Goal: Task Accomplishment & Management: Complete application form

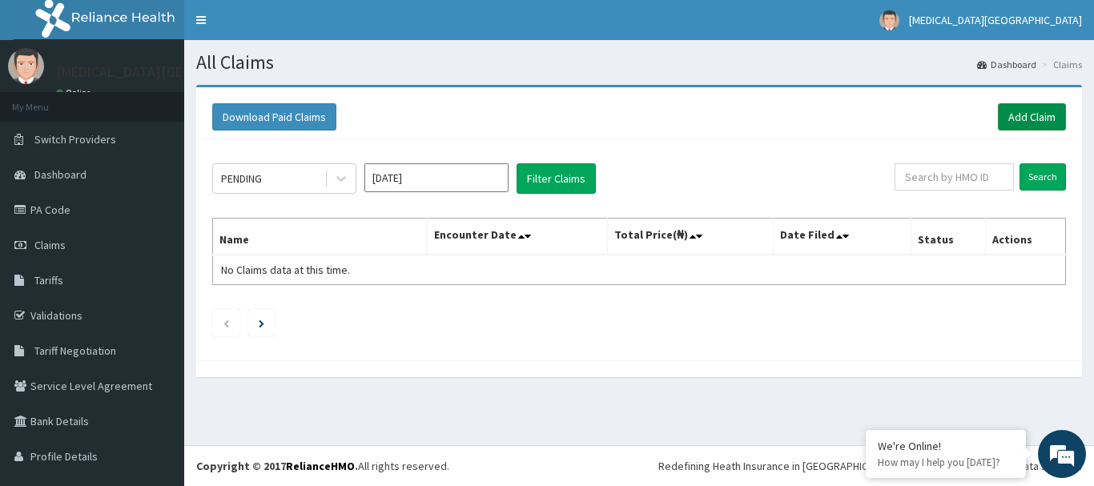
click at [1042, 110] on link "Add Claim" at bounding box center [1032, 116] width 68 height 27
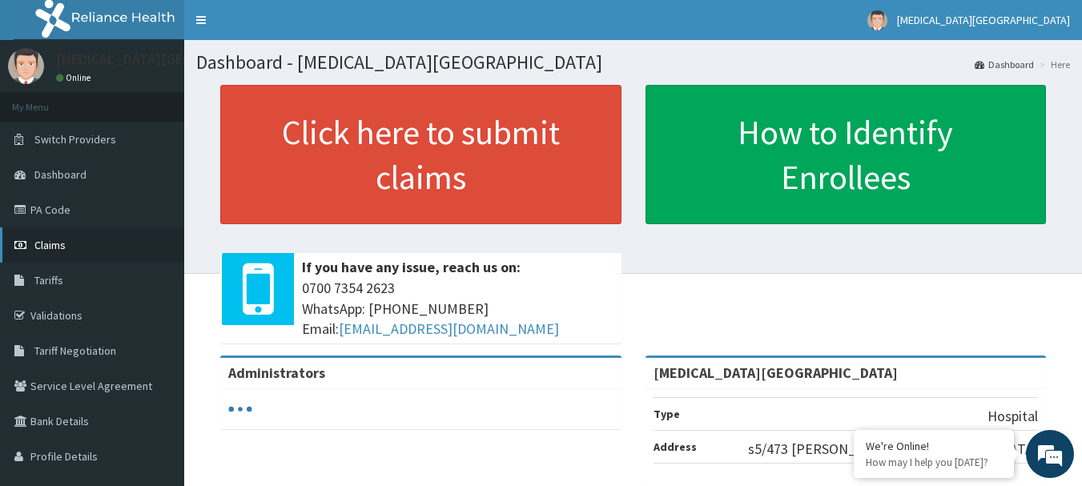
click at [38, 242] on span "Claims" at bounding box center [49, 245] width 31 height 14
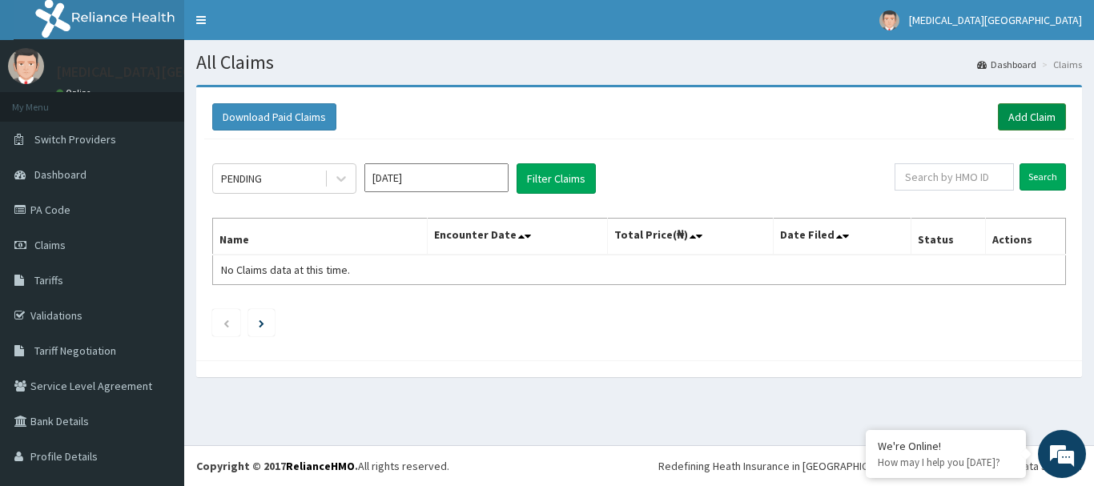
click at [1026, 117] on link "Add Claim" at bounding box center [1032, 116] width 68 height 27
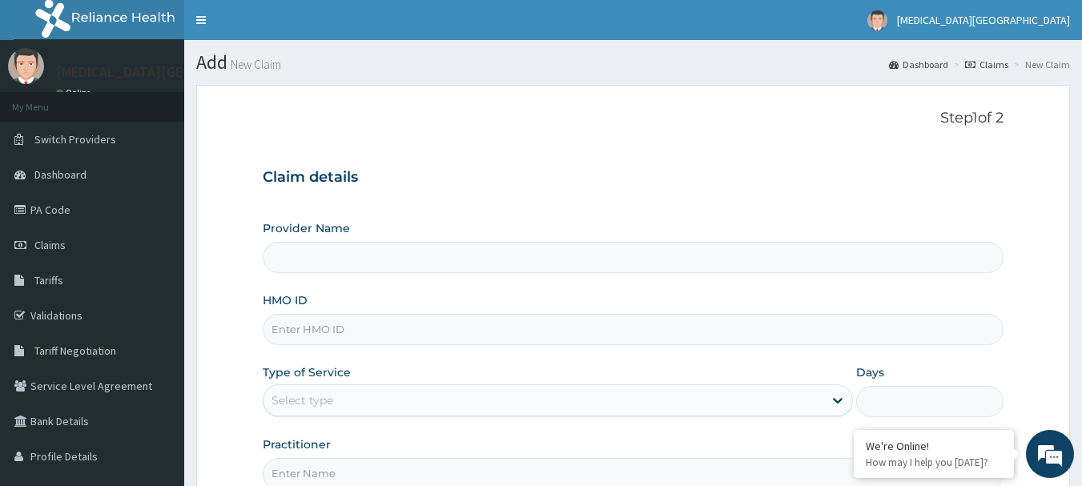
click at [372, 336] on input "HMO ID" at bounding box center [633, 329] width 741 height 31
type input "GSV"
type input "[MEDICAL_DATA][GEOGRAPHIC_DATA]"
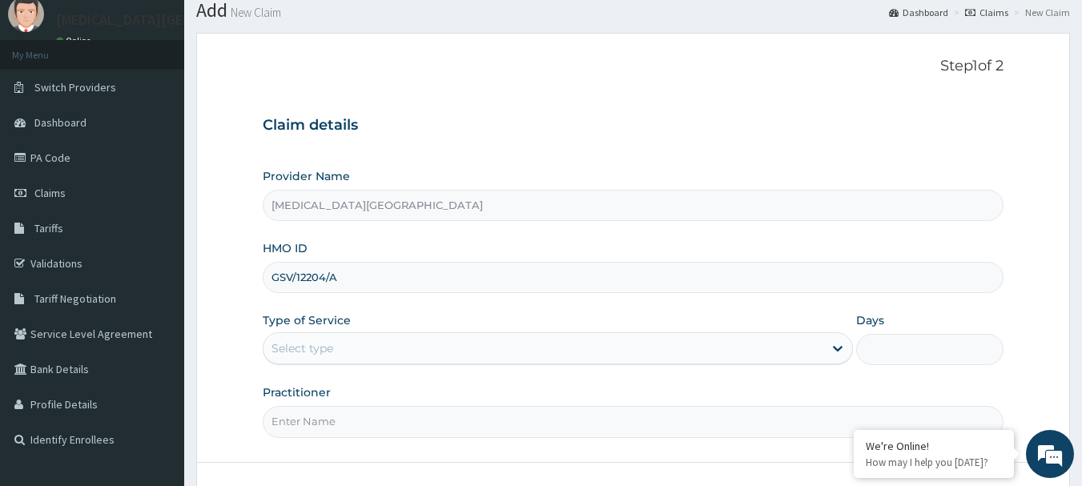
scroll to position [80, 0]
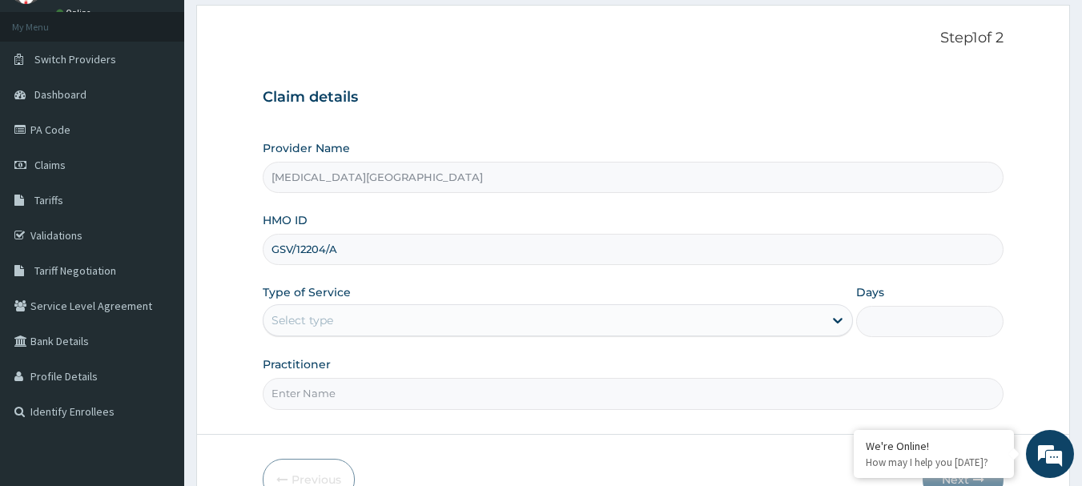
type input "GSV/12204/A"
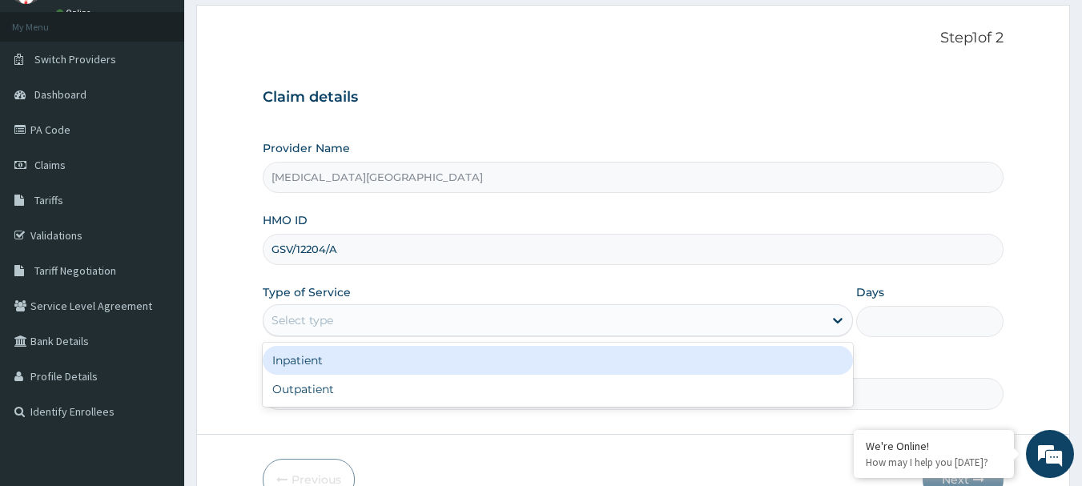
click at [481, 313] on div "Select type" at bounding box center [543, 320] width 560 height 26
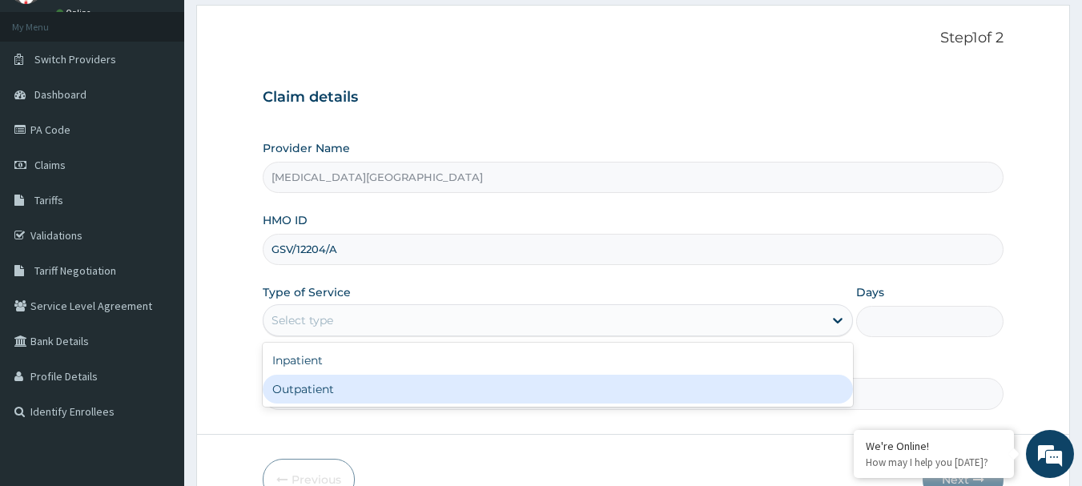
click at [375, 386] on div "Outpatient" at bounding box center [558, 389] width 590 height 29
type input "1"
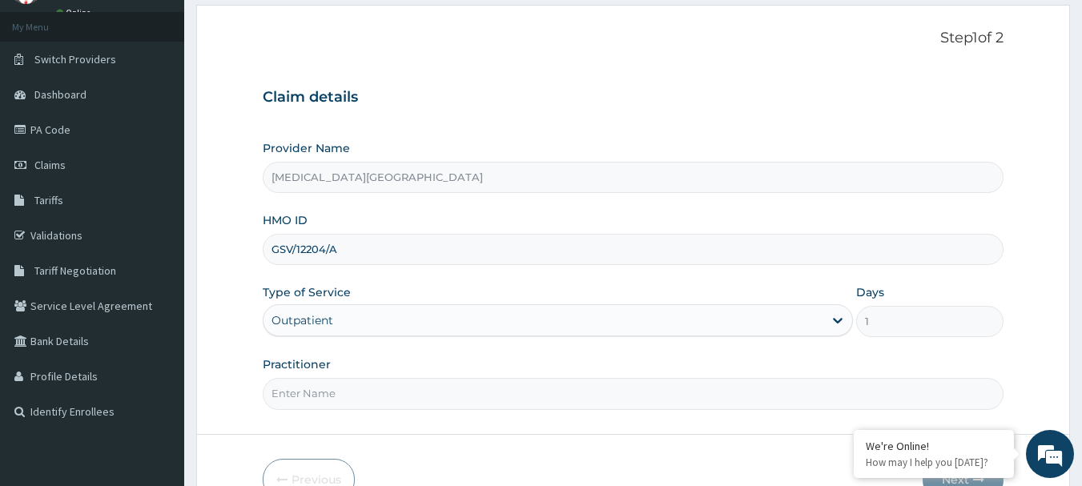
click at [385, 376] on div "Practitioner" at bounding box center [633, 382] width 741 height 53
click at [383, 390] on input "Practitioner" at bounding box center [633, 393] width 741 height 31
type input "DR. LEWIS"
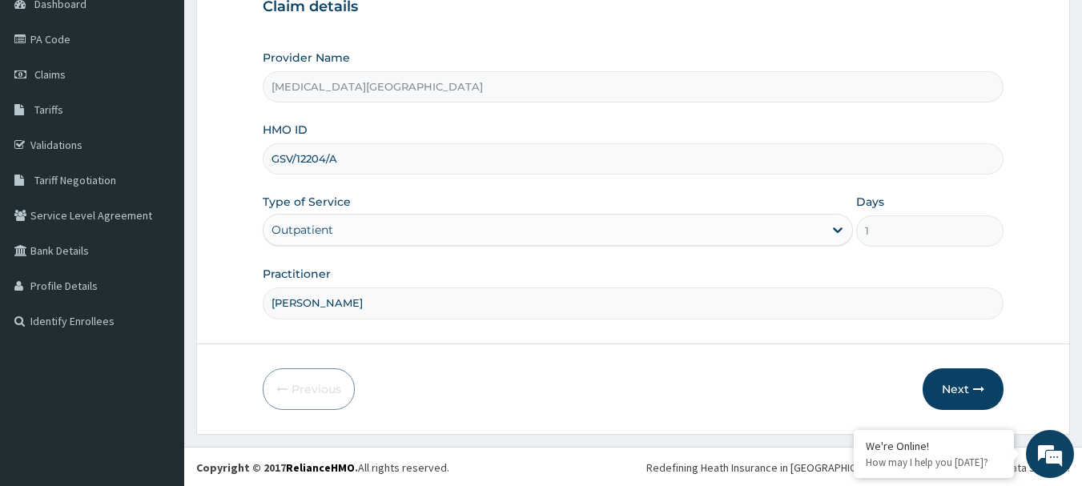
scroll to position [172, 0]
click at [970, 392] on button "Next" at bounding box center [962, 388] width 81 height 42
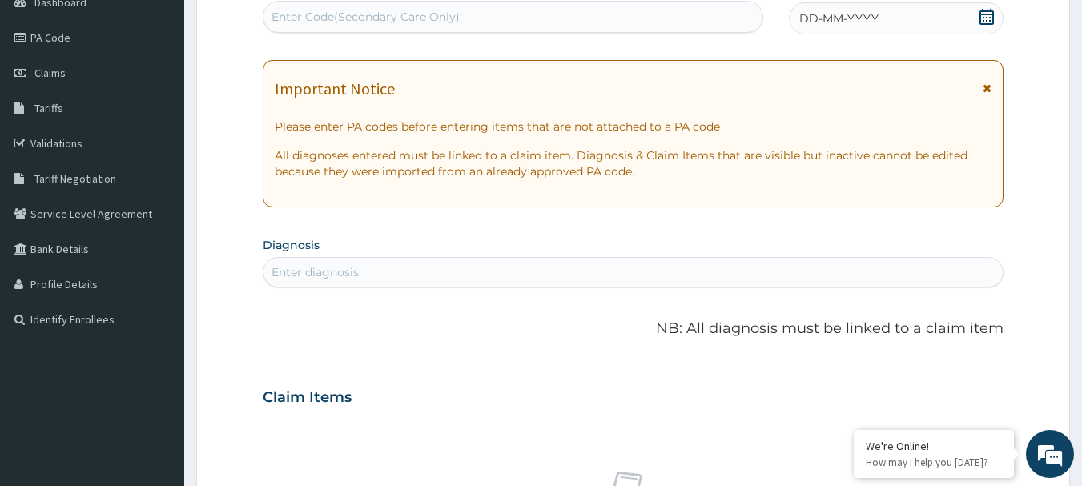
click at [424, 279] on div "Enter diagnosis" at bounding box center [633, 272] width 740 height 26
click at [981, 20] on icon at bounding box center [986, 17] width 14 height 16
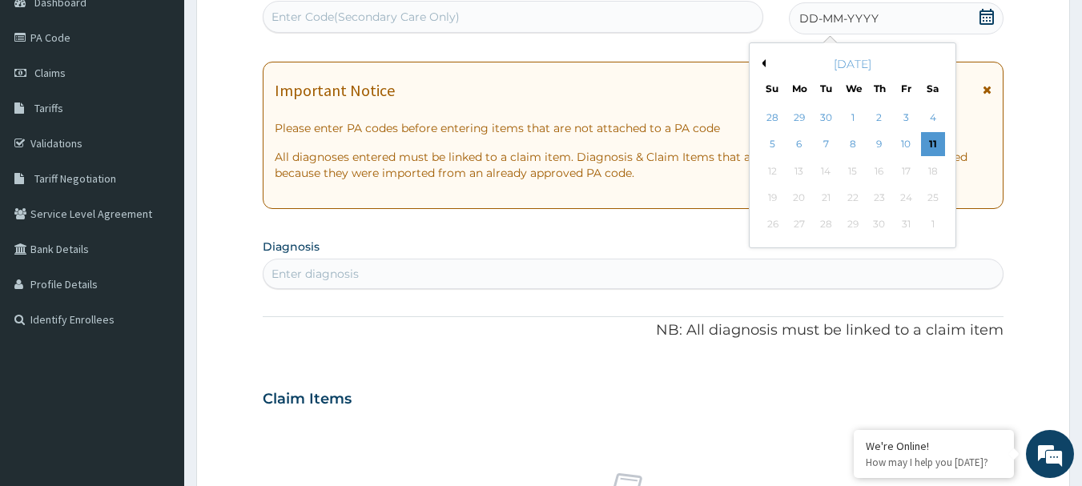
click at [854, 140] on div "8" at bounding box center [853, 145] width 24 height 24
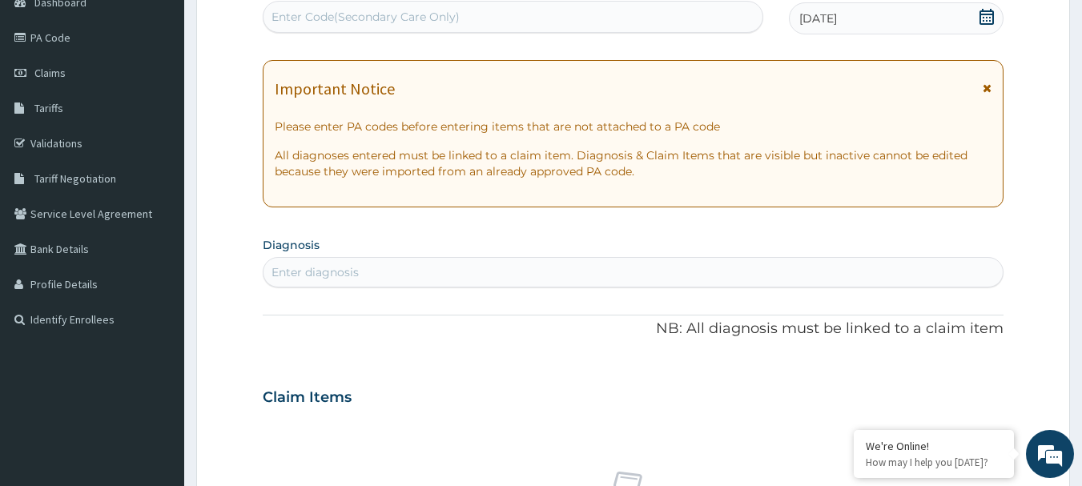
click at [402, 255] on section "Diagnosis Enter diagnosis" at bounding box center [633, 260] width 741 height 54
click at [394, 276] on div "Enter diagnosis" at bounding box center [633, 272] width 740 height 26
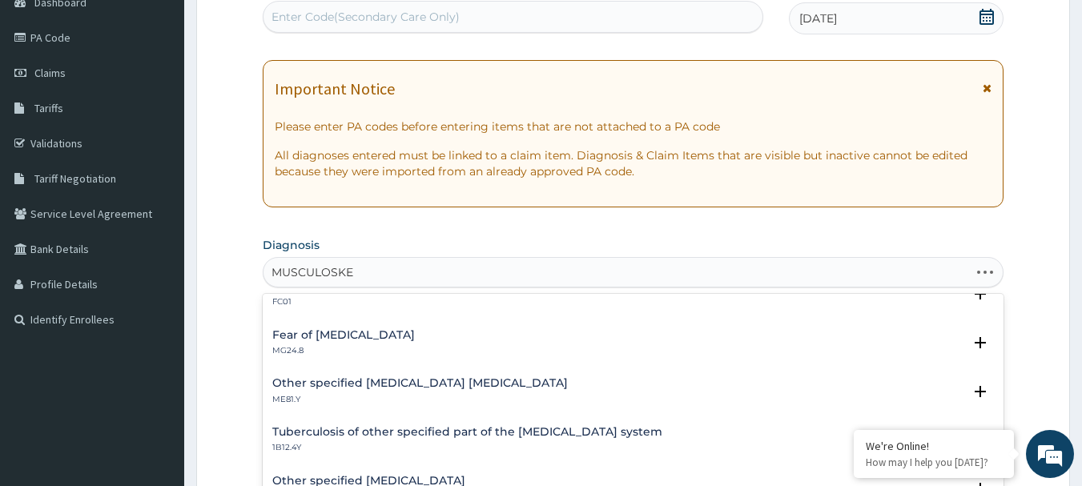
scroll to position [0, 0]
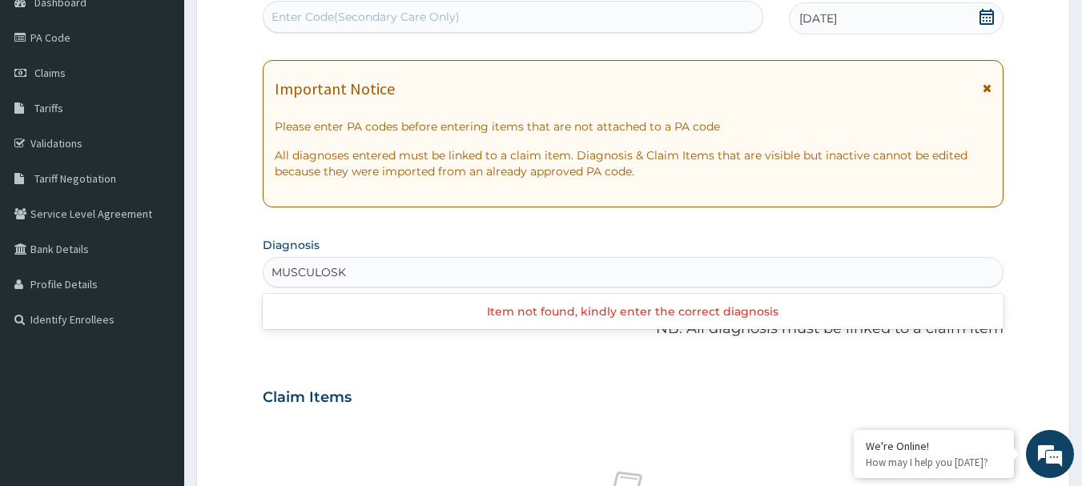
type input "MUSCULOS"
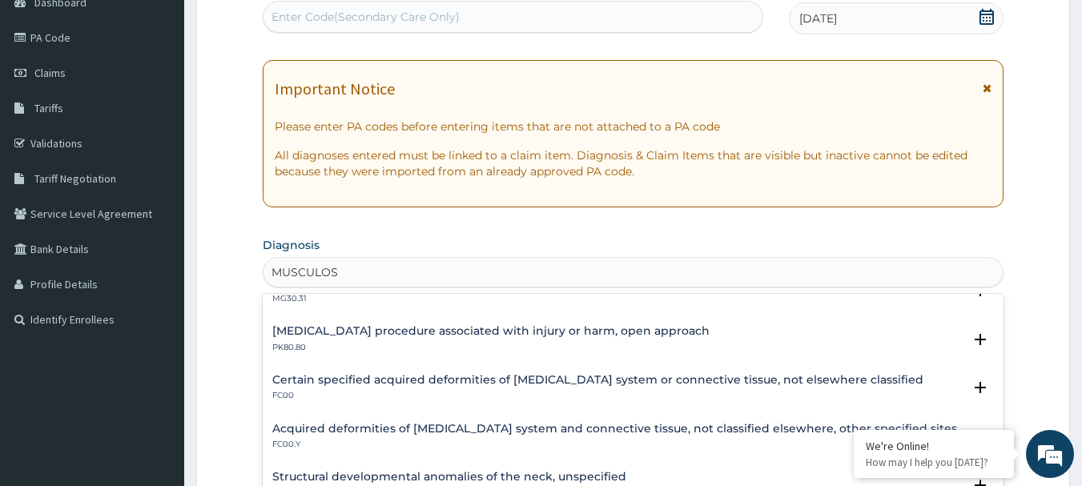
scroll to position [1952, 0]
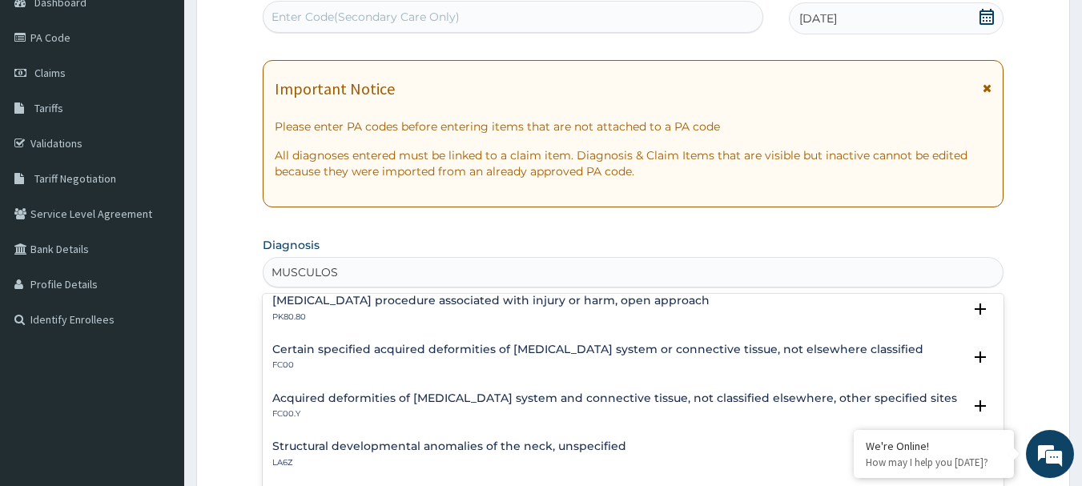
click at [351, 395] on h4 "Acquired deformities of musculoskeletal system and connective tissue, not class…" at bounding box center [614, 398] width 685 height 12
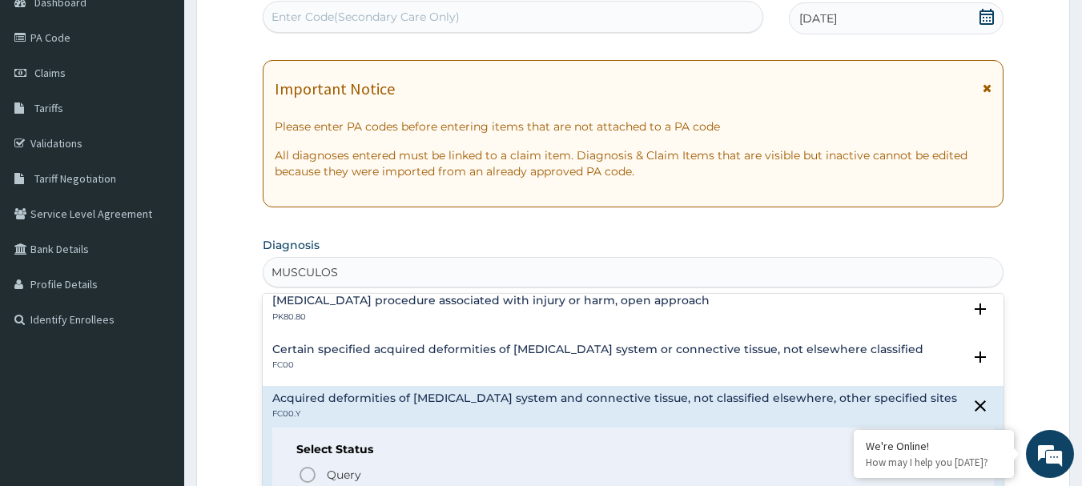
scroll to position [2032, 0]
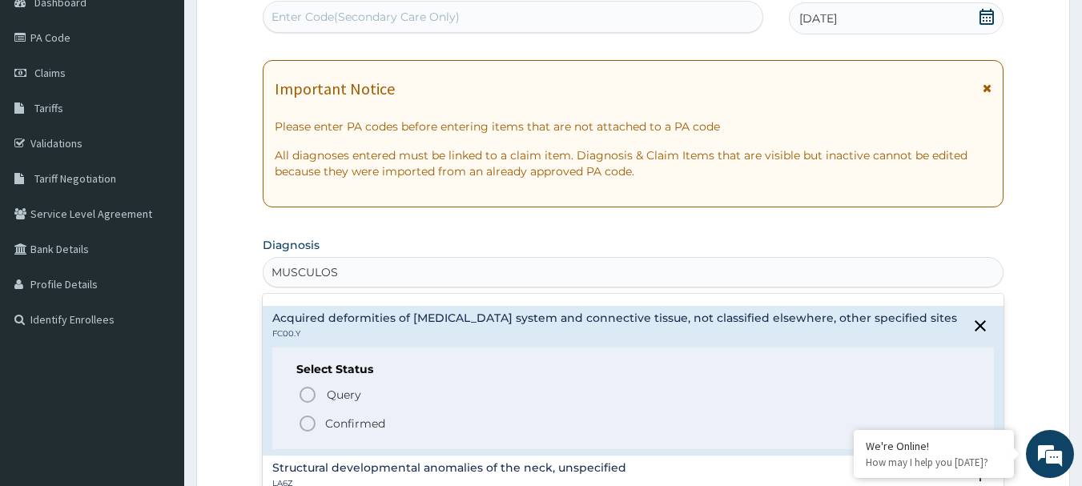
click at [350, 419] on p "Confirmed" at bounding box center [355, 424] width 60 height 16
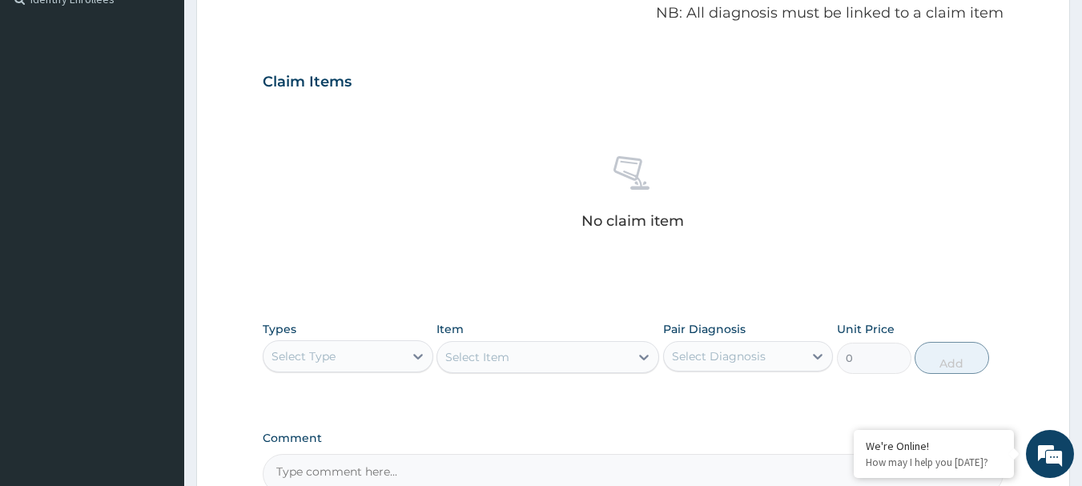
scroll to position [573, 0]
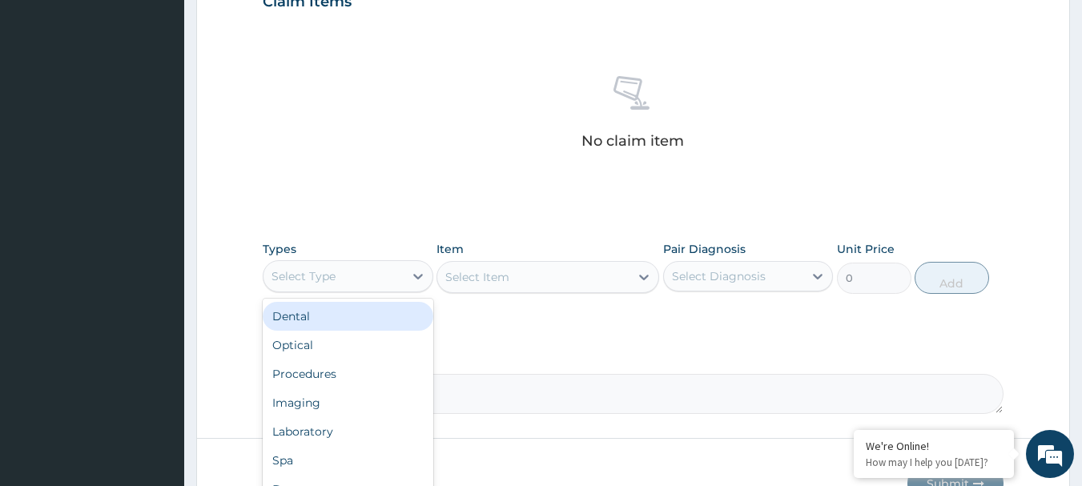
click at [353, 280] on div "Select Type" at bounding box center [333, 276] width 140 height 26
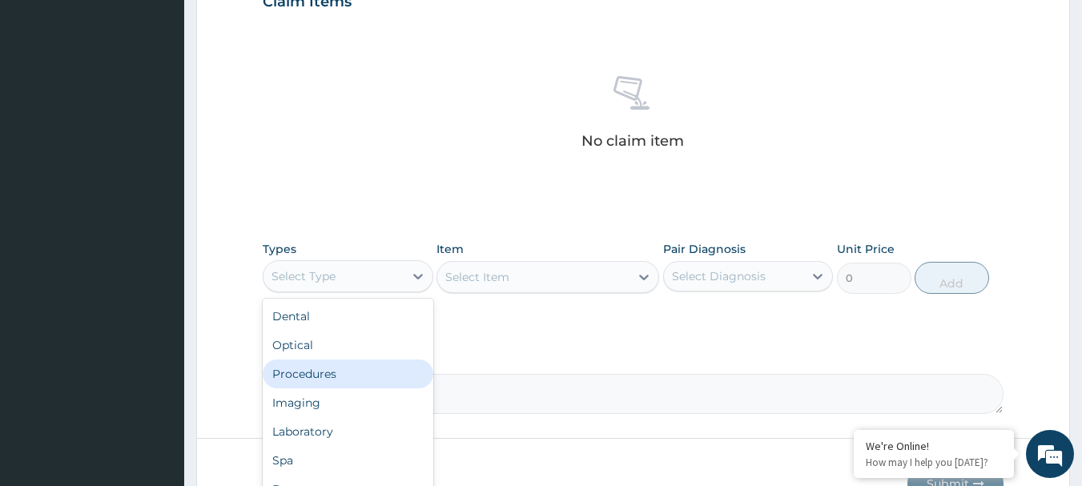
drag, startPoint x: 331, startPoint y: 372, endPoint x: 365, endPoint y: 331, distance: 52.3
click at [331, 369] on div "Procedures" at bounding box center [348, 374] width 171 height 29
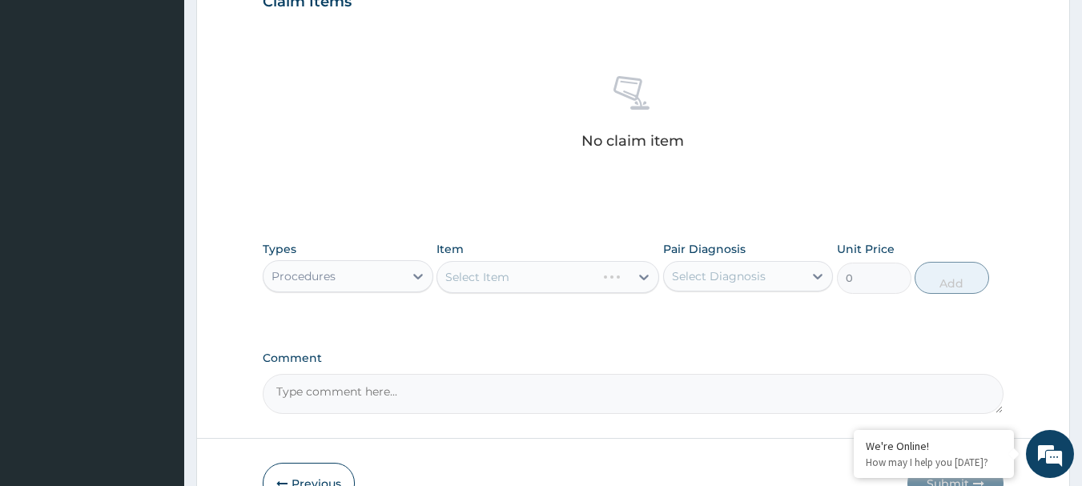
click at [476, 283] on div "Select Item" at bounding box center [547, 277] width 223 height 32
click at [512, 268] on div "Select Item" at bounding box center [547, 277] width 223 height 32
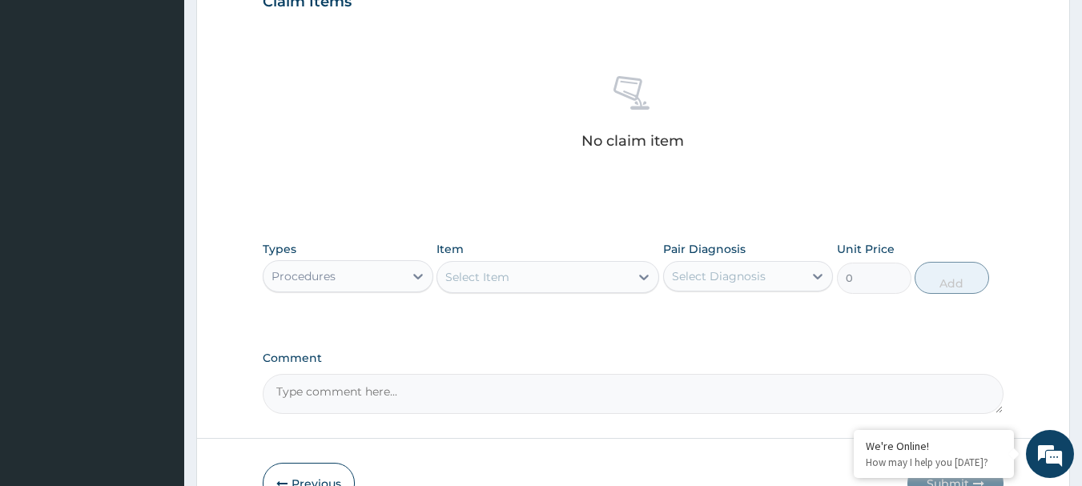
click at [512, 268] on div "Select Item" at bounding box center [533, 277] width 192 height 26
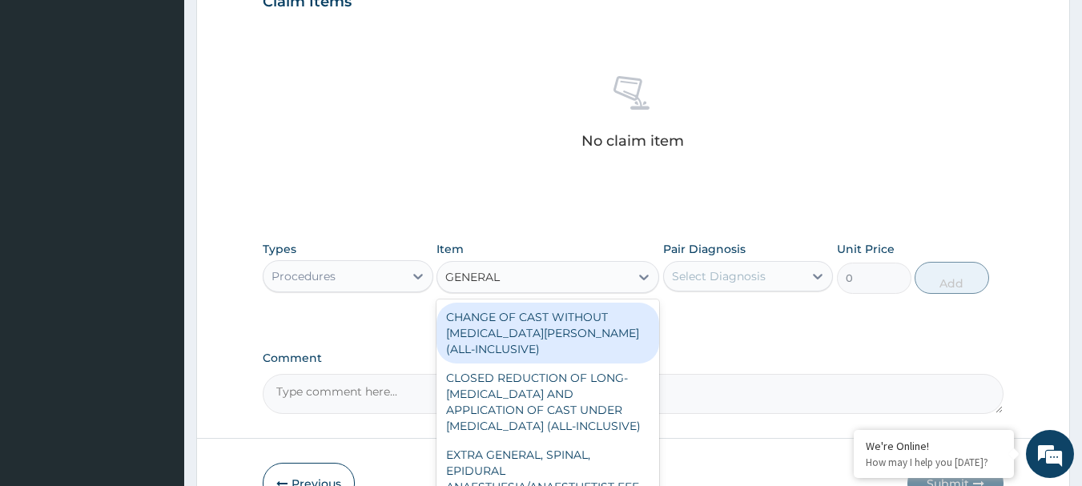
type input "GENERAL P"
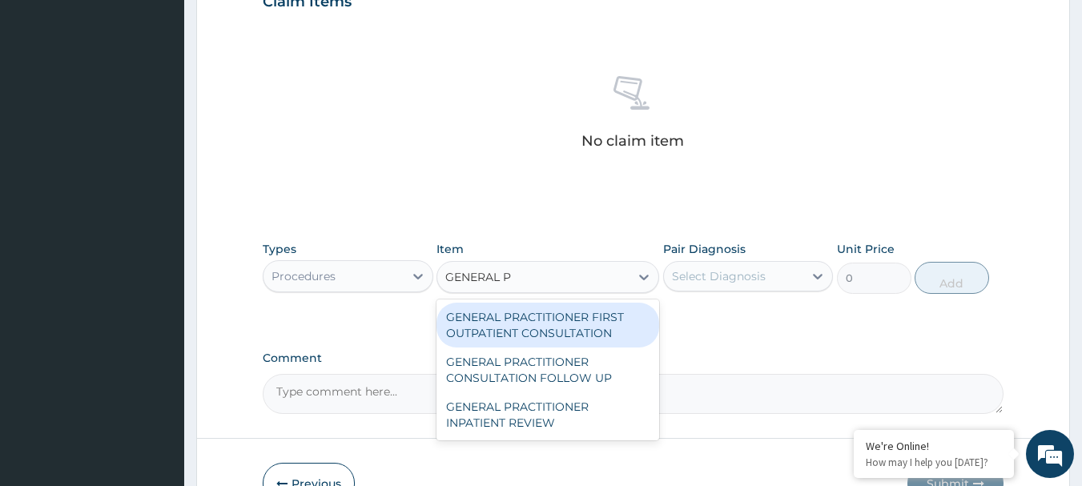
click at [520, 323] on div "GENERAL PRACTITIONER FIRST OUTPATIENT CONSULTATION" at bounding box center [547, 325] width 223 height 45
type input "3750"
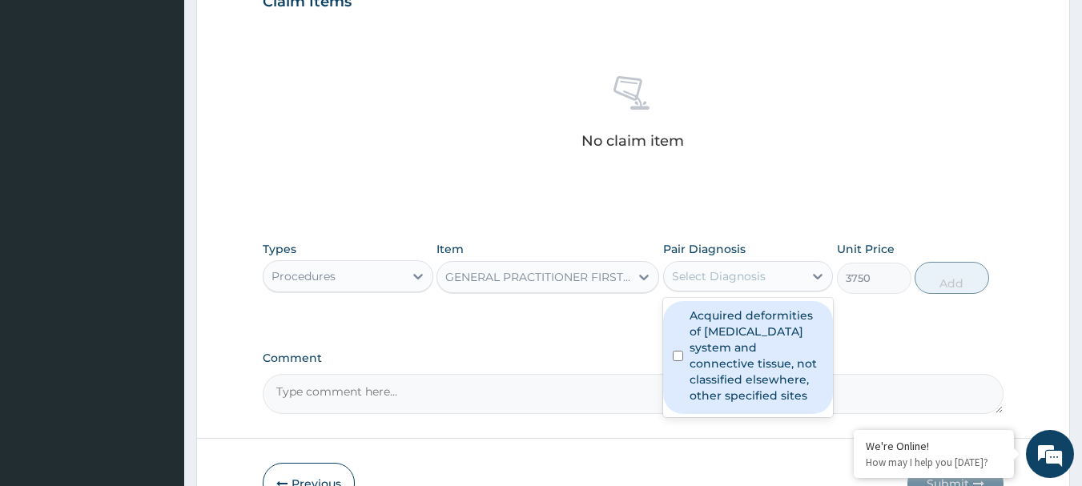
click at [725, 276] on div "Select Diagnosis" at bounding box center [719, 276] width 94 height 16
drag, startPoint x: 716, startPoint y: 326, endPoint x: 743, endPoint y: 320, distance: 27.8
click at [725, 325] on label "Acquired deformities of musculoskeletal system and connective tissue, not class…" at bounding box center [756, 355] width 135 height 96
checkbox input "true"
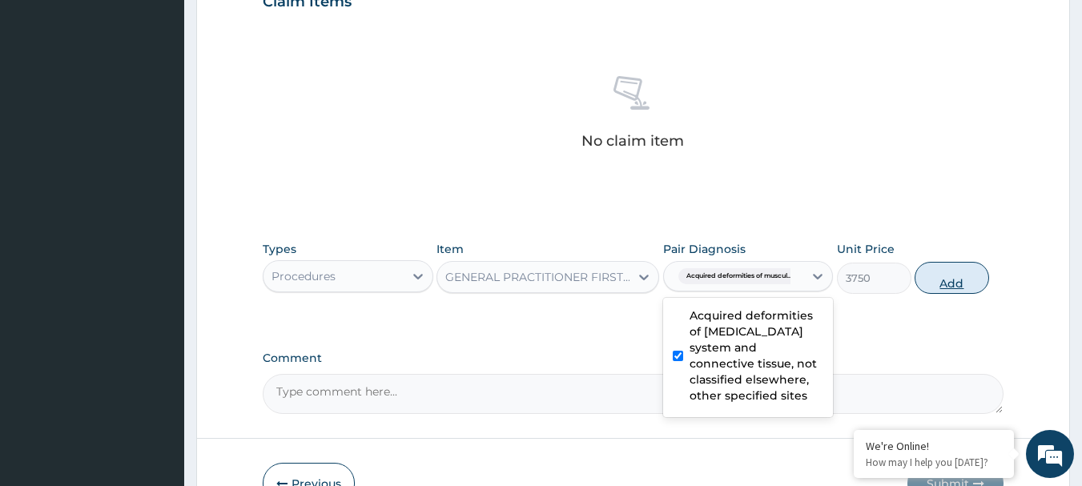
click at [949, 285] on button "Add" at bounding box center [951, 278] width 74 height 32
type input "0"
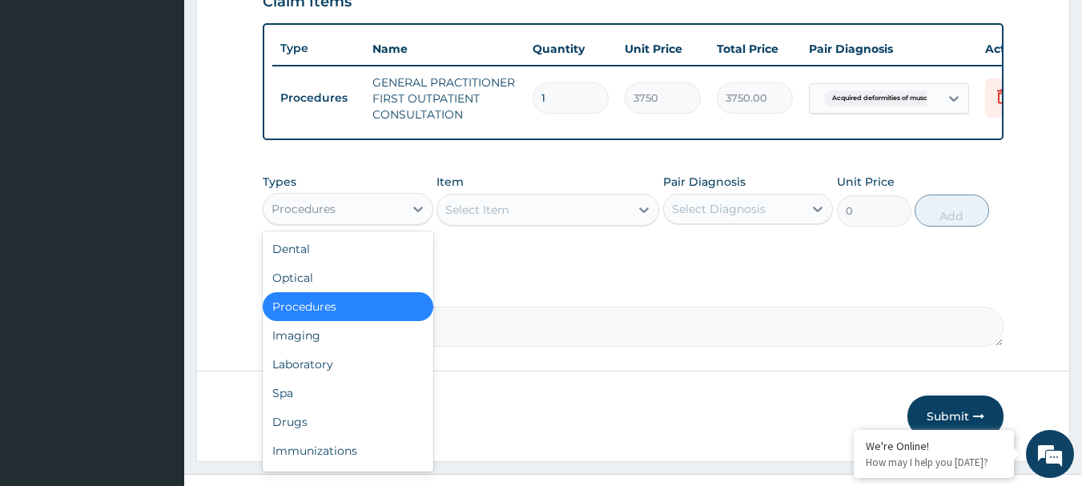
click at [356, 222] on div "Procedures" at bounding box center [333, 209] width 140 height 26
click at [314, 423] on div "Drugs" at bounding box center [348, 422] width 171 height 29
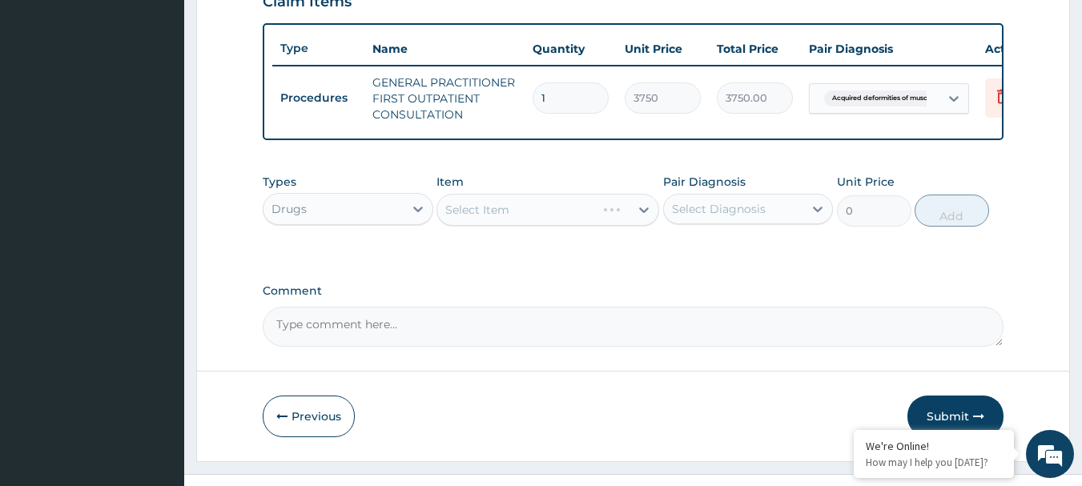
click at [549, 207] on div "Select Item" at bounding box center [547, 210] width 223 height 32
click at [547, 217] on div "Select Item" at bounding box center [547, 210] width 223 height 32
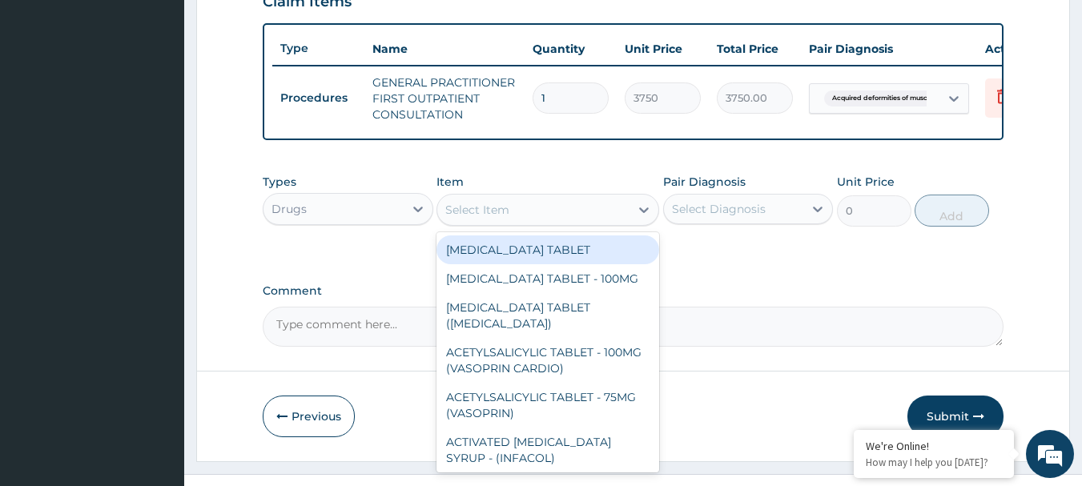
click at [547, 217] on div "Select Item" at bounding box center [533, 210] width 192 height 26
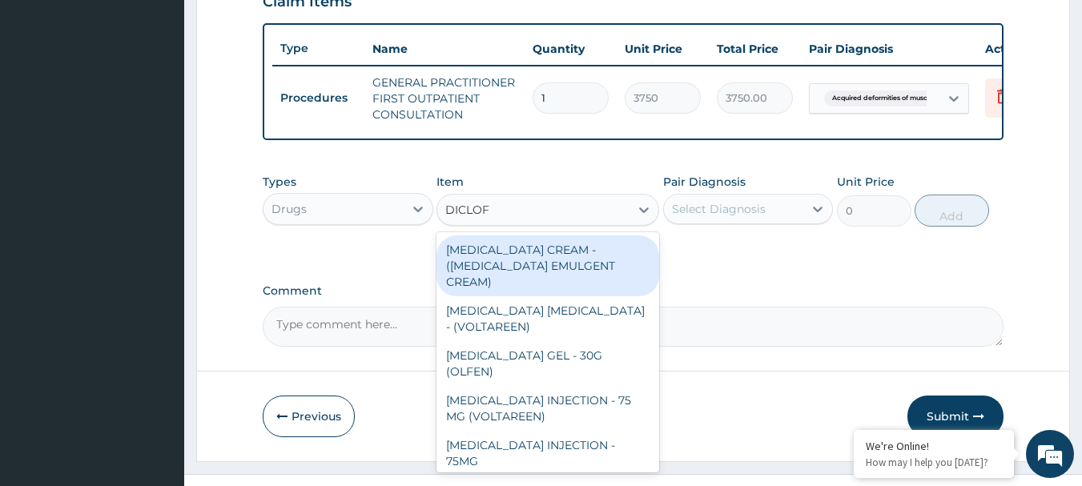
type input "DICLOFE"
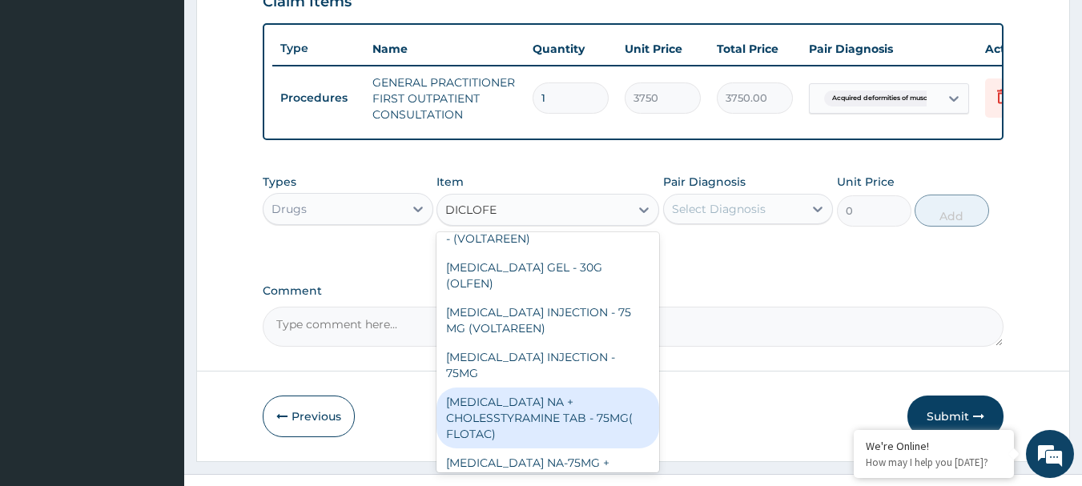
scroll to position [160, 0]
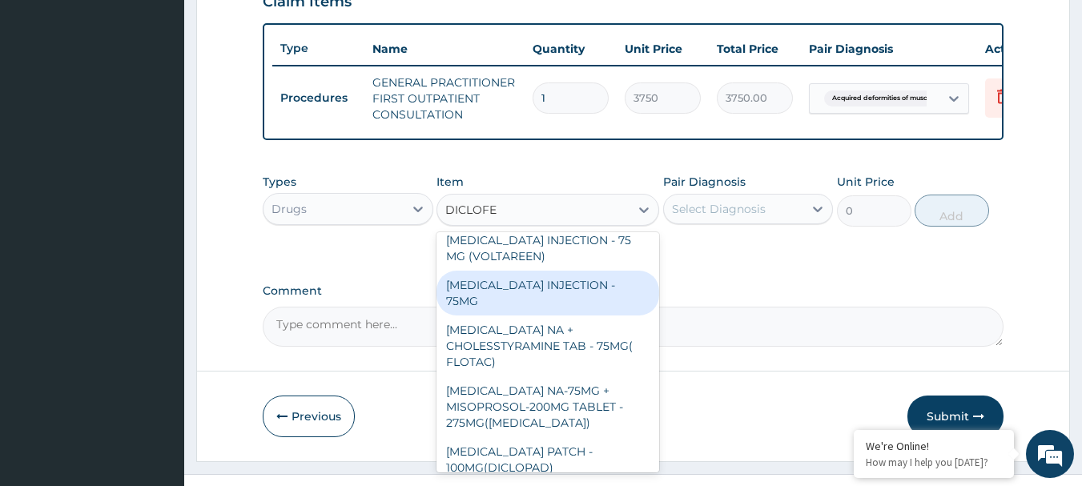
click at [574, 271] on div "DICLOFENAC INJECTION - 75MG" at bounding box center [547, 293] width 223 height 45
type input "420"
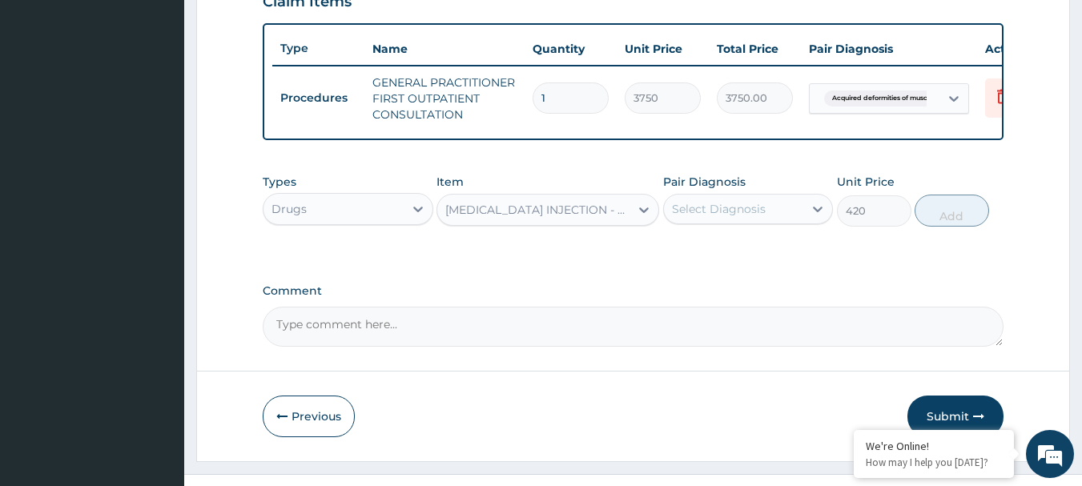
click at [709, 215] on div "Select Diagnosis" at bounding box center [719, 209] width 94 height 16
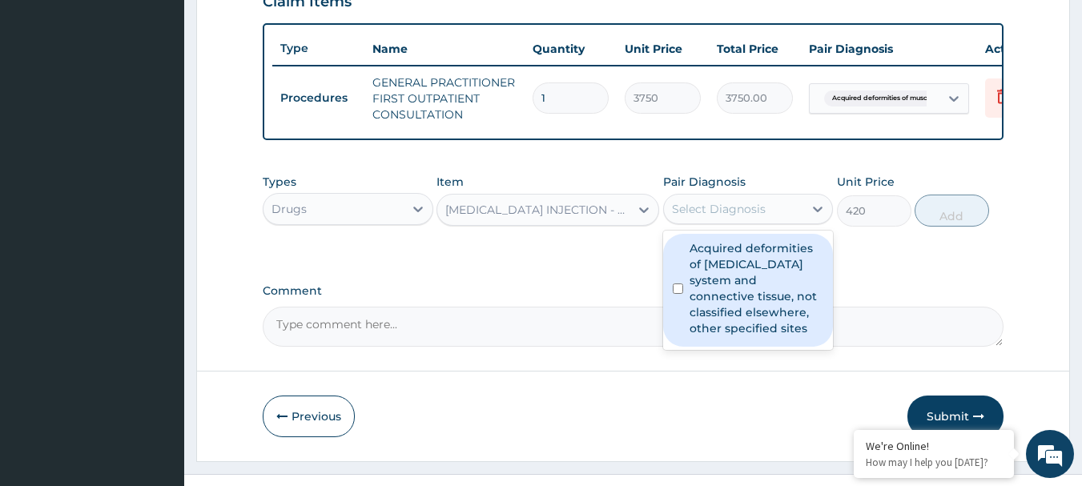
click at [717, 281] on label "Acquired deformities of musculoskeletal system and connective tissue, not class…" at bounding box center [756, 288] width 135 height 96
checkbox input "true"
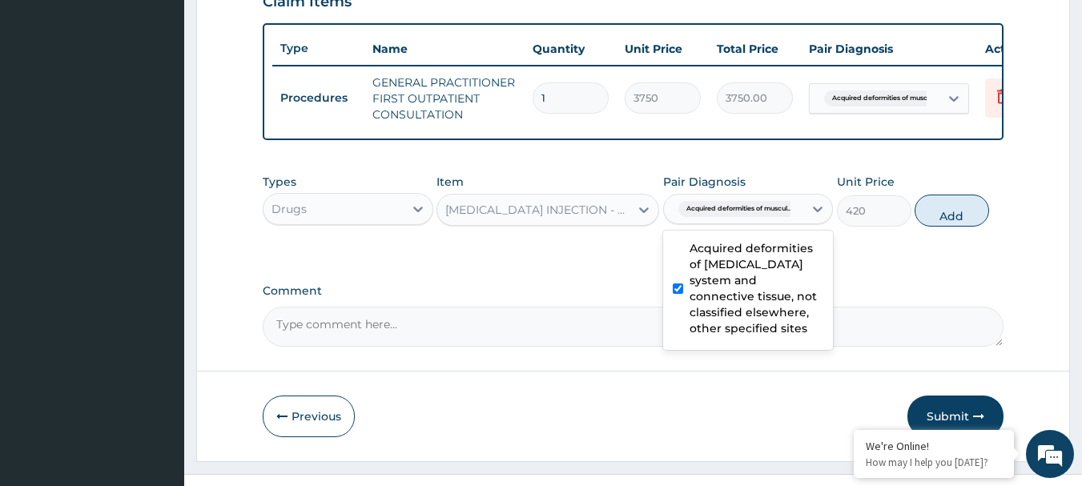
click at [922, 225] on button "Add" at bounding box center [951, 211] width 74 height 32
type input "0"
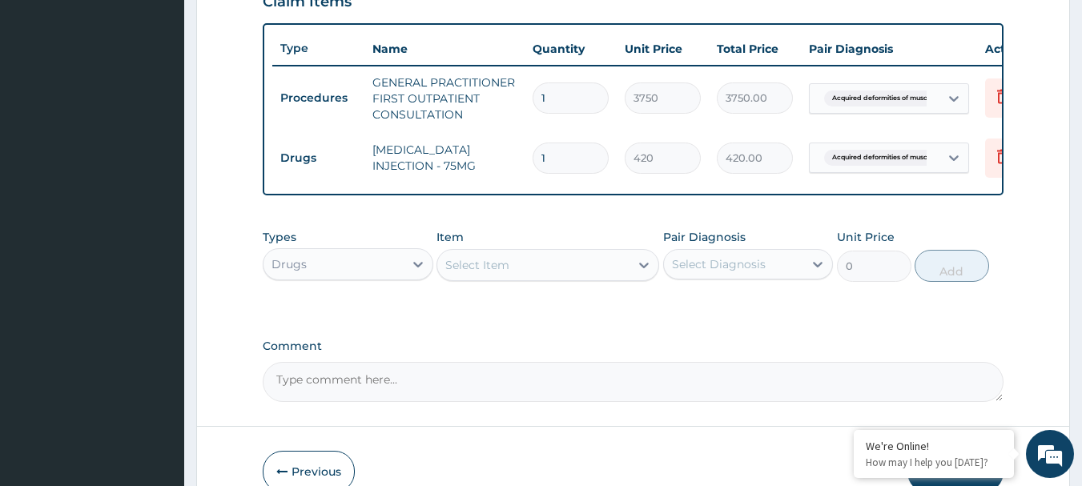
click at [475, 273] on div "Select Item" at bounding box center [477, 265] width 64 height 16
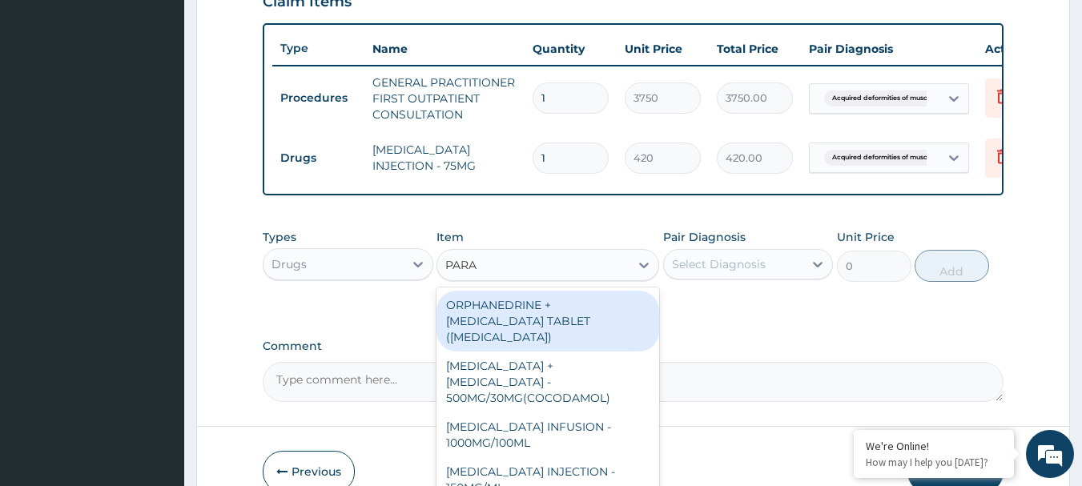
type input "PARAC"
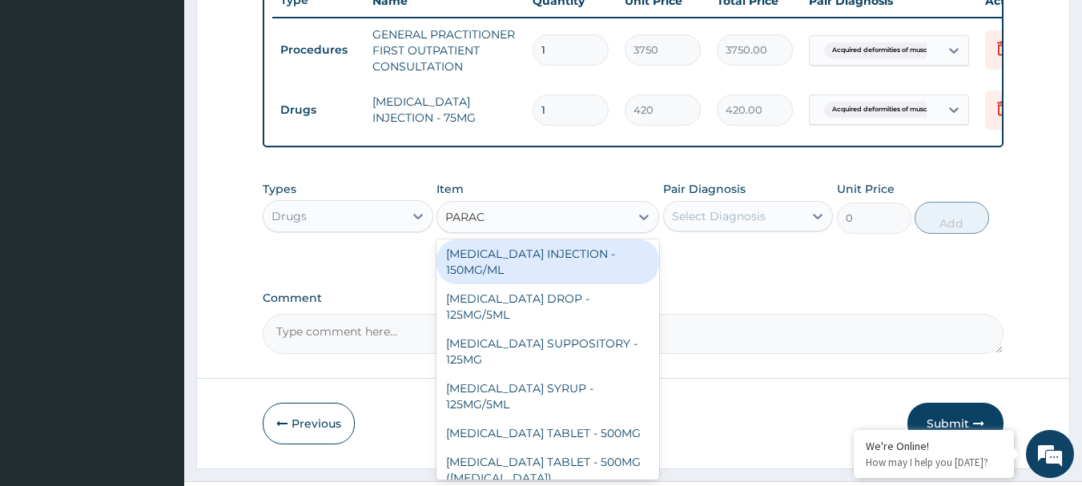
scroll to position [669, 0]
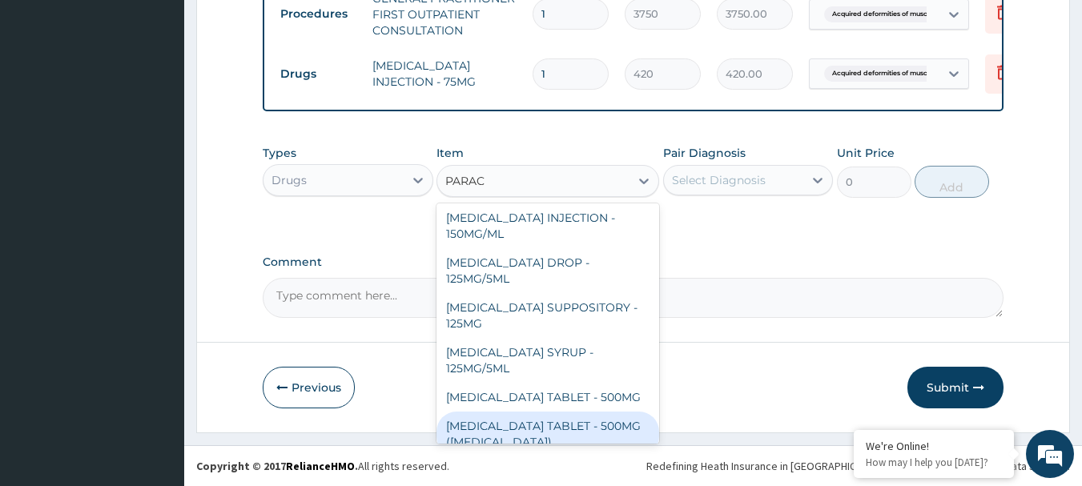
click at [565, 412] on div "PARACETAMOL TABLET - 500MG (PANADOL)" at bounding box center [547, 434] width 223 height 45
type input "42"
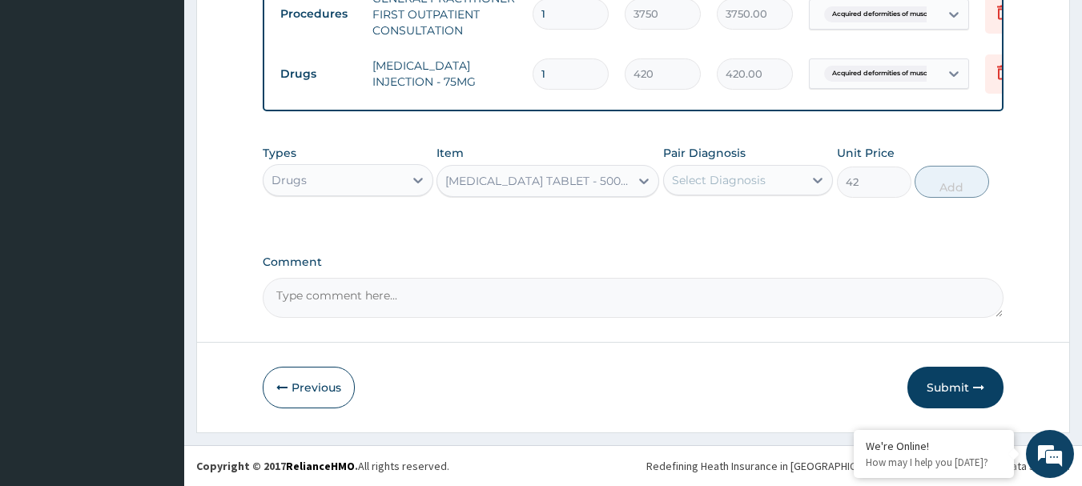
click at [710, 153] on label "Pair Diagnosis" at bounding box center [704, 153] width 82 height 16
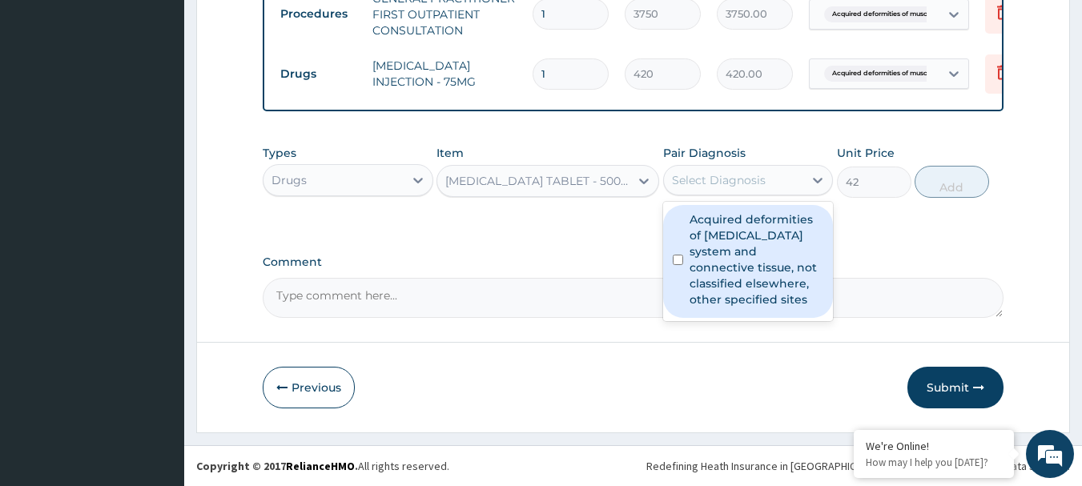
click at [710, 172] on div "Select Diagnosis" at bounding box center [719, 180] width 94 height 16
click at [713, 246] on label "Acquired deformities of musculoskeletal system and connective tissue, not class…" at bounding box center [756, 259] width 135 height 96
checkbox input "true"
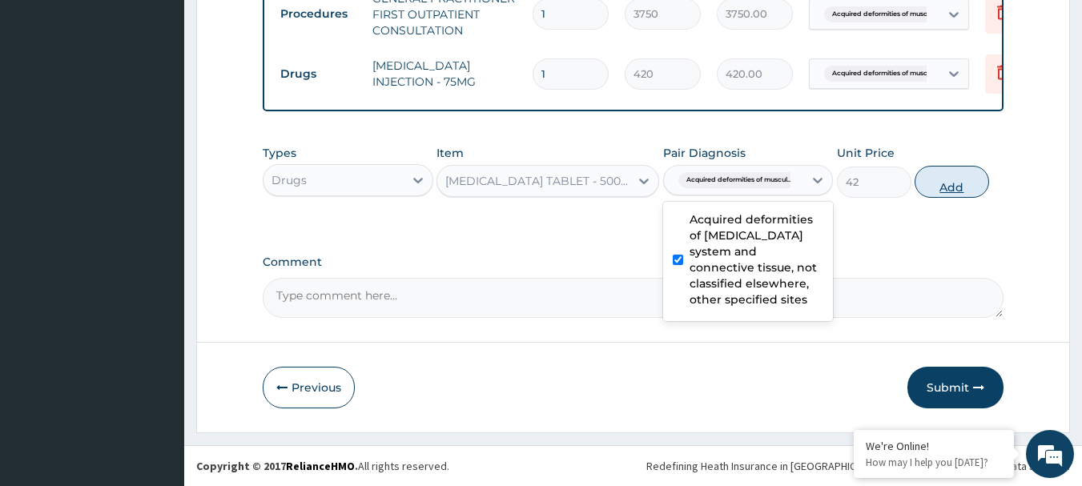
click at [942, 186] on button "Add" at bounding box center [951, 182] width 74 height 32
type input "0"
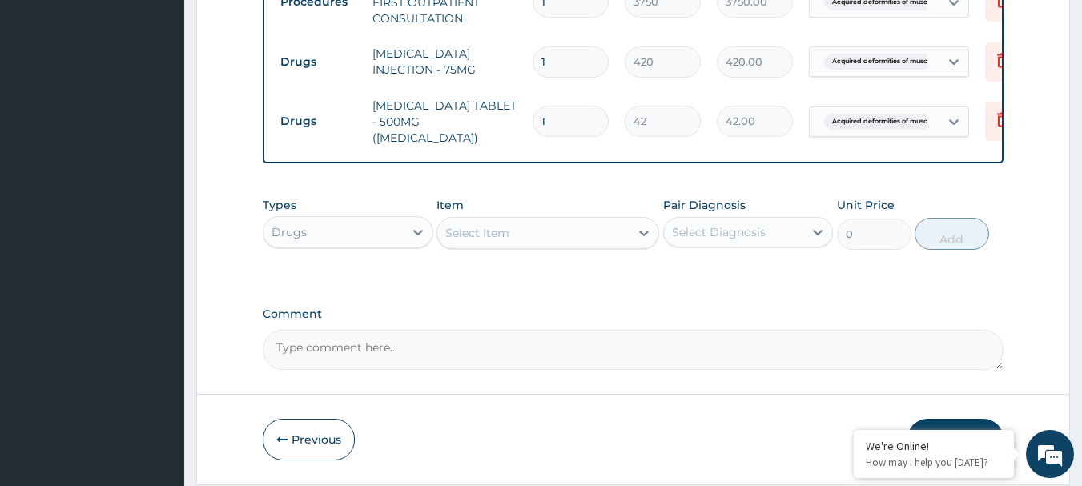
type input "18"
type input "756.00"
type input "18"
click at [582, 243] on div "Select Item" at bounding box center [533, 233] width 192 height 26
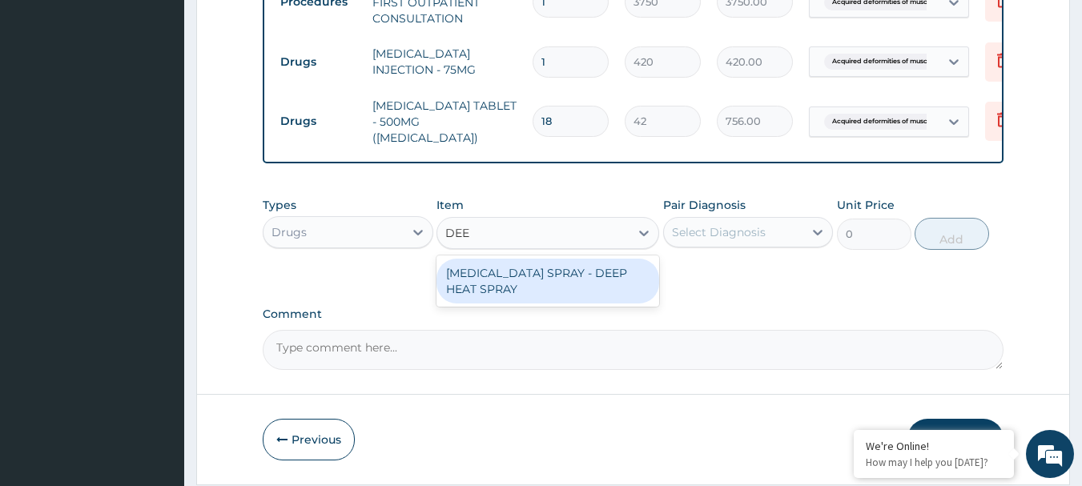
type input "DEEP"
click at [591, 280] on div "METHYL SALICYLATE SPRAY - DEEP HEAT SPRAY" at bounding box center [547, 281] width 223 height 45
type input "3640"
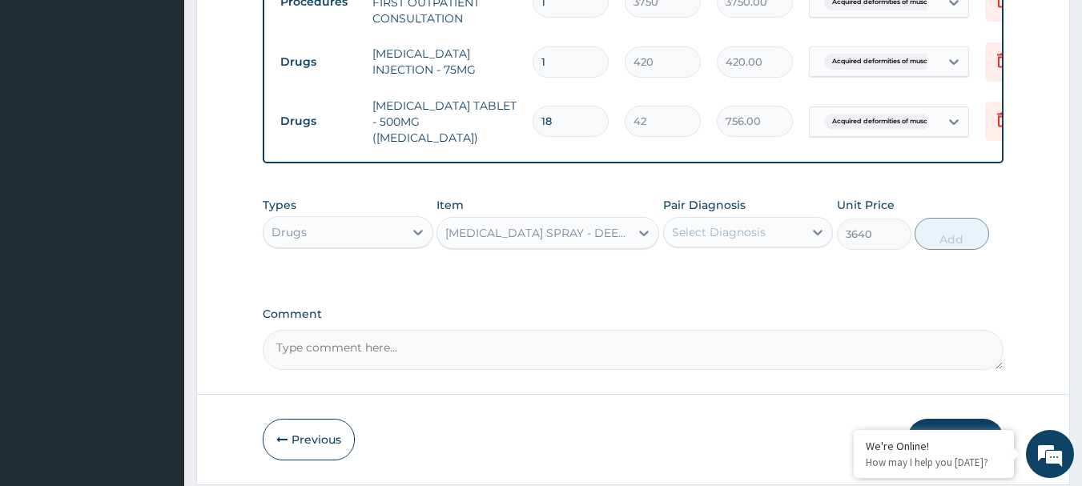
click at [738, 229] on div "Select Diagnosis" at bounding box center [719, 232] width 94 height 16
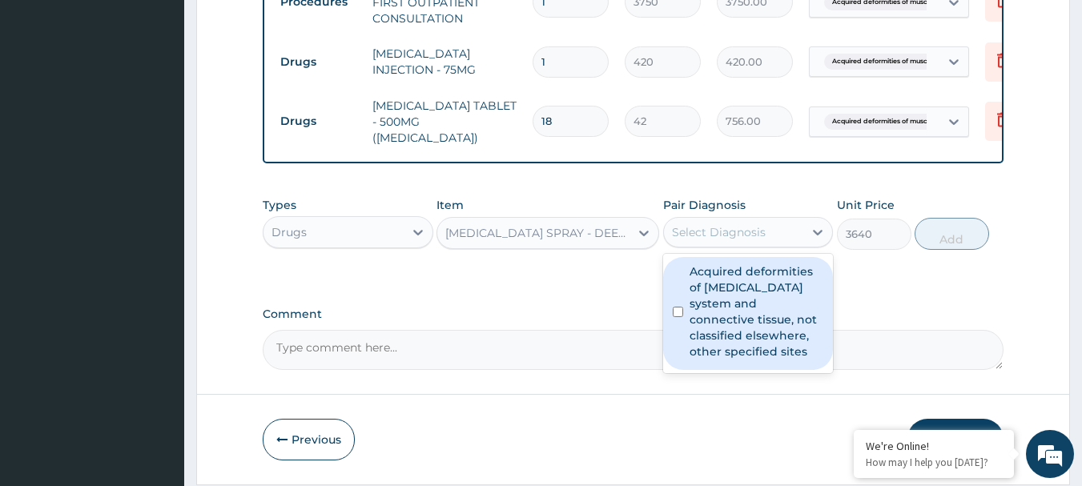
click at [785, 289] on label "Acquired deformities of musculoskeletal system and connective tissue, not class…" at bounding box center [756, 311] width 135 height 96
checkbox input "true"
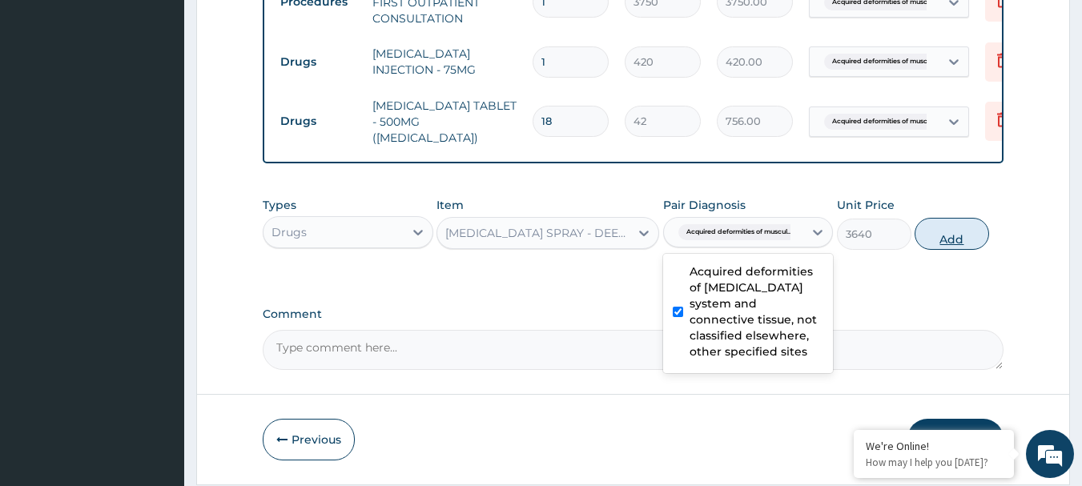
click at [935, 242] on button "Add" at bounding box center [951, 234] width 74 height 32
type input "0"
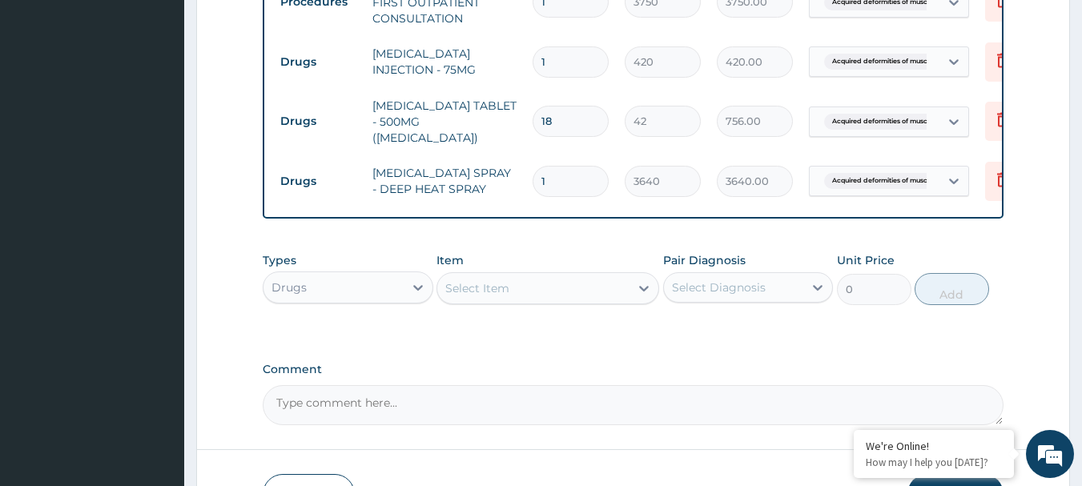
scroll to position [788, 0]
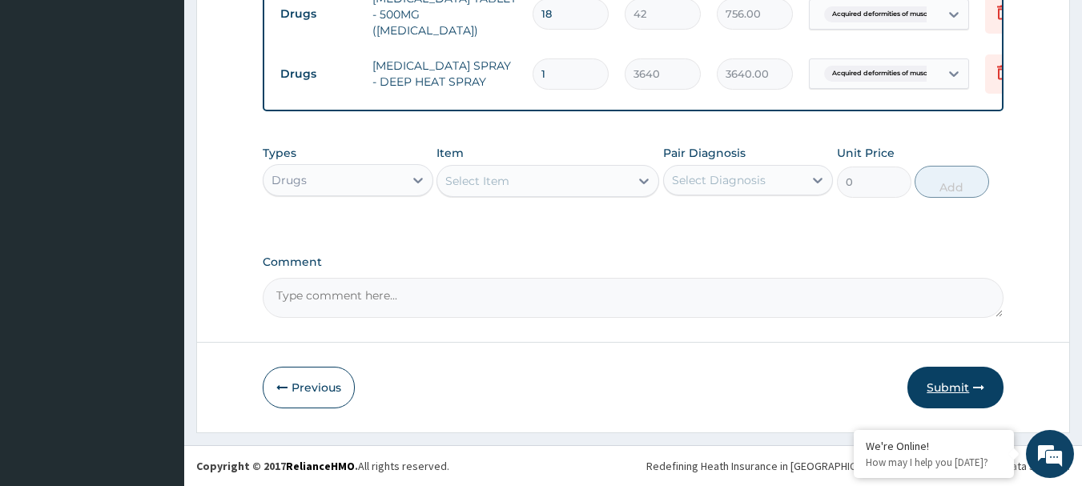
click at [960, 383] on button "Submit" at bounding box center [955, 388] width 96 height 42
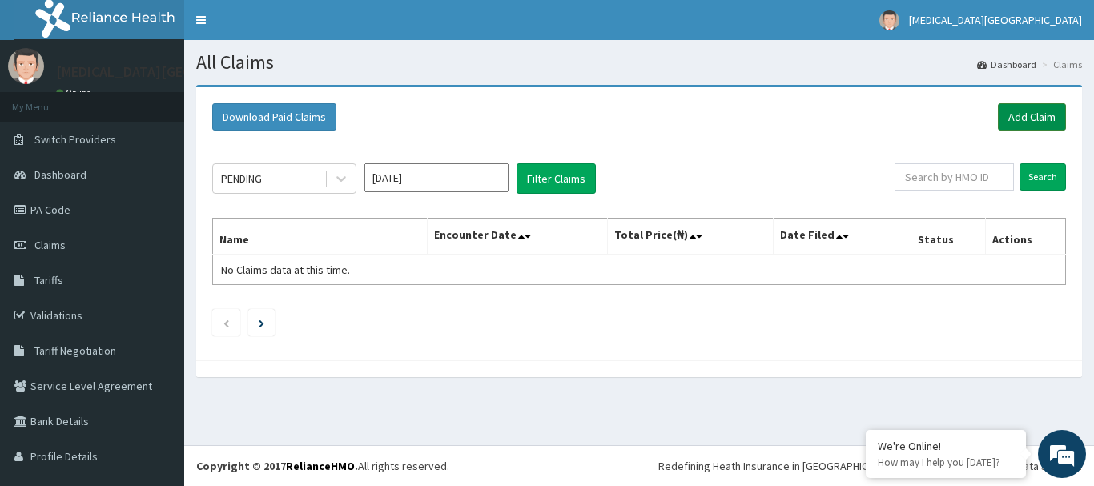
click at [998, 116] on link "Add Claim" at bounding box center [1032, 116] width 68 height 27
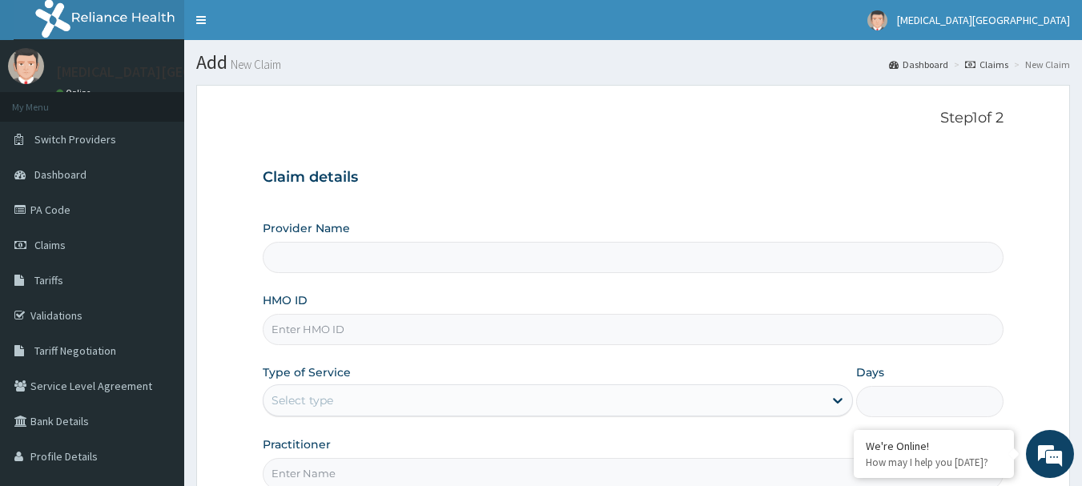
type input "[MEDICAL_DATA][GEOGRAPHIC_DATA]"
click at [535, 331] on input "HMO ID" at bounding box center [633, 329] width 741 height 31
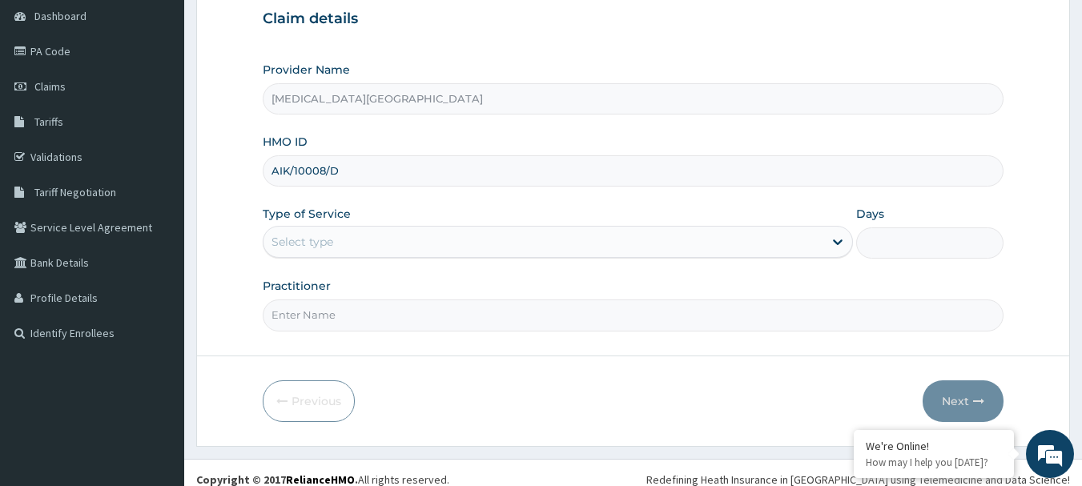
scroll to position [160, 0]
type input "AIK/10008/D"
click at [459, 251] on div "Select type" at bounding box center [543, 240] width 560 height 26
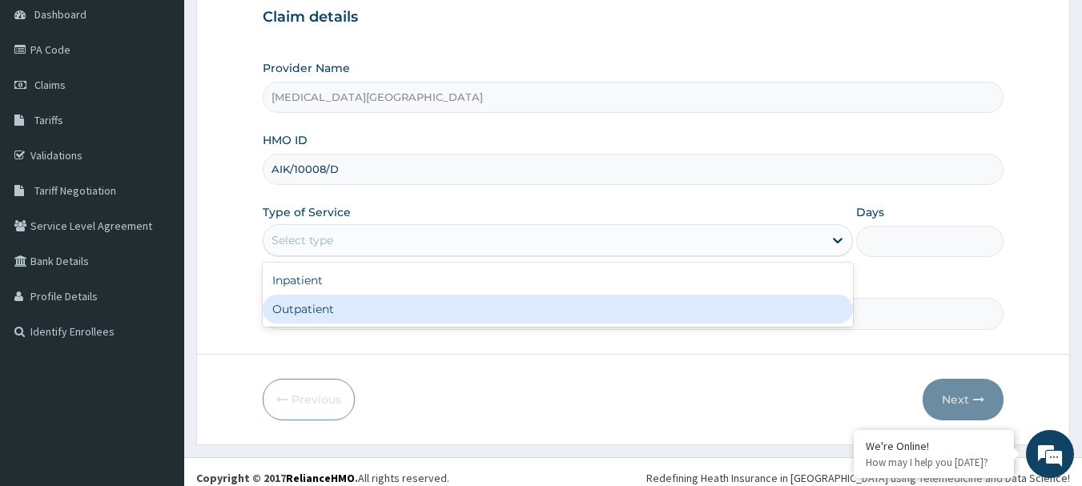
click at [413, 297] on div "Outpatient" at bounding box center [558, 309] width 590 height 29
type input "1"
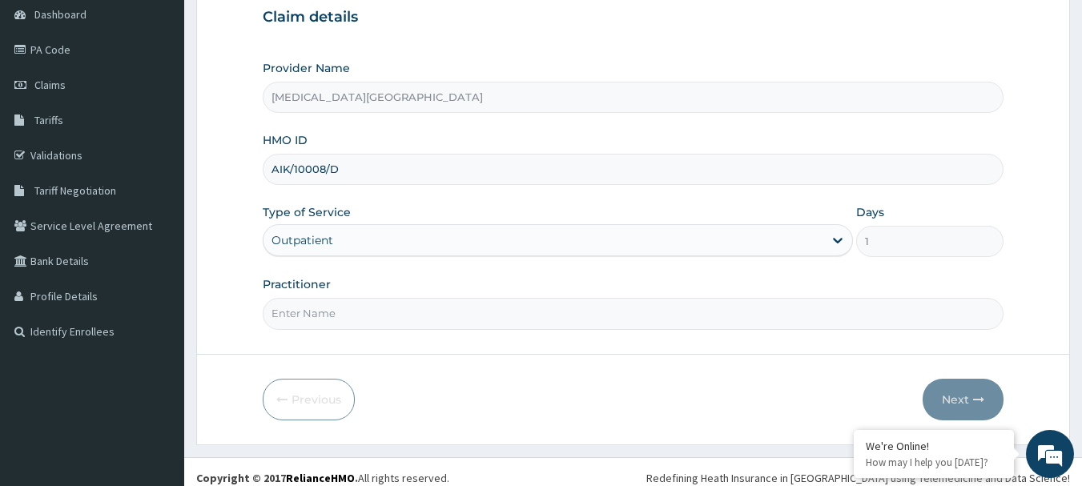
click at [317, 308] on input "Practitioner" at bounding box center [633, 313] width 741 height 31
type input "DR. LEWIS"
click at [954, 400] on button "Next" at bounding box center [962, 400] width 81 height 42
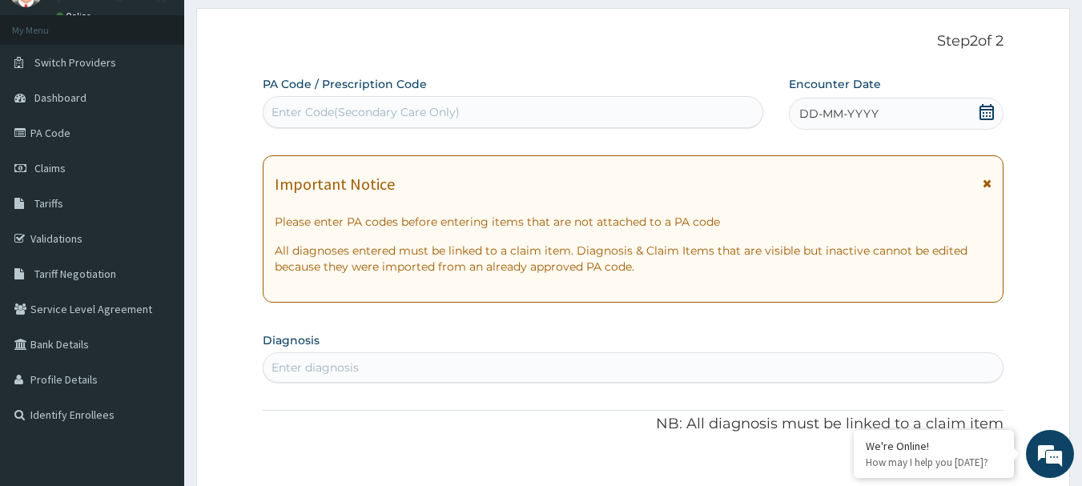
scroll to position [0, 0]
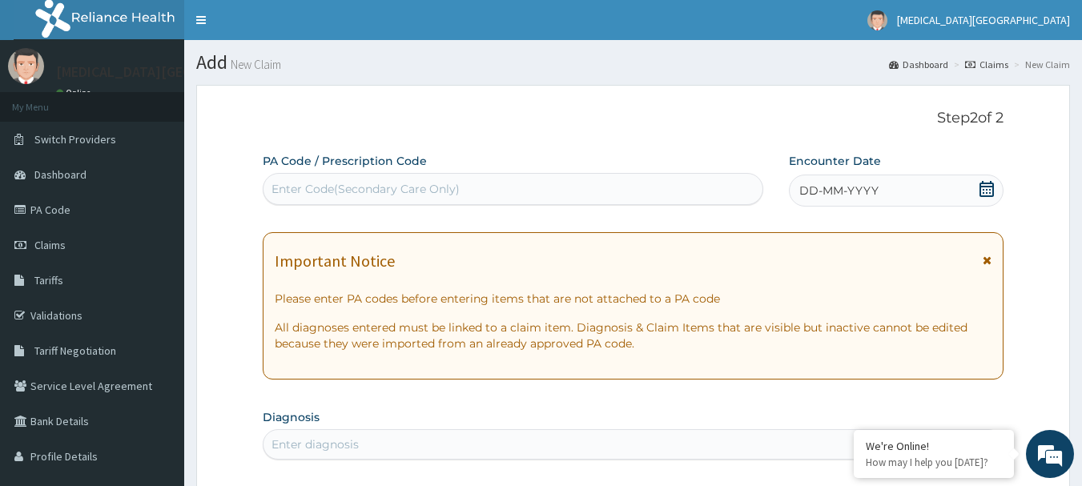
click at [986, 189] on icon at bounding box center [986, 189] width 14 height 16
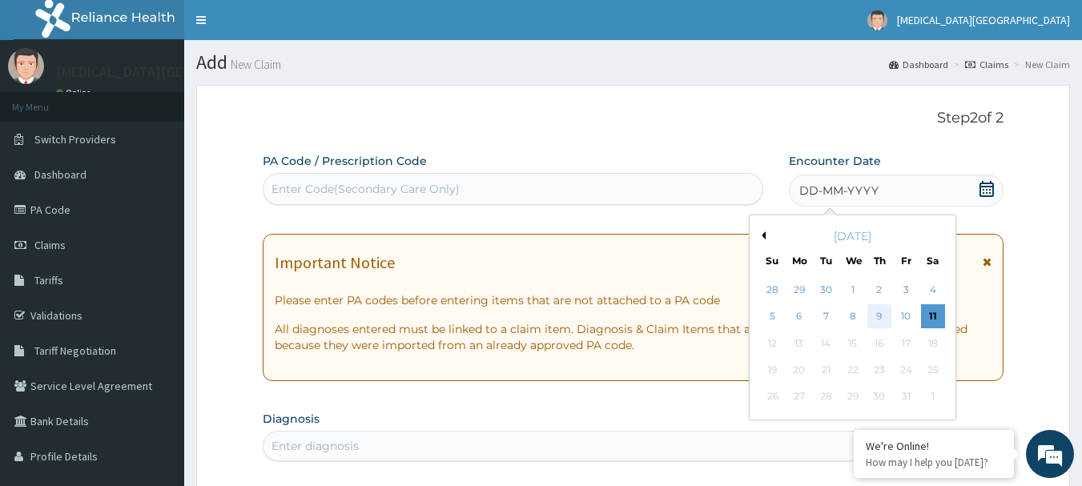
click at [876, 318] on div "9" at bounding box center [879, 317] width 24 height 24
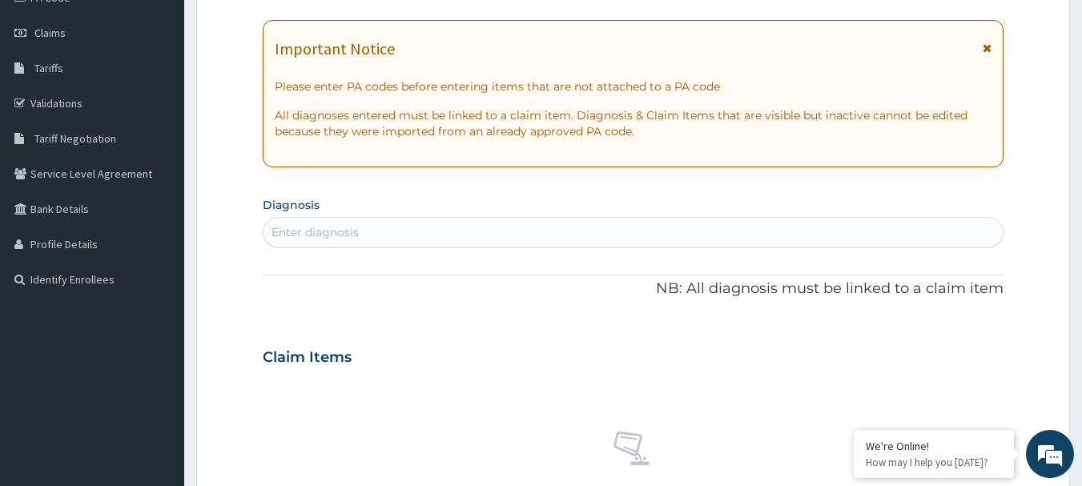
scroll to position [240, 0]
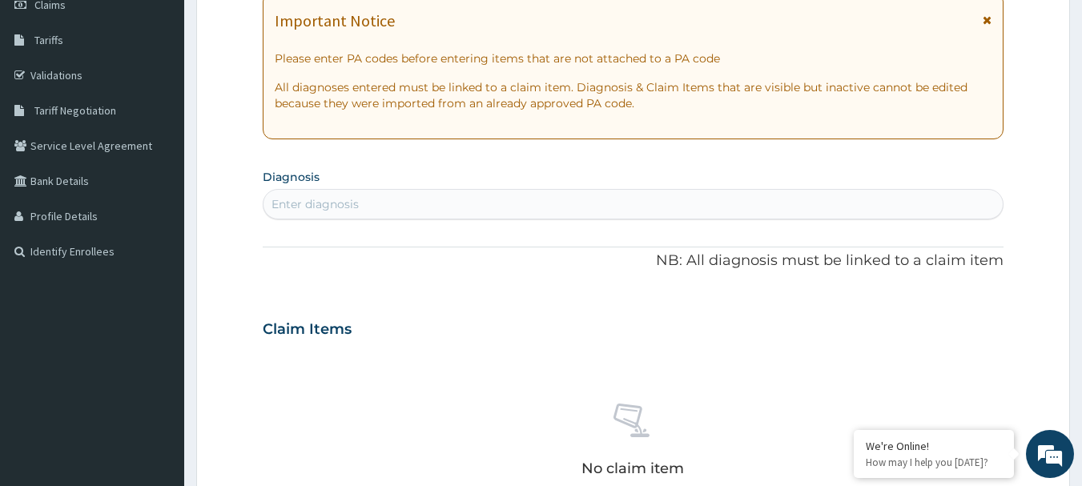
click at [609, 205] on div "Enter diagnosis" at bounding box center [633, 204] width 740 height 26
click at [608, 204] on div "Enter diagnosis" at bounding box center [633, 204] width 740 height 26
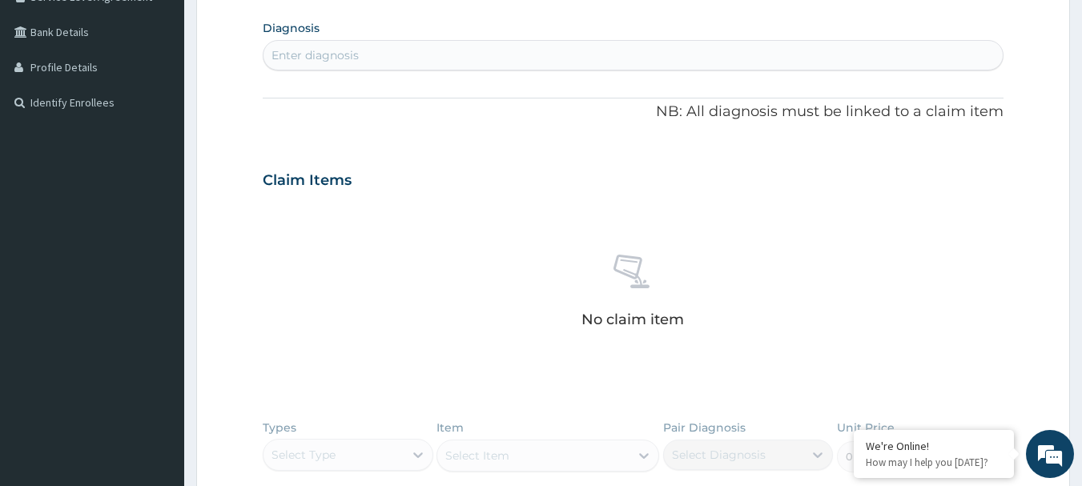
scroll to position [400, 0]
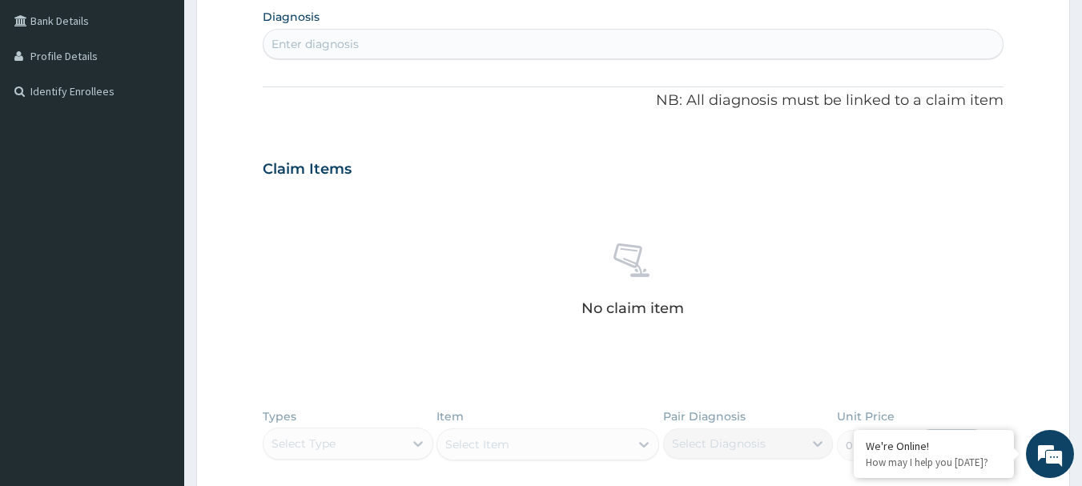
type input "M"
type input "B"
type input "MALARIA"
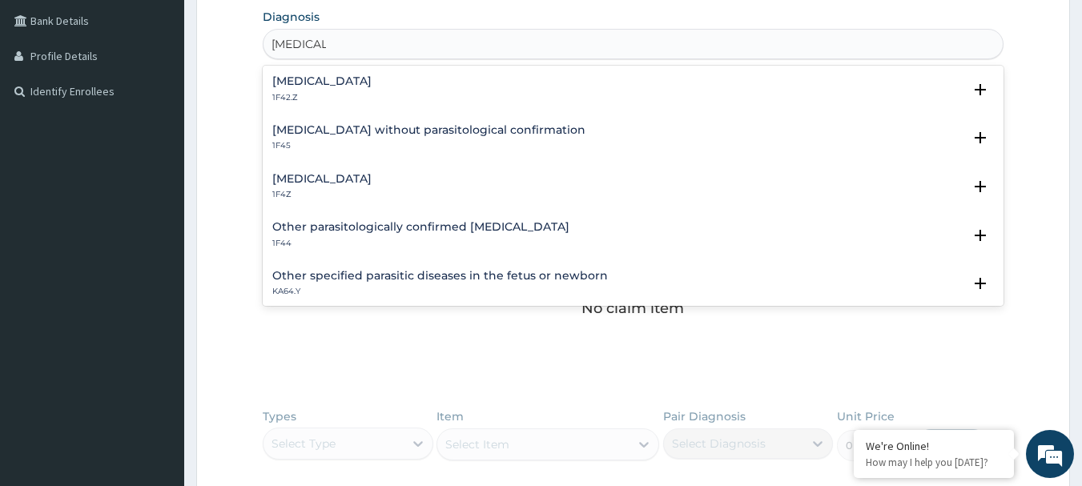
click at [350, 177] on h4 "Malaria, unspecified" at bounding box center [321, 179] width 99 height 12
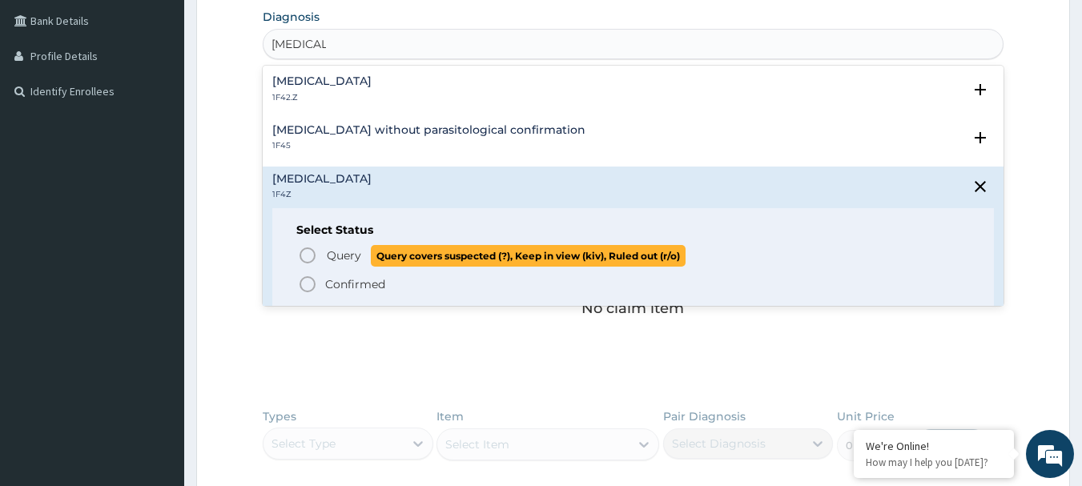
click at [347, 251] on span "Query" at bounding box center [344, 255] width 34 height 16
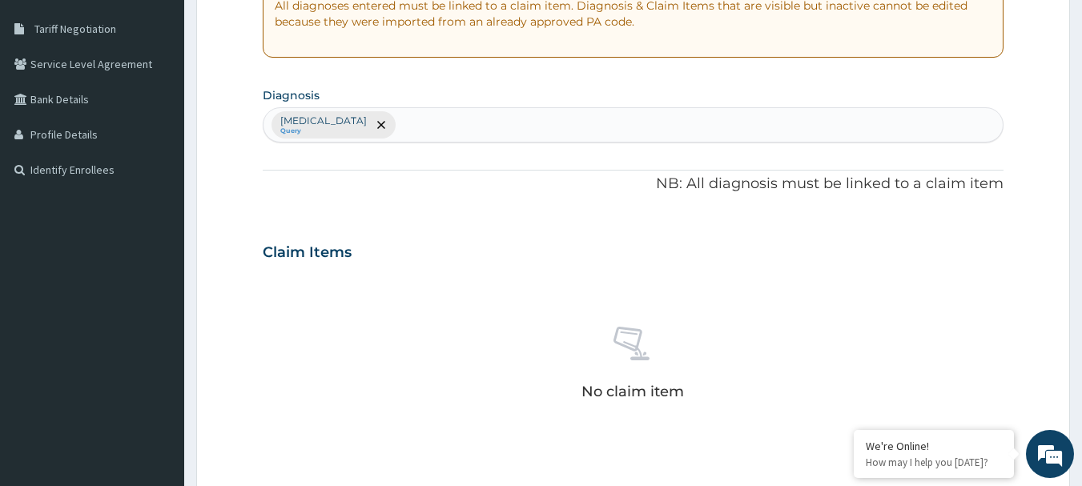
scroll to position [320, 0]
type input "SEPSIS"
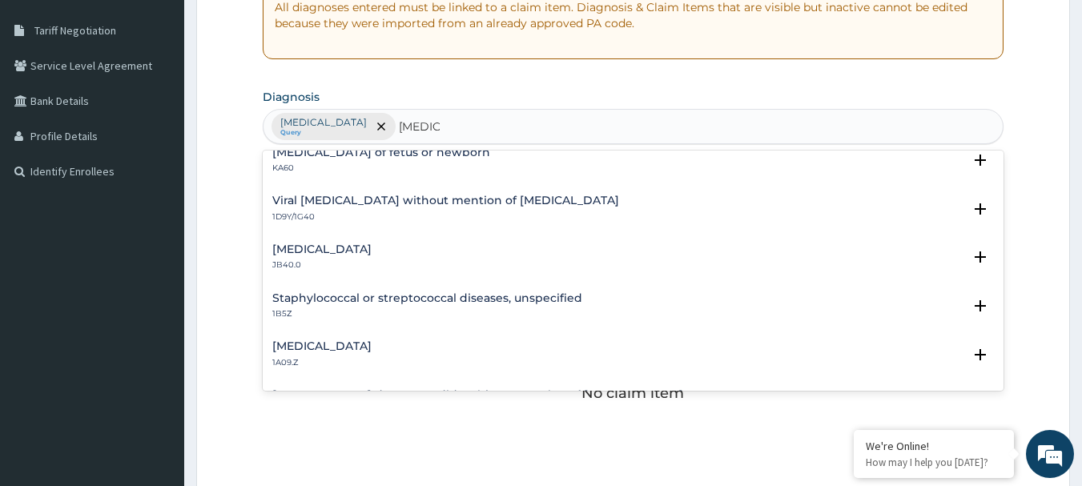
scroll to position [0, 0]
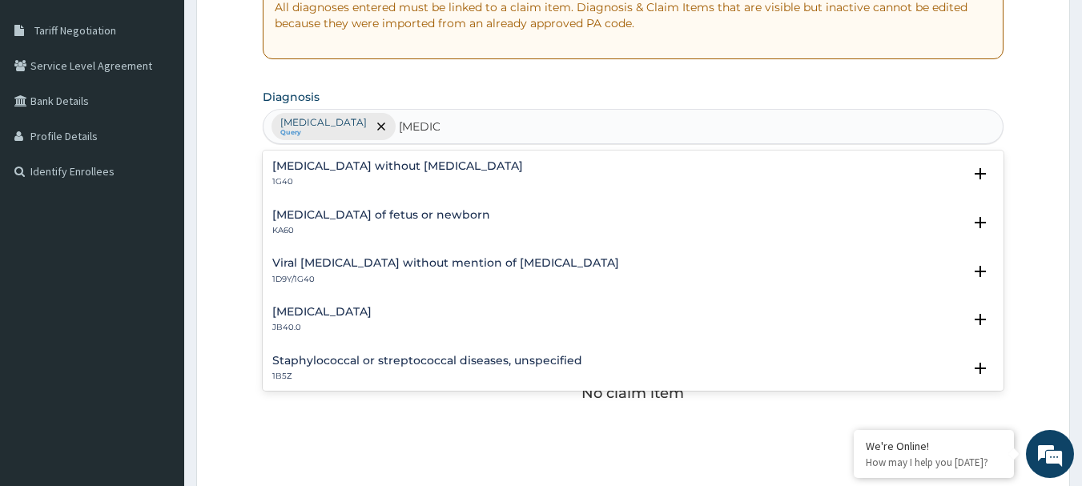
click at [309, 173] on div "Sepsis without septic shock 1G40" at bounding box center [397, 174] width 251 height 28
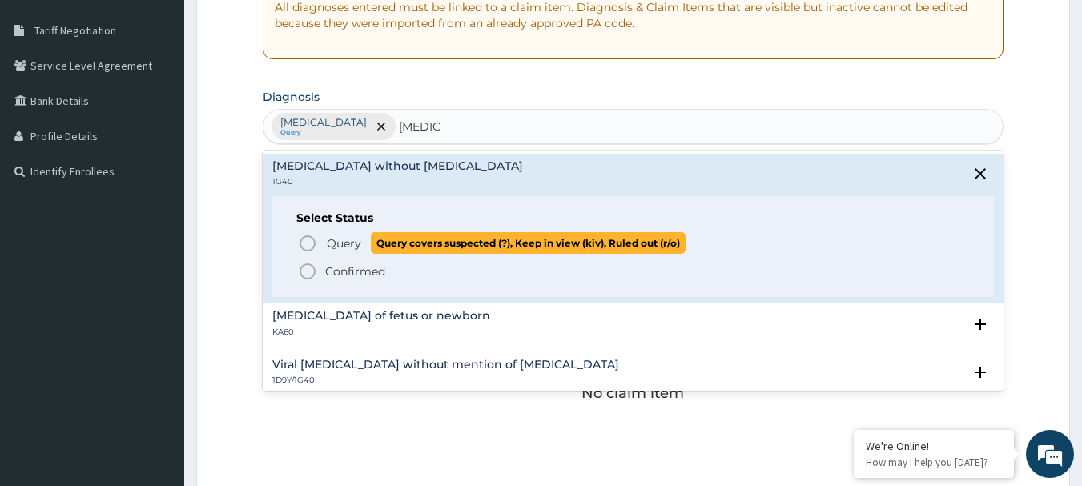
click at [331, 238] on span "Query" at bounding box center [344, 243] width 34 height 16
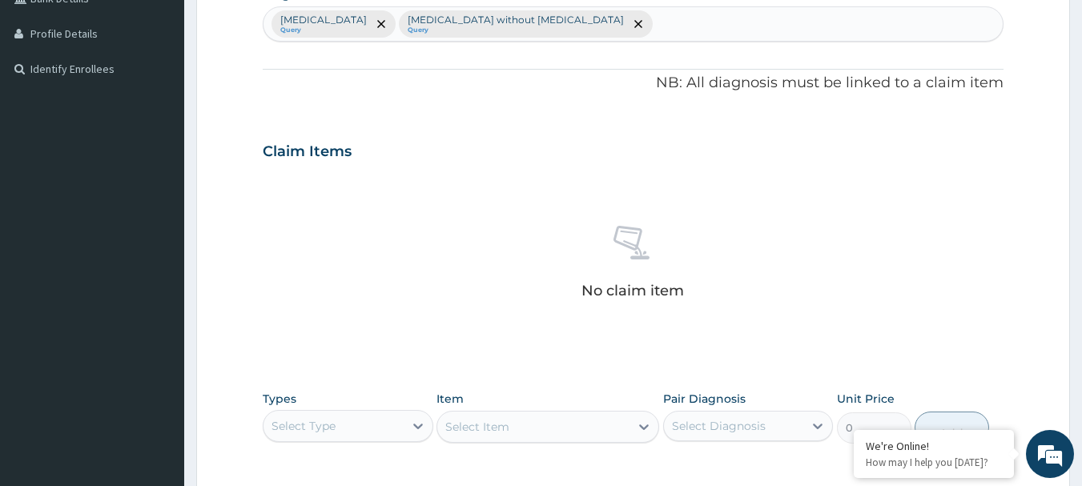
scroll to position [641, 0]
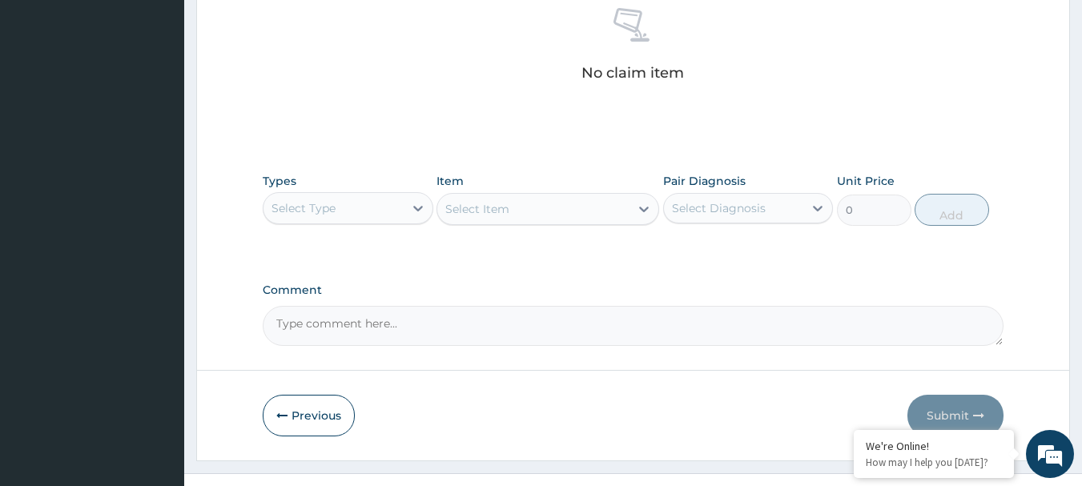
click at [376, 207] on div "Select Type" at bounding box center [333, 208] width 140 height 26
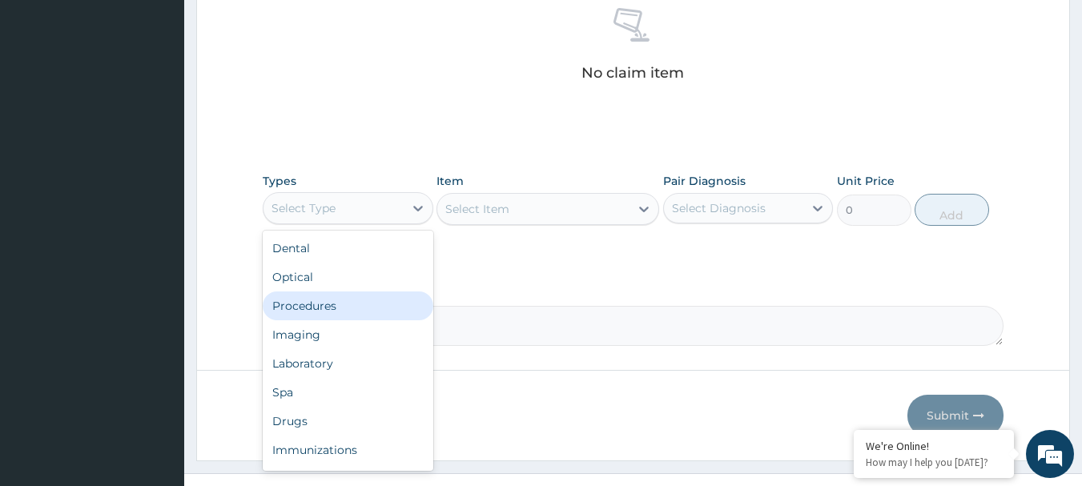
click at [327, 297] on div "Procedures" at bounding box center [348, 305] width 171 height 29
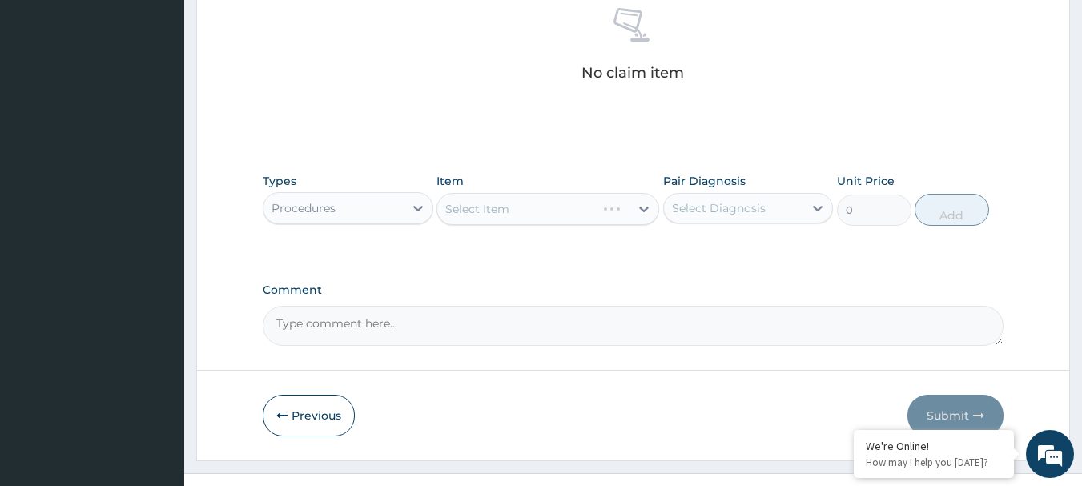
click at [501, 202] on div "Select Item" at bounding box center [547, 209] width 223 height 32
click at [500, 202] on div "Select Item" at bounding box center [547, 209] width 223 height 32
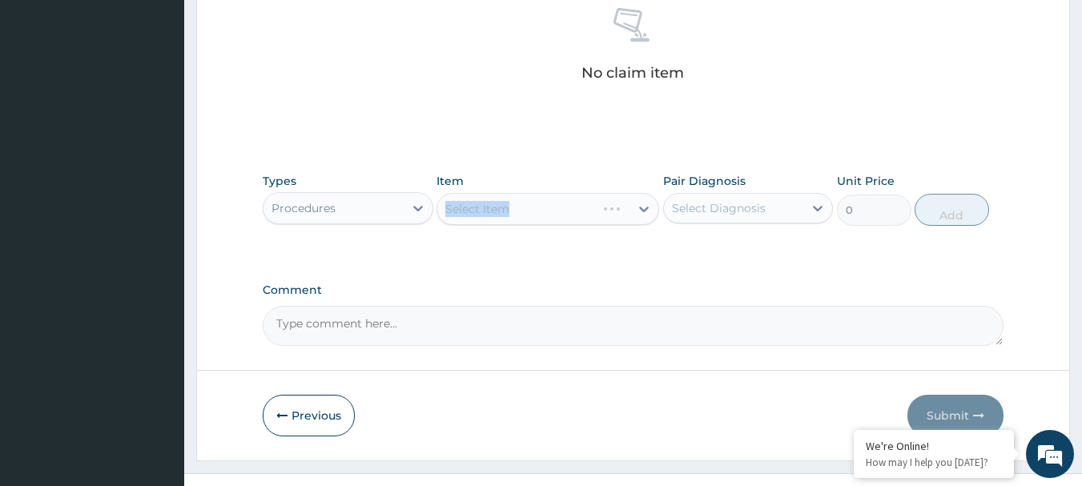
click at [500, 202] on div "Select Item" at bounding box center [547, 209] width 223 height 32
click at [528, 211] on div "Select Item" at bounding box center [547, 209] width 223 height 32
click at [520, 207] on div "Select Item" at bounding box center [547, 209] width 223 height 32
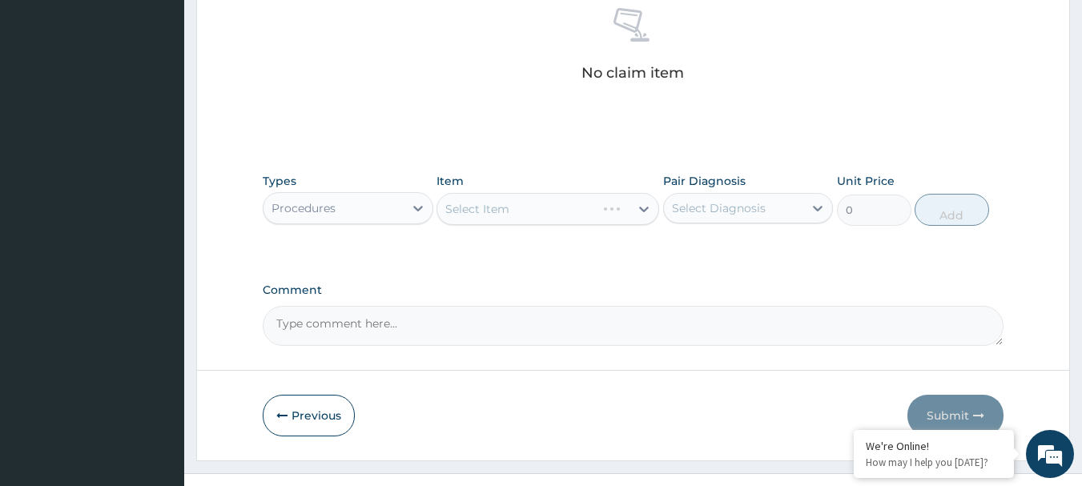
click at [520, 207] on div "Select Item" at bounding box center [547, 209] width 223 height 32
click at [520, 207] on div "Select Item" at bounding box center [533, 209] width 192 height 26
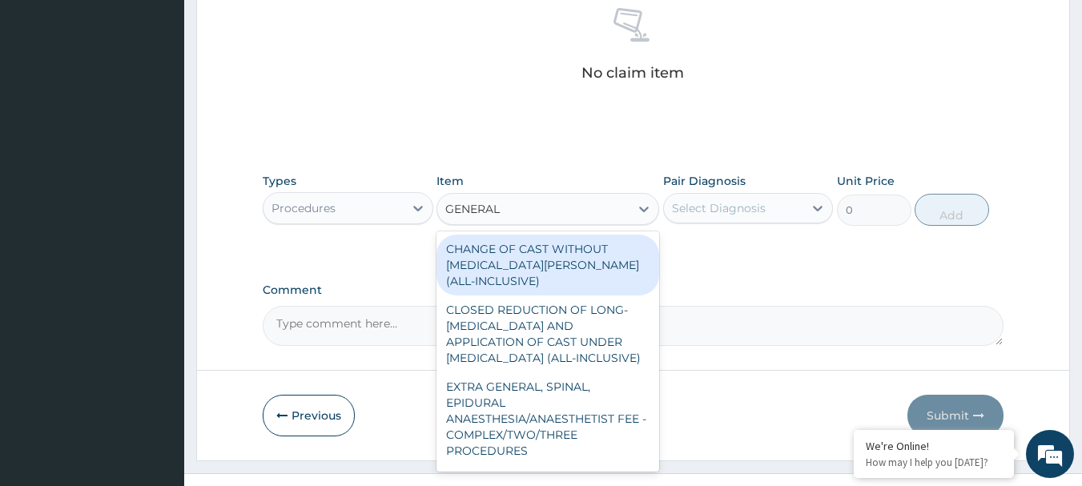
type input "GENERAL P"
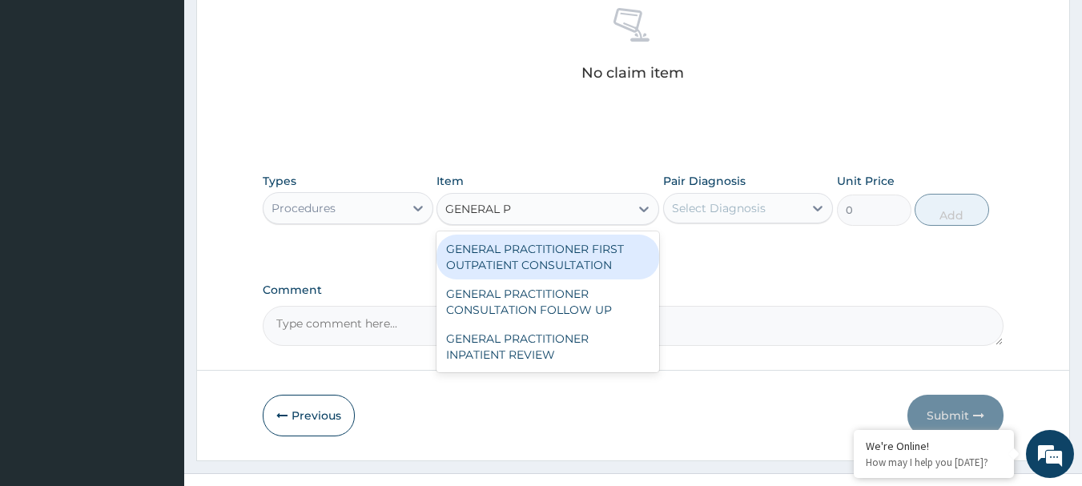
click at [607, 259] on div "GENERAL PRACTITIONER FIRST OUTPATIENT CONSULTATION" at bounding box center [547, 257] width 223 height 45
type input "3750"
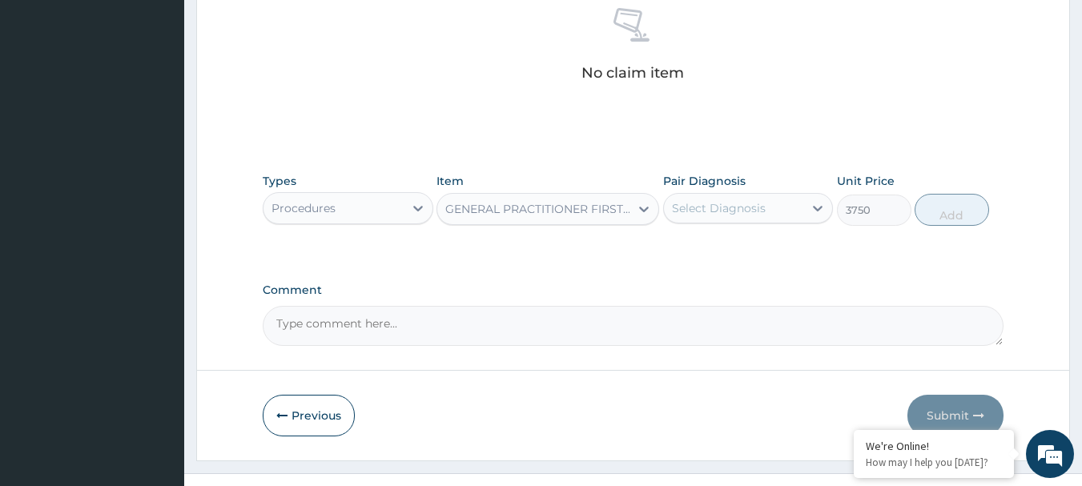
click at [713, 212] on div "Select Diagnosis" at bounding box center [719, 208] width 94 height 16
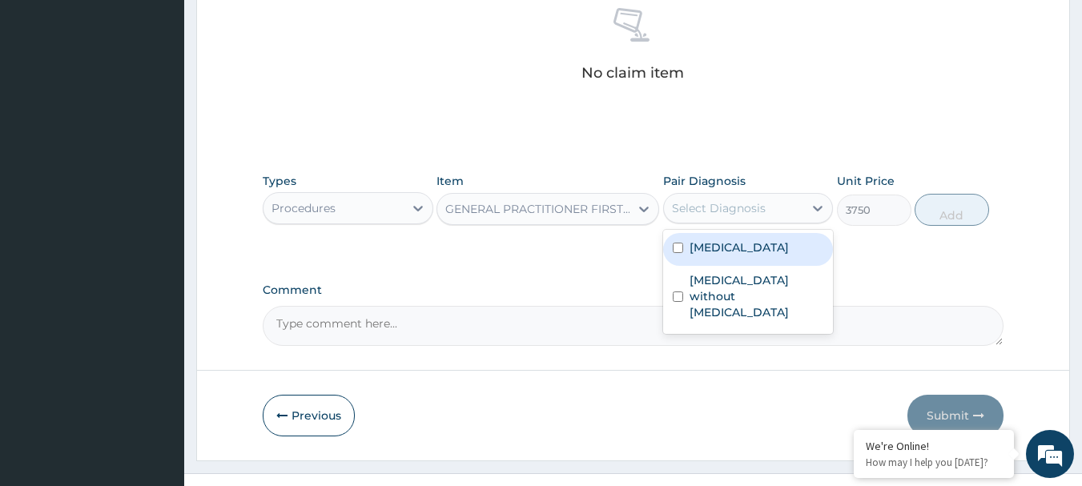
click at [736, 243] on label "Malaria, unspecified" at bounding box center [738, 247] width 99 height 16
checkbox input "true"
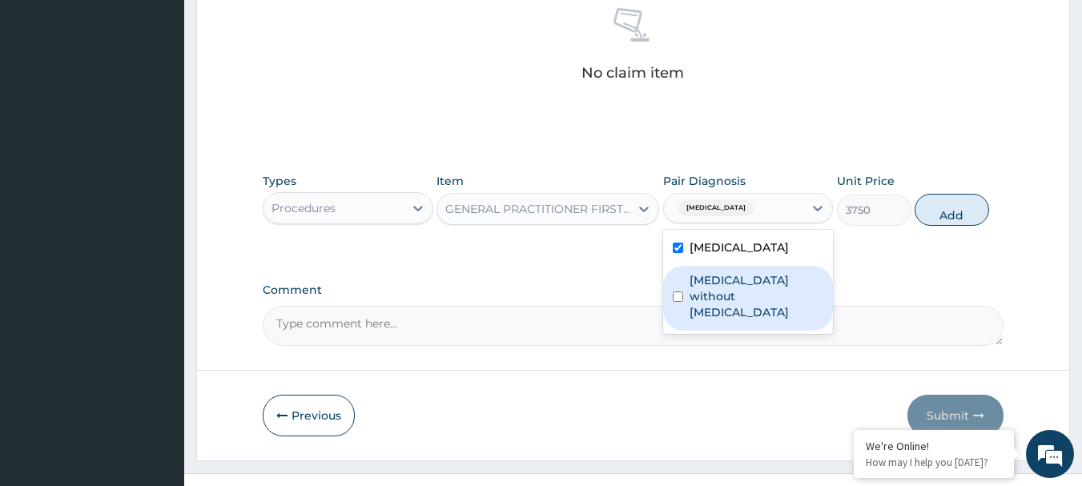
click at [736, 278] on label "Sepsis without septic shock" at bounding box center [756, 296] width 135 height 48
checkbox input "true"
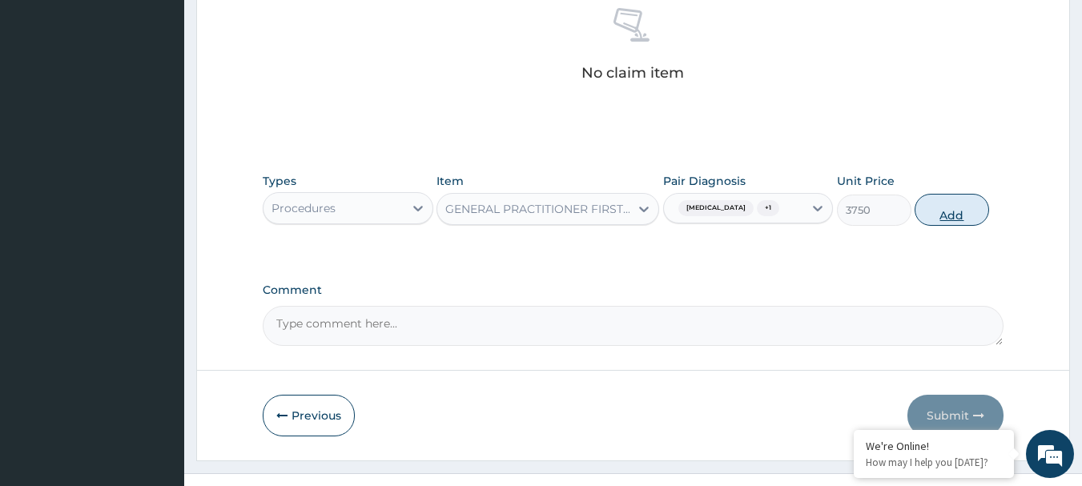
drag, startPoint x: 966, startPoint y: 216, endPoint x: 933, endPoint y: 209, distance: 34.4
click at [967, 215] on button "Add" at bounding box center [951, 210] width 74 height 32
type input "0"
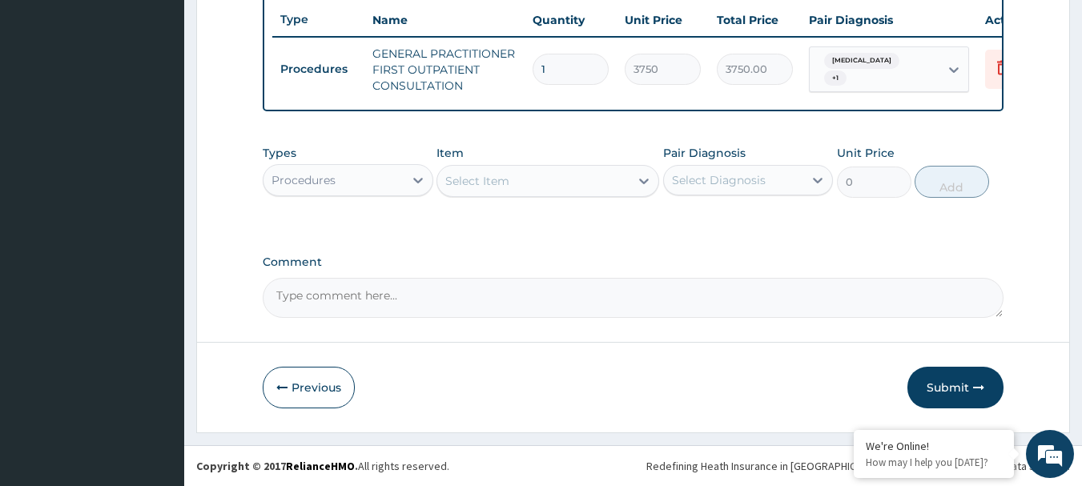
scroll to position [613, 0]
click at [391, 178] on div "Procedures" at bounding box center [333, 180] width 140 height 26
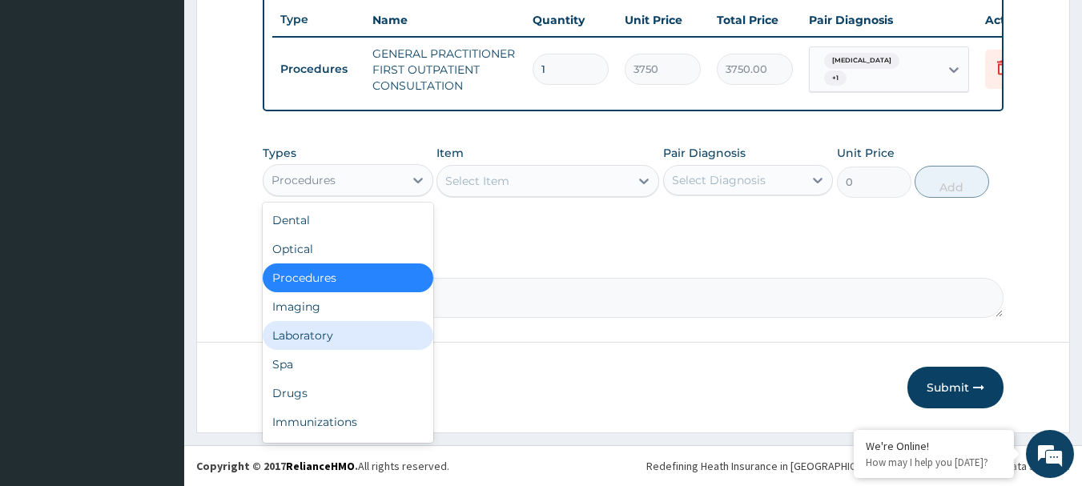
click at [337, 336] on div "Laboratory" at bounding box center [348, 335] width 171 height 29
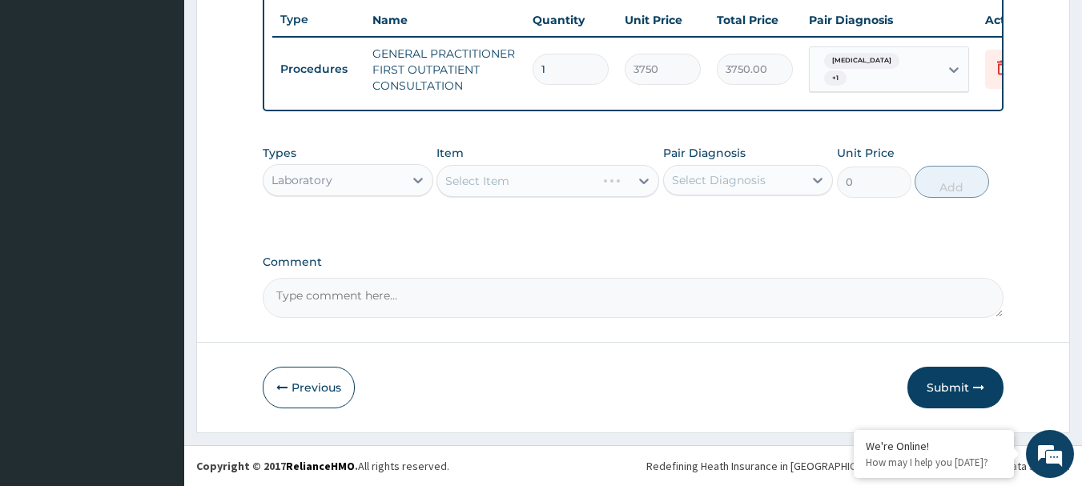
click at [542, 178] on div "Select Item" at bounding box center [547, 181] width 223 height 32
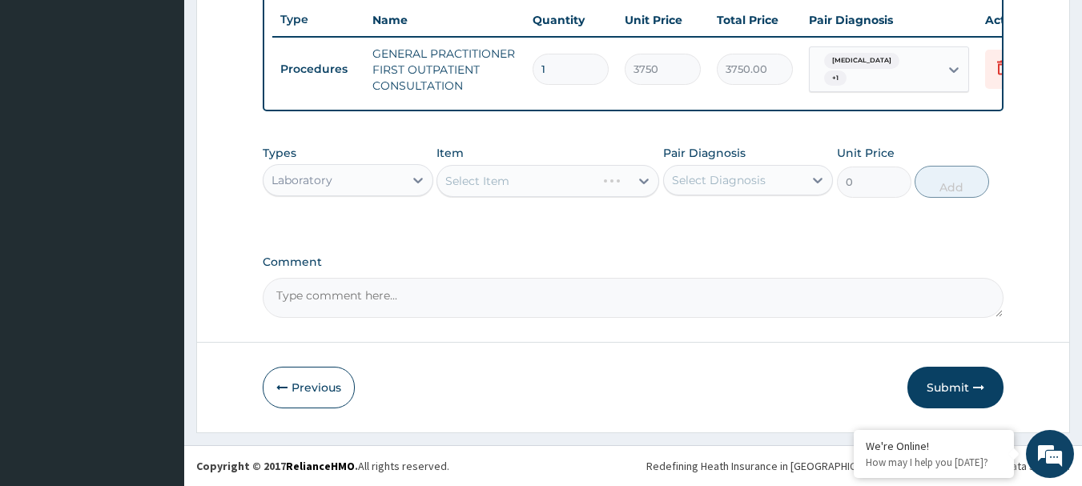
click at [542, 178] on div "Select Item" at bounding box center [547, 181] width 223 height 32
click at [542, 177] on div "Select Item" at bounding box center [533, 181] width 192 height 26
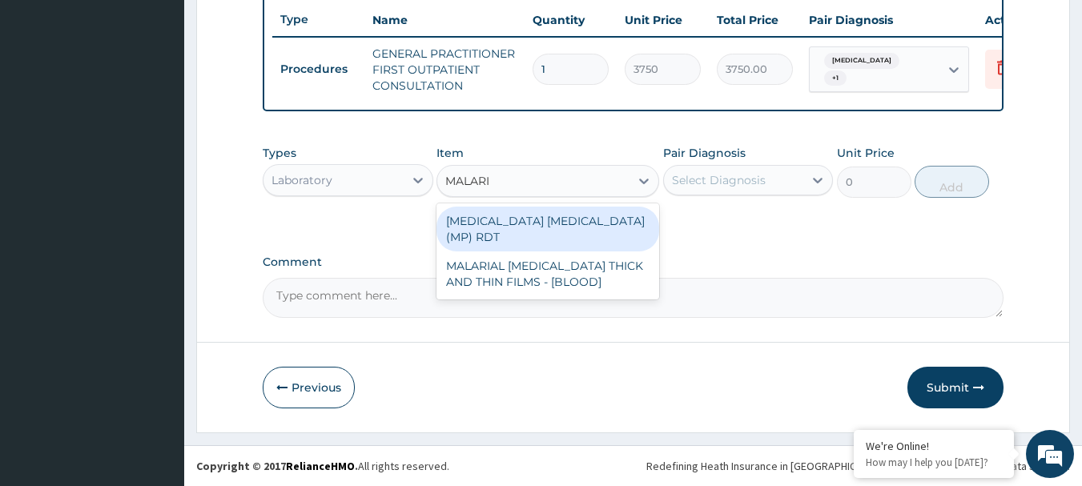
type input "MALARIA"
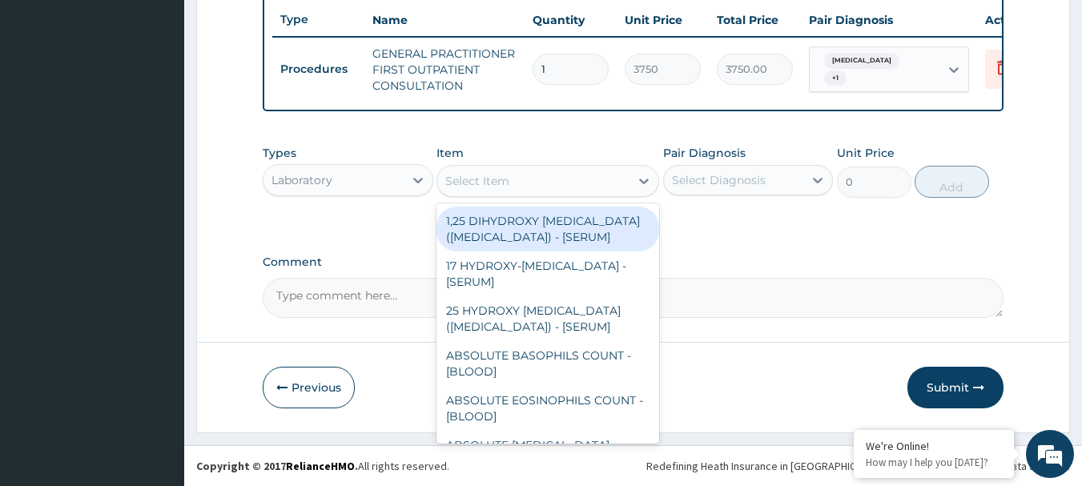
drag, startPoint x: 542, startPoint y: 177, endPoint x: 510, endPoint y: 183, distance: 32.7
click at [510, 183] on div "Select Item" at bounding box center [533, 181] width 192 height 26
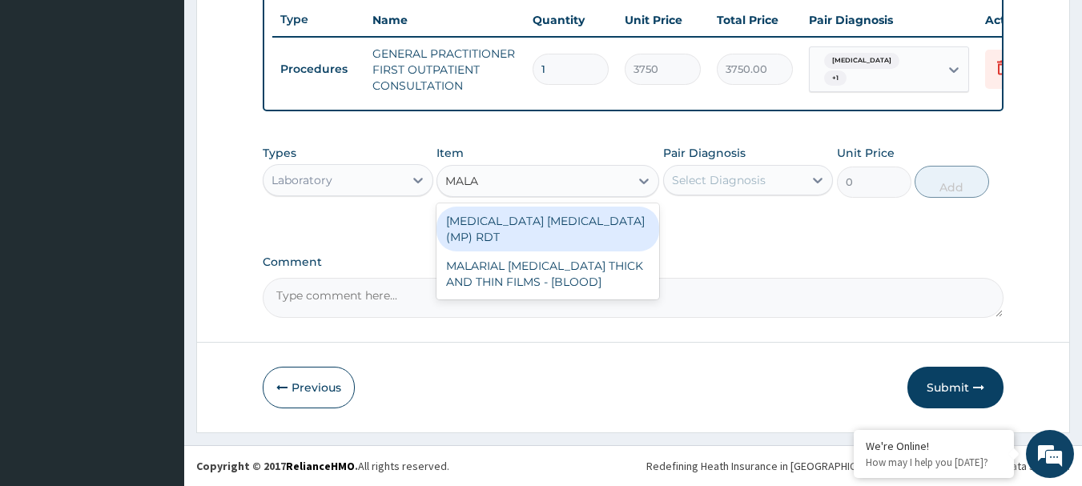
type input "MALAR"
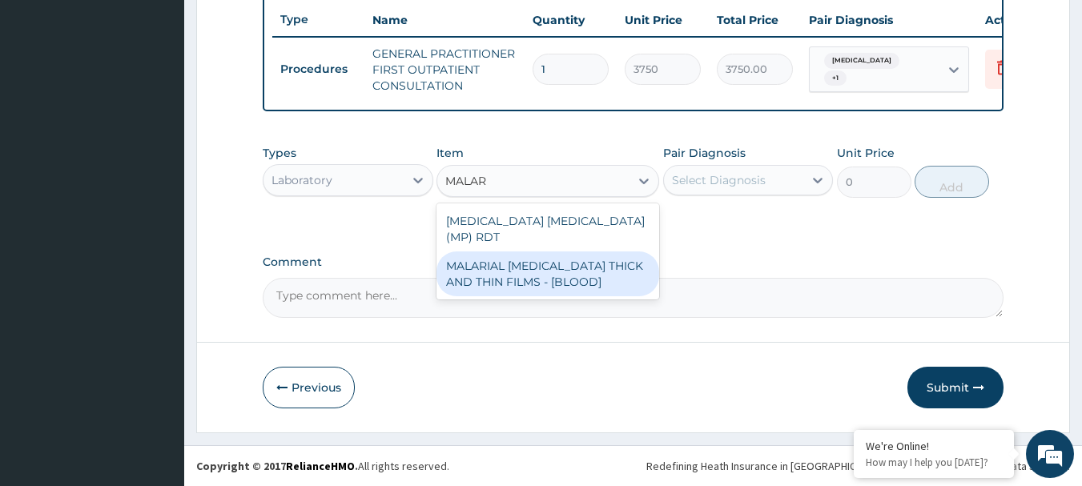
click at [485, 267] on div "MALARIAL PARASITE THICK AND THIN FILMS - [BLOOD]" at bounding box center [547, 273] width 223 height 45
type input "2187.5"
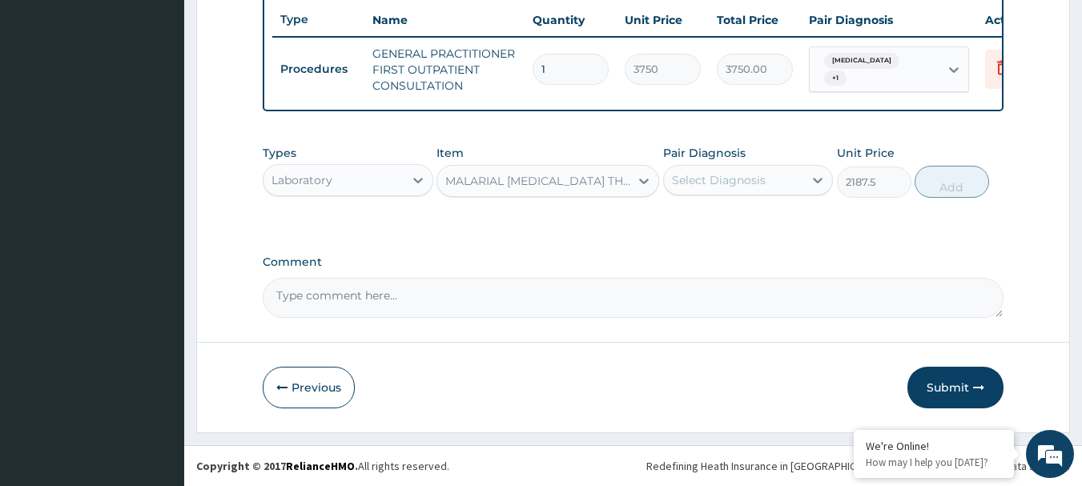
click at [703, 179] on div "Select Diagnosis" at bounding box center [719, 180] width 94 height 16
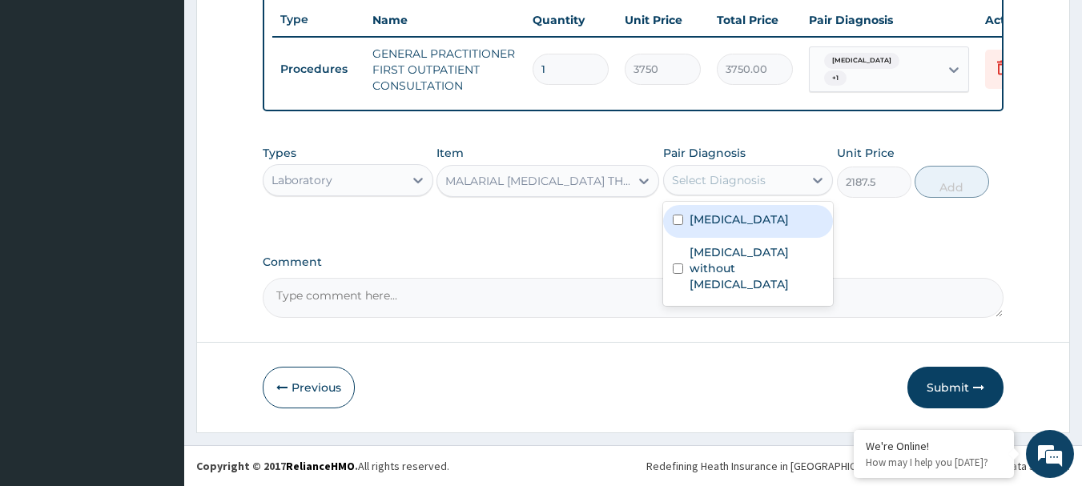
click at [714, 229] on div "Malaria, unspecified" at bounding box center [748, 221] width 171 height 33
checkbox input "true"
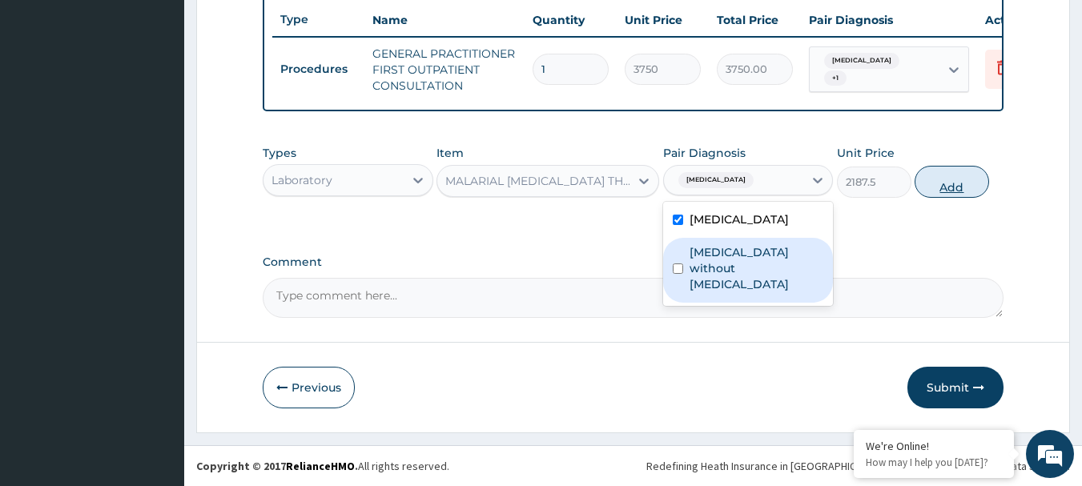
click at [944, 180] on button "Add" at bounding box center [951, 182] width 74 height 32
type input "0"
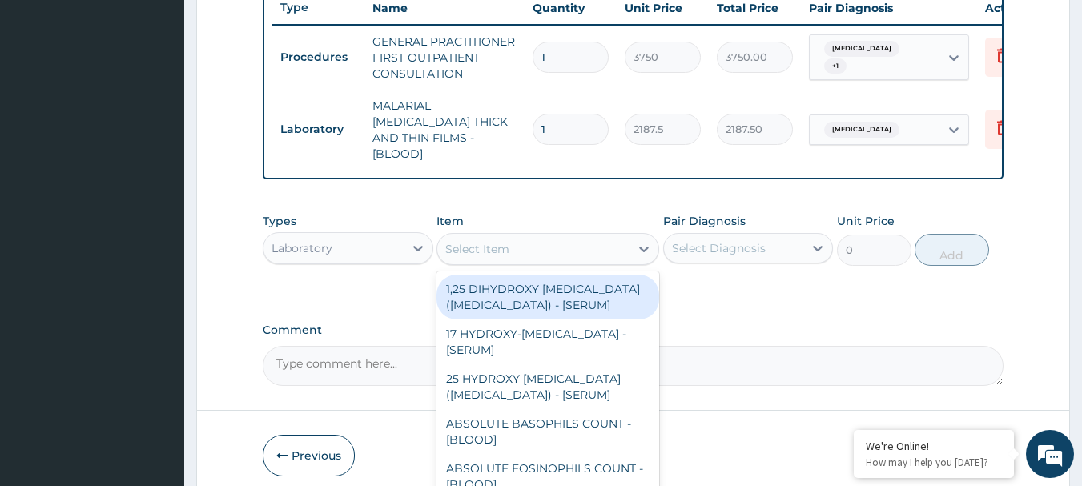
click at [560, 244] on div "Select Item" at bounding box center [533, 249] width 192 height 26
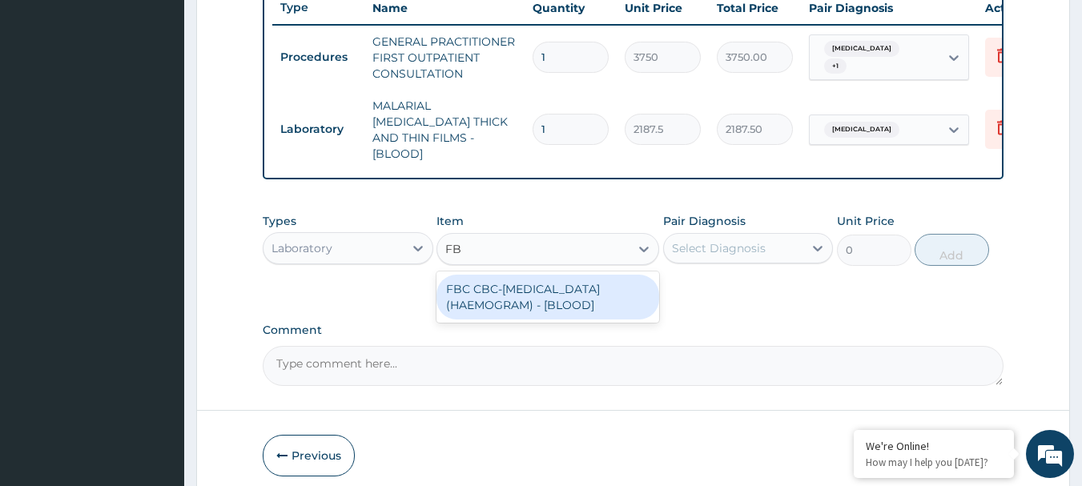
type input "FBC"
click at [594, 276] on div "FBC CBC-COMPLETE BLOOD COUNT (HAEMOGRAM) - [BLOOD]" at bounding box center [547, 297] width 223 height 45
type input "5000"
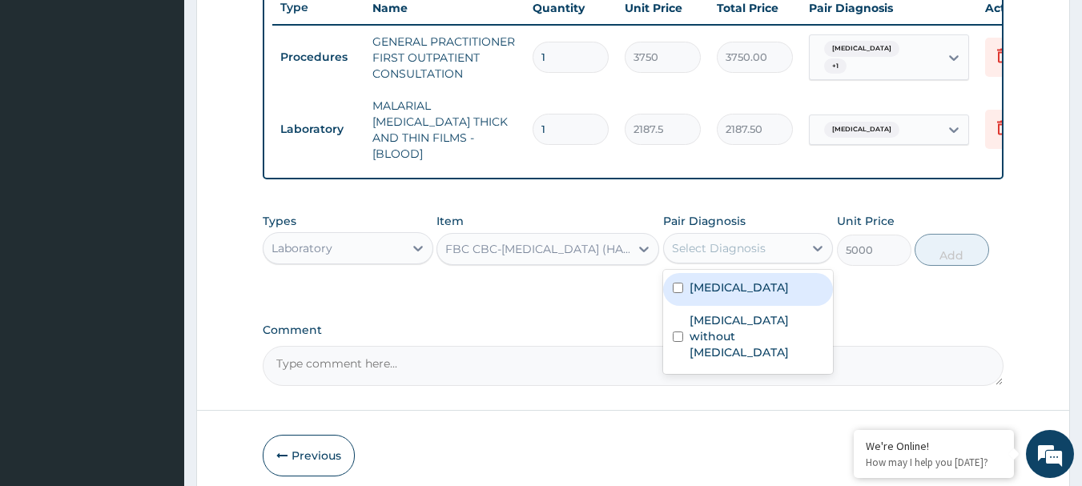
click at [709, 243] on div "Select Diagnosis" at bounding box center [719, 248] width 94 height 16
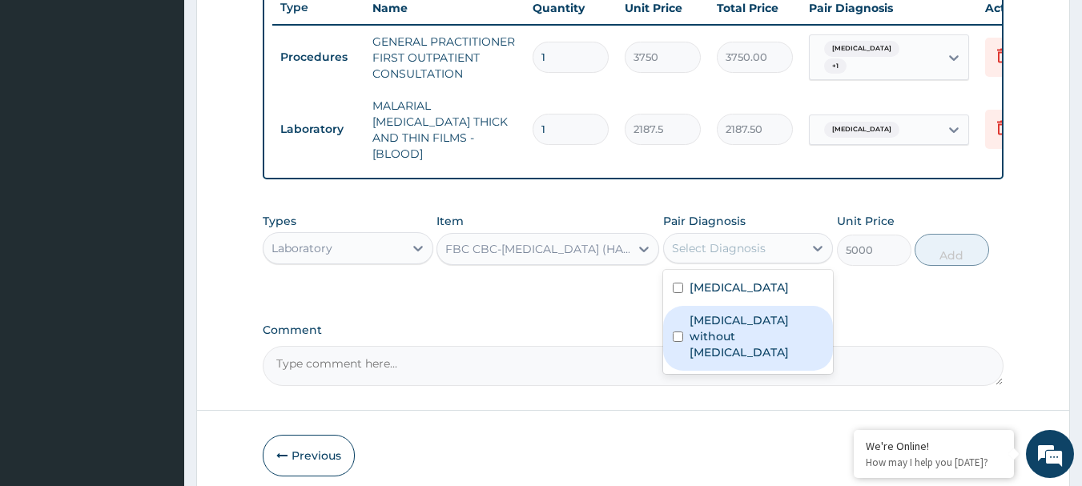
click at [713, 319] on label "Sepsis without septic shock" at bounding box center [756, 336] width 135 height 48
checkbox input "true"
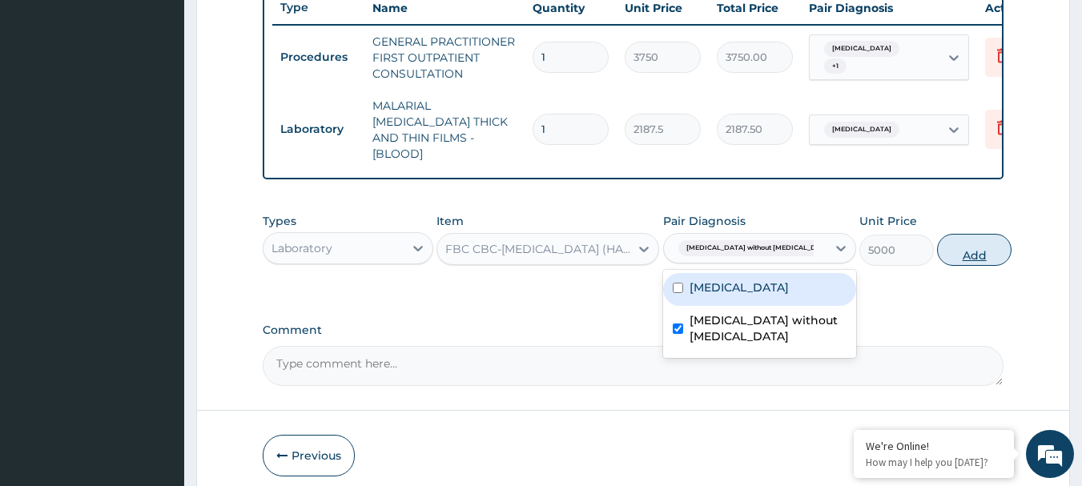
click at [946, 241] on button "Add" at bounding box center [974, 250] width 74 height 32
type input "0"
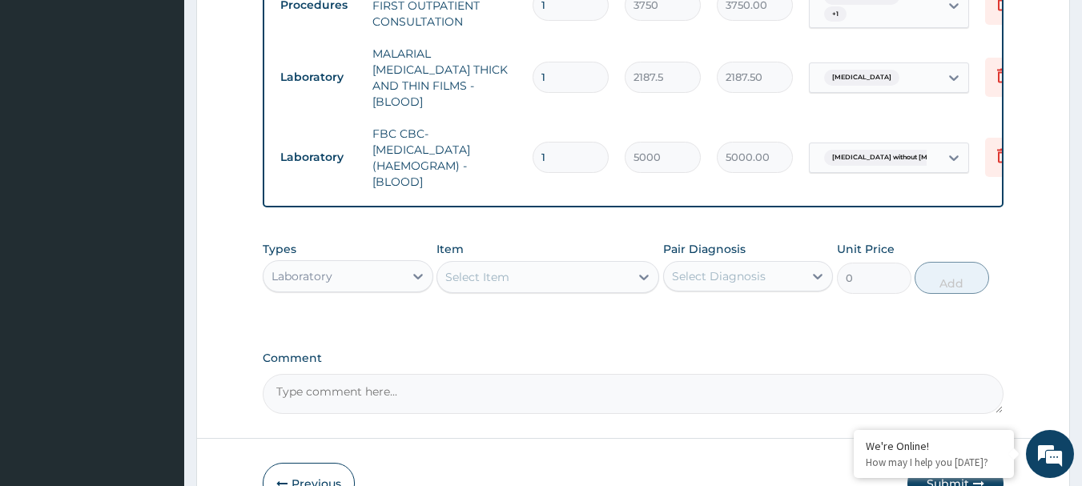
scroll to position [693, 0]
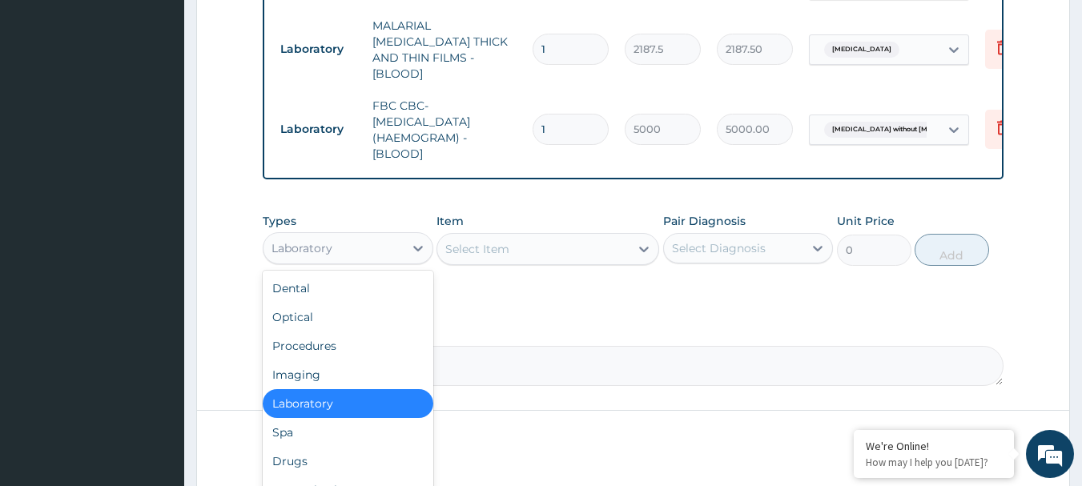
click at [392, 248] on div "Laboratory" at bounding box center [333, 248] width 140 height 26
click at [318, 451] on div "Drugs" at bounding box center [348, 461] width 171 height 29
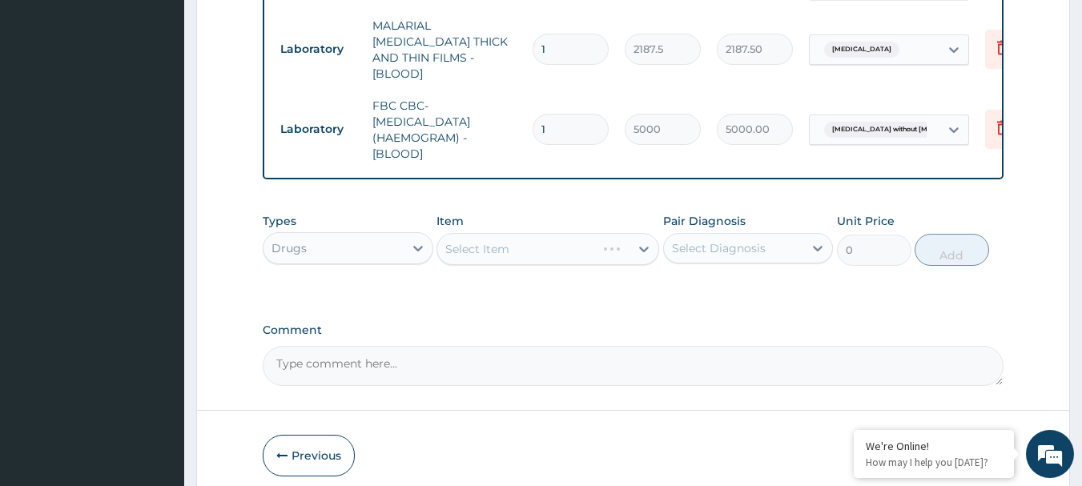
click at [552, 238] on div "Select Item" at bounding box center [547, 249] width 223 height 32
click at [552, 238] on div "Select Item" at bounding box center [533, 249] width 192 height 26
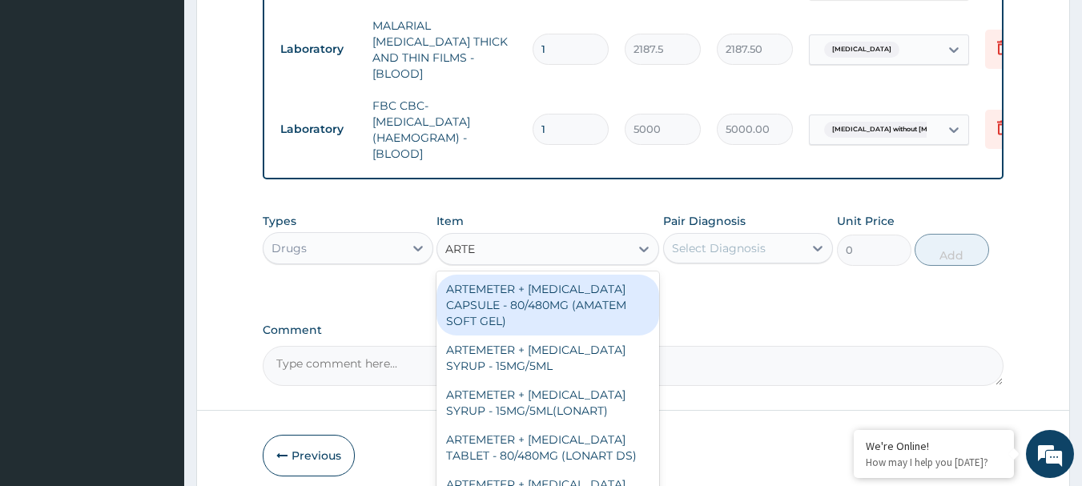
type input "ARTEM"
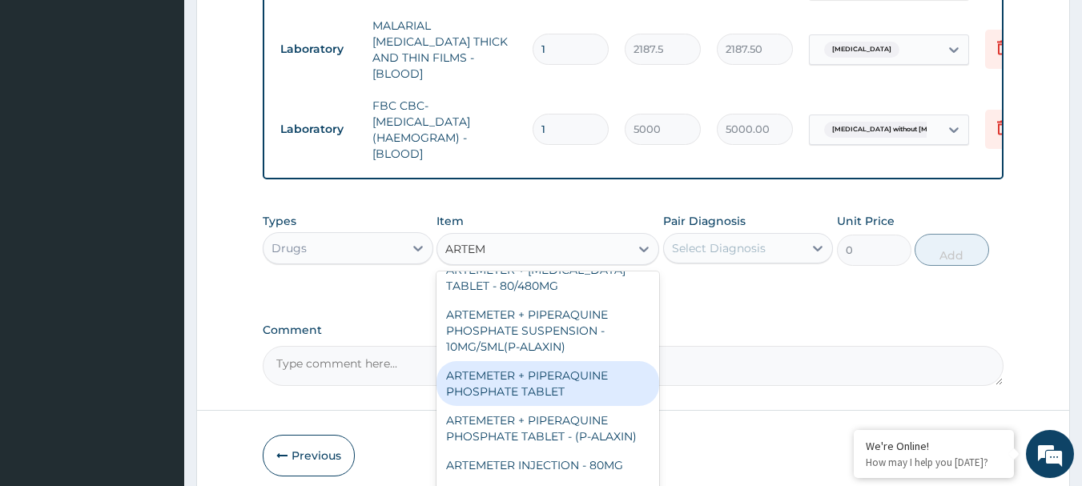
scroll to position [400, 0]
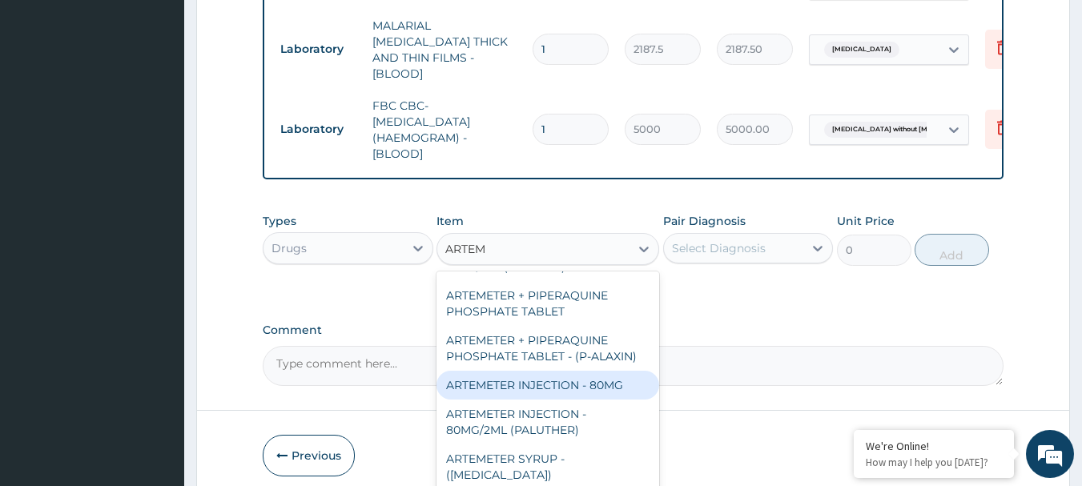
click at [595, 371] on div "ARTEMETER INJECTION - 80MG" at bounding box center [547, 385] width 223 height 29
type input "476"
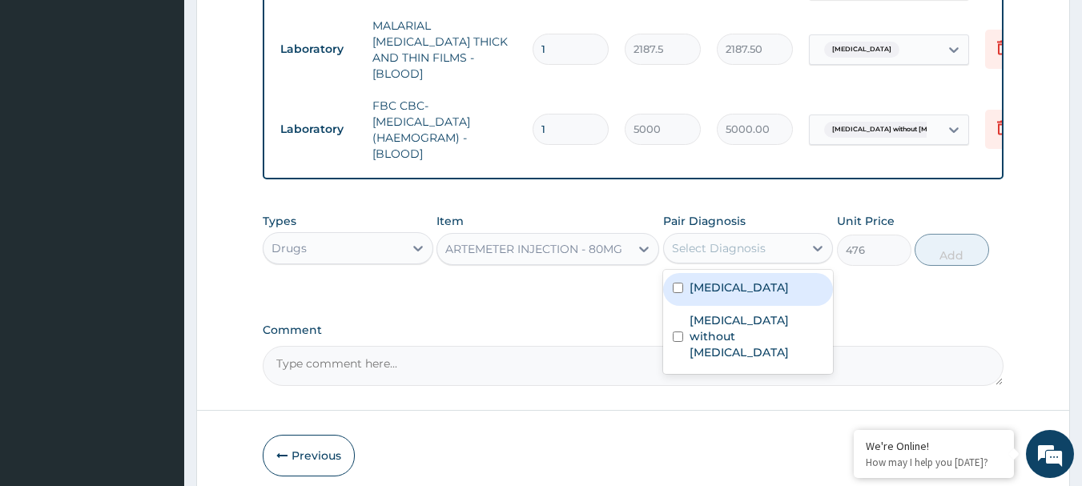
click at [675, 247] on div "Select Diagnosis" at bounding box center [719, 248] width 94 height 16
click at [693, 279] on label "Malaria, unspecified" at bounding box center [738, 287] width 99 height 16
checkbox input "true"
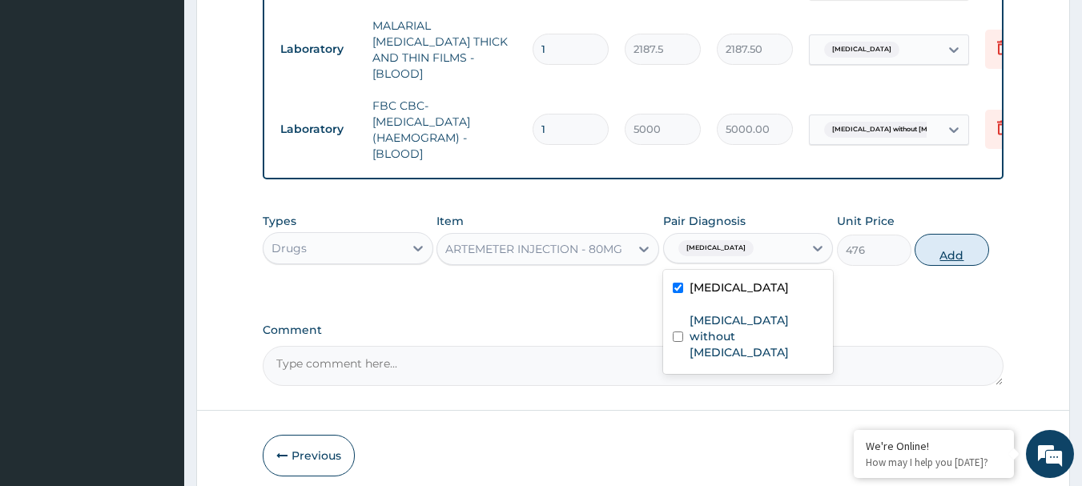
click at [934, 239] on button "Add" at bounding box center [951, 250] width 74 height 32
type input "0"
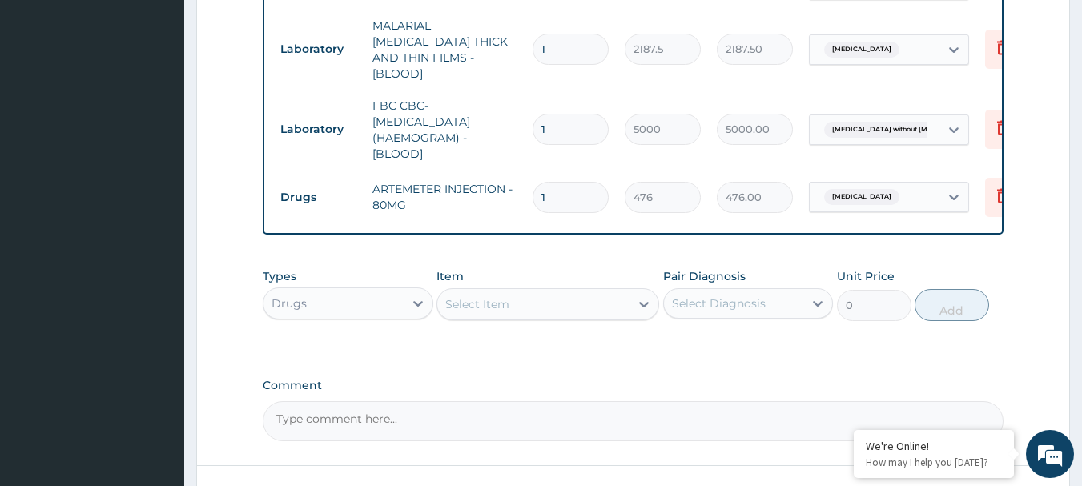
type input "0.00"
type input "2"
type input "952.00"
type input "2"
click at [491, 301] on div "Select Item" at bounding box center [477, 304] width 64 height 16
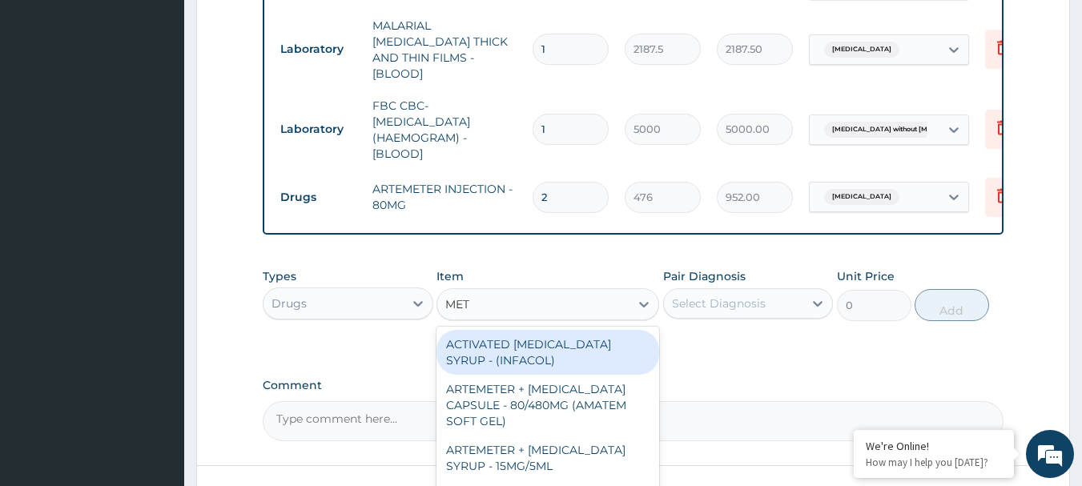
type input "METO"
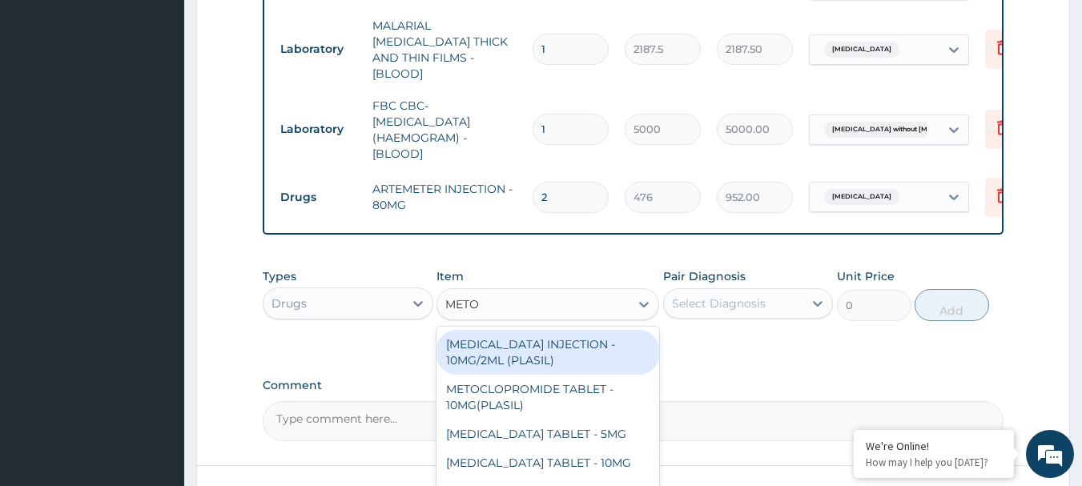
click at [544, 352] on div "METOCLOPRAMIDE INJECTION - 10MG/2ML (PLASIL)" at bounding box center [547, 352] width 223 height 45
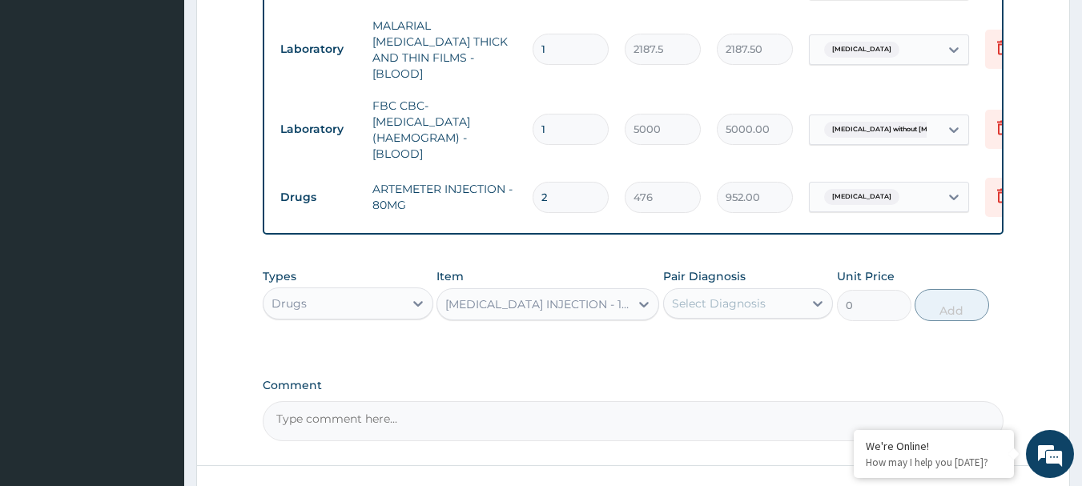
type input "274.4"
click at [697, 301] on div "Select Diagnosis" at bounding box center [719, 303] width 94 height 16
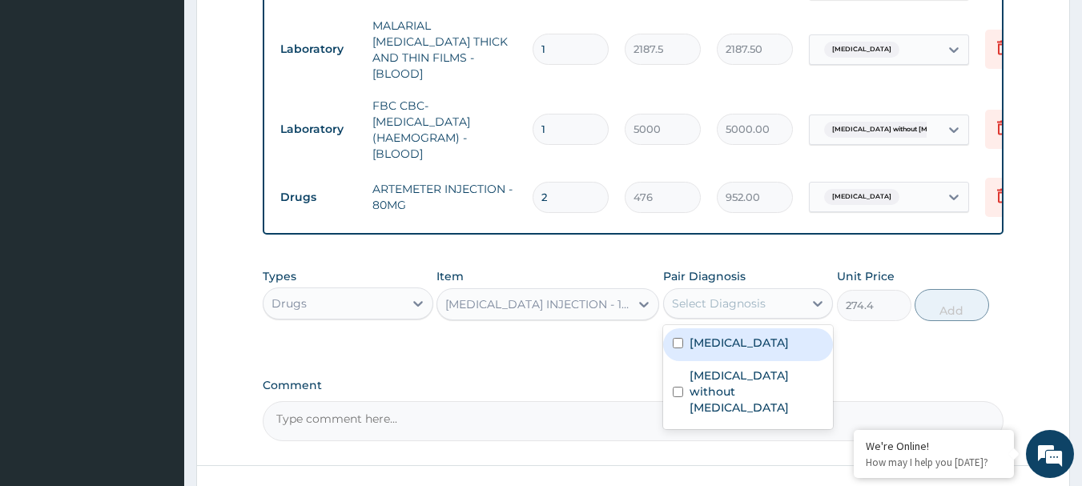
click at [717, 337] on label "Malaria, unspecified" at bounding box center [738, 343] width 99 height 16
checkbox input "true"
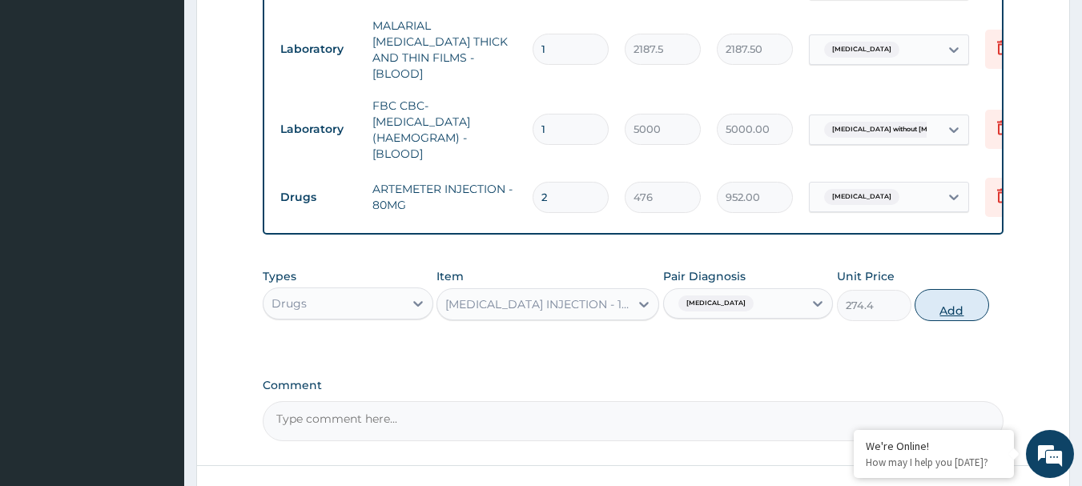
click at [954, 310] on button "Add" at bounding box center [951, 305] width 74 height 32
type input "0"
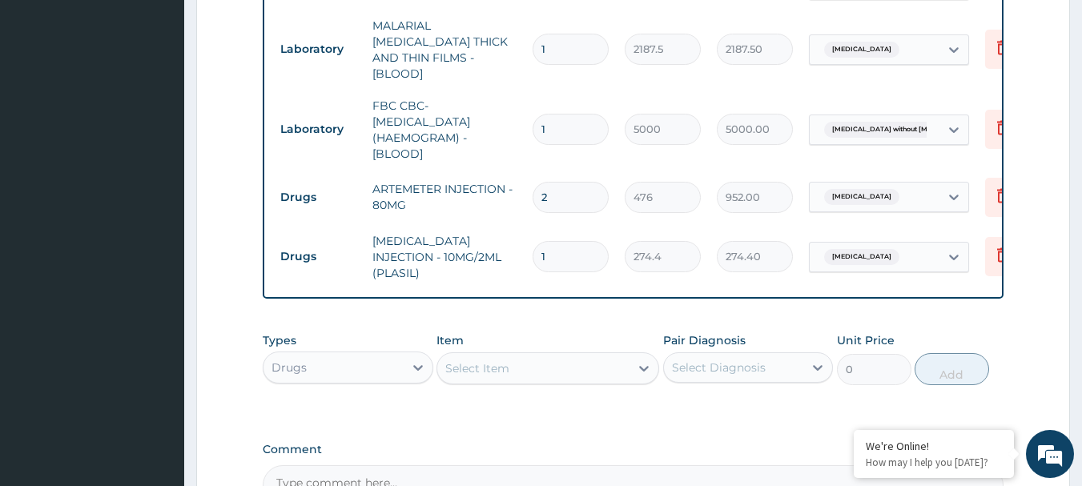
click at [492, 362] on div "Select Item" at bounding box center [477, 368] width 64 height 16
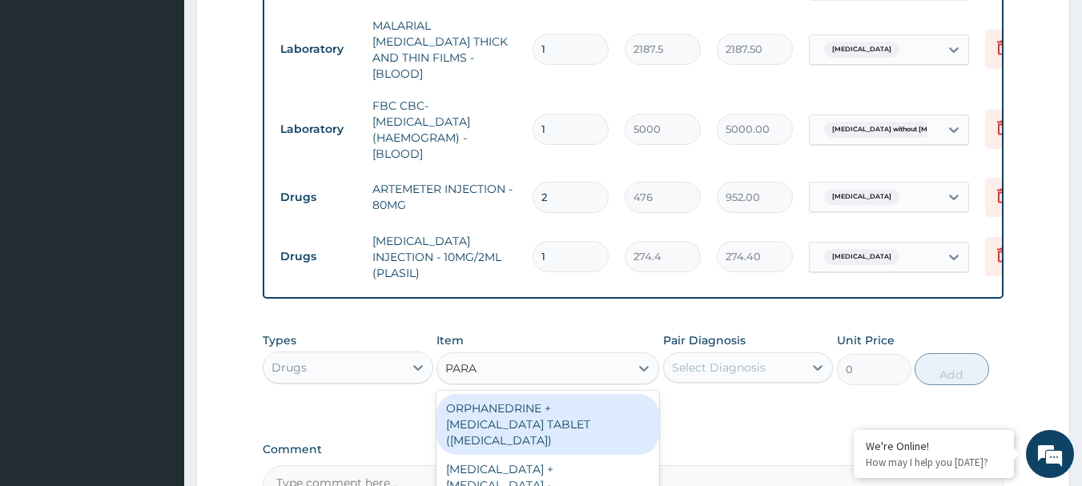
type input "PARAC"
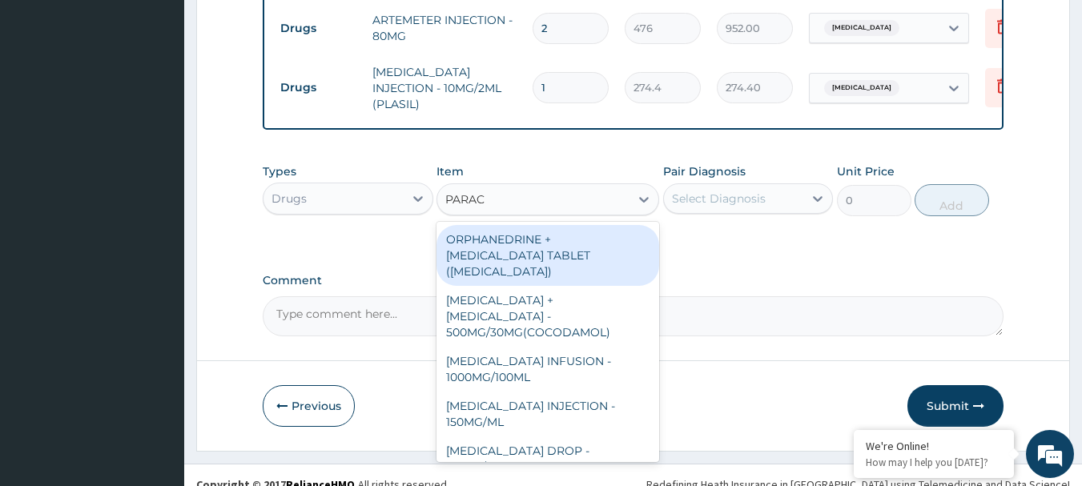
scroll to position [877, 0]
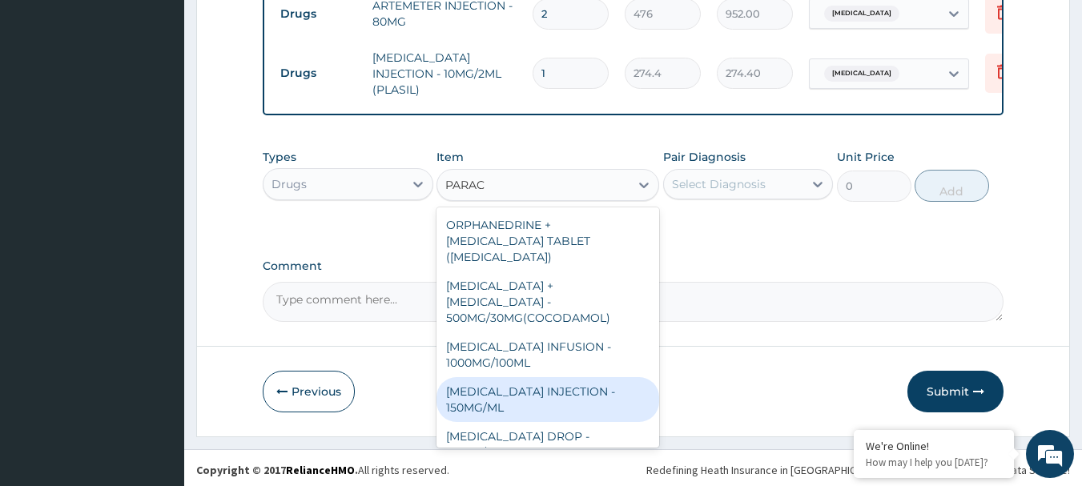
click at [541, 381] on div "PARACETAMOL INJECTION - 150MG/ML" at bounding box center [547, 399] width 223 height 45
type input "560"
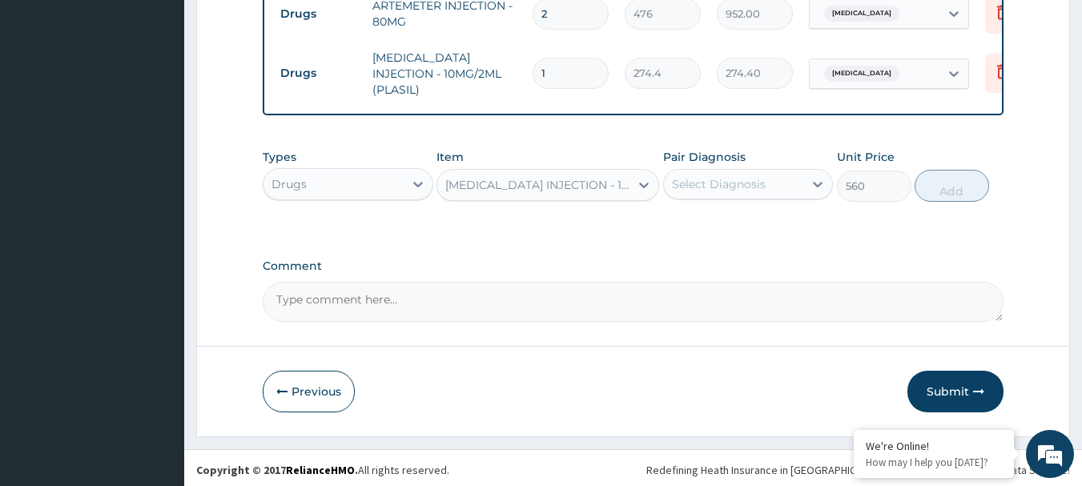
click at [707, 186] on div "Select Diagnosis" at bounding box center [719, 184] width 94 height 16
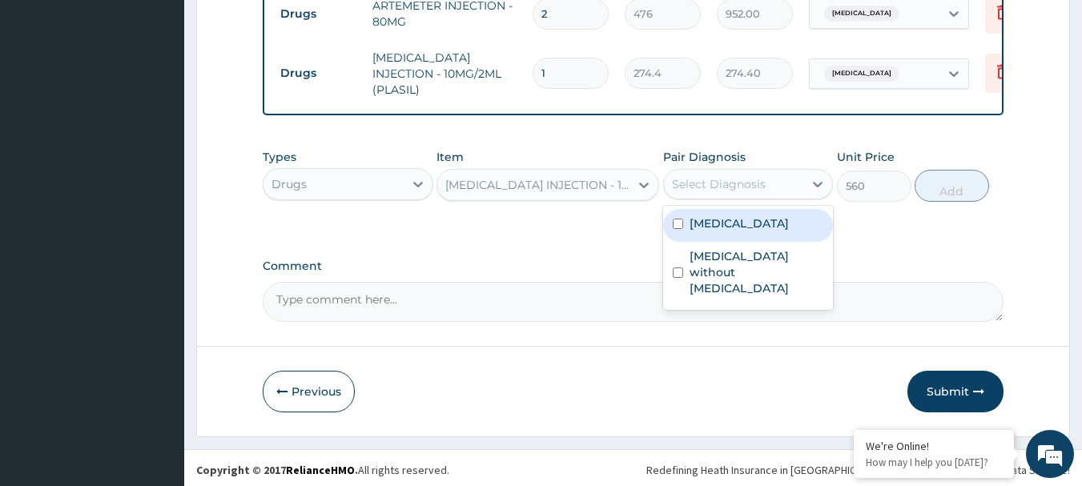
click at [710, 223] on label "Malaria, unspecified" at bounding box center [738, 223] width 99 height 16
checkbox input "true"
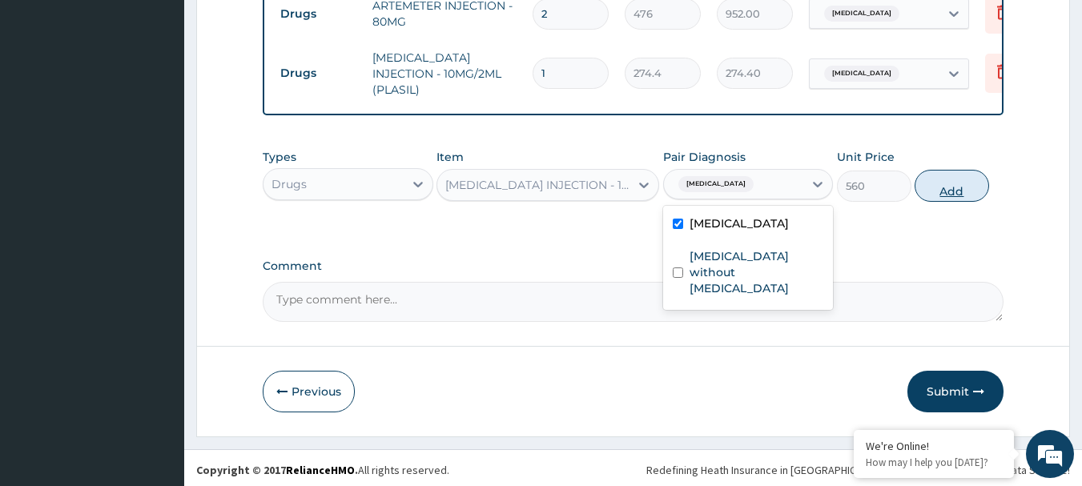
click at [951, 187] on button "Add" at bounding box center [951, 186] width 74 height 32
type input "0"
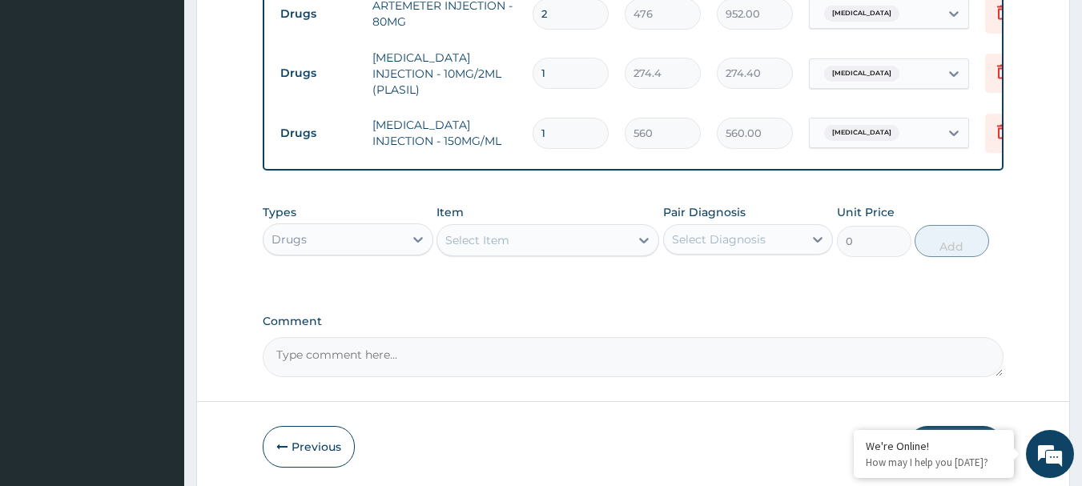
type input "0.00"
type input "4"
type input "2240.00"
type input "4"
click at [551, 227] on div "Select Item" at bounding box center [533, 240] width 192 height 26
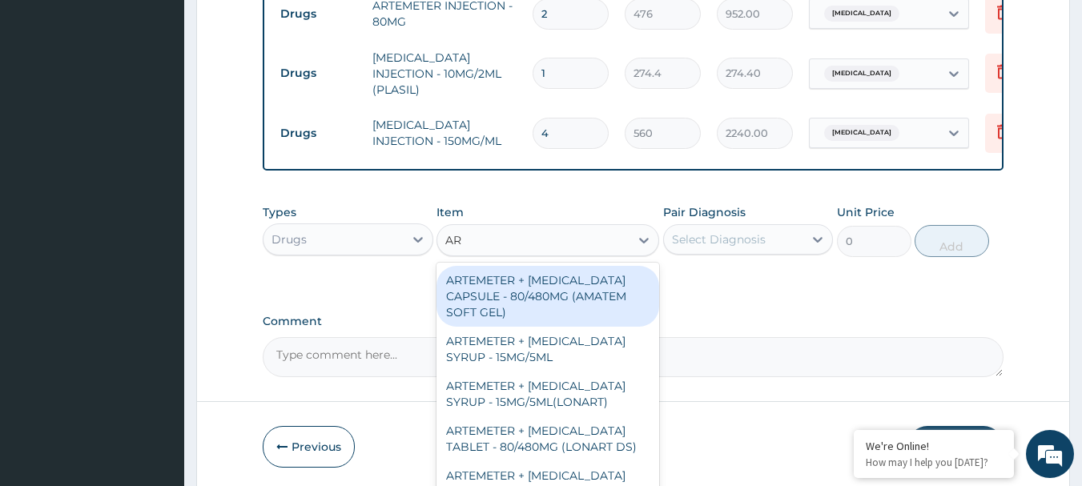
type input "A"
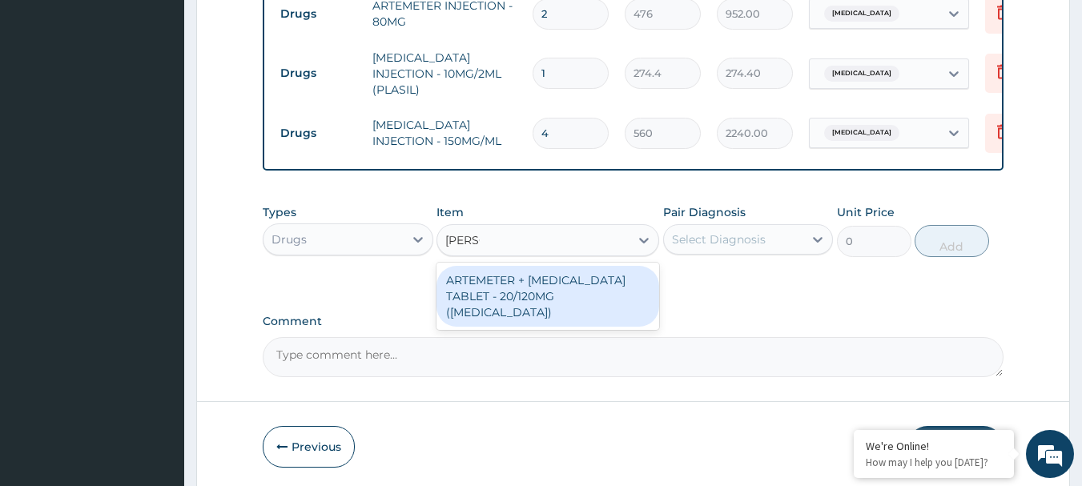
type input "COART"
click at [504, 266] on div "ARTEMETER + LUMEFANTRINE TABLET - 20/120MG (COARTEM)" at bounding box center [547, 296] width 223 height 61
type input "210"
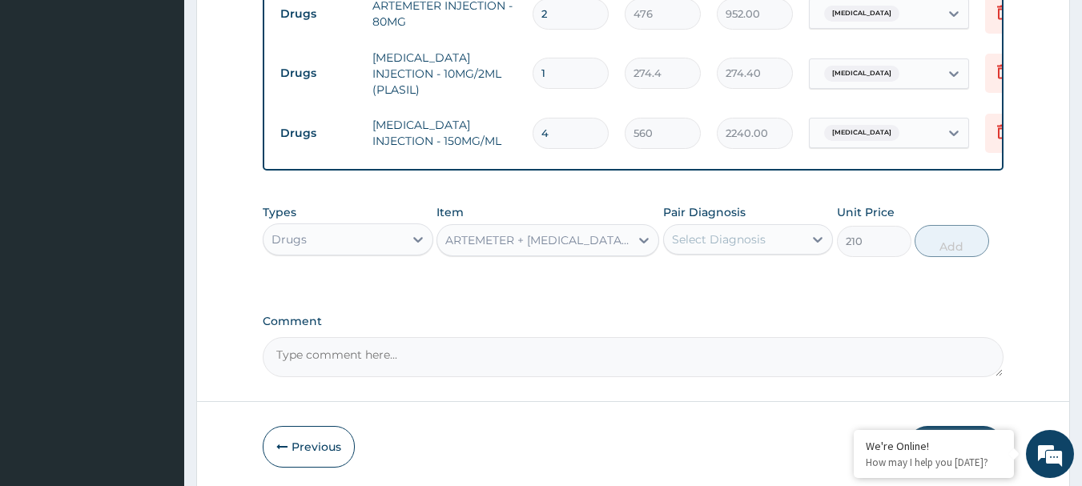
click at [725, 231] on div "Select Diagnosis" at bounding box center [719, 239] width 94 height 16
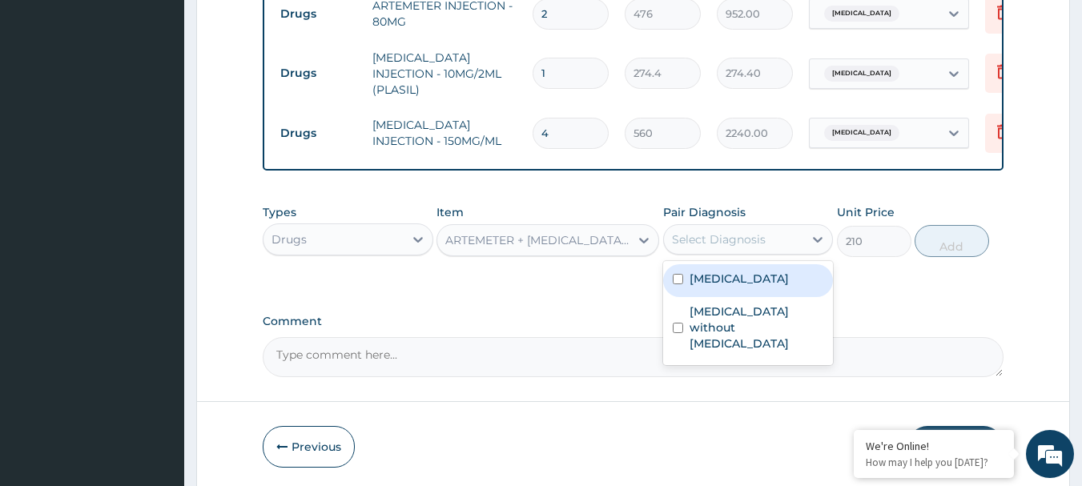
drag, startPoint x: 737, startPoint y: 272, endPoint x: 822, endPoint y: 272, distance: 84.9
click at [737, 273] on label "Malaria, unspecified" at bounding box center [738, 279] width 99 height 16
checkbox input "true"
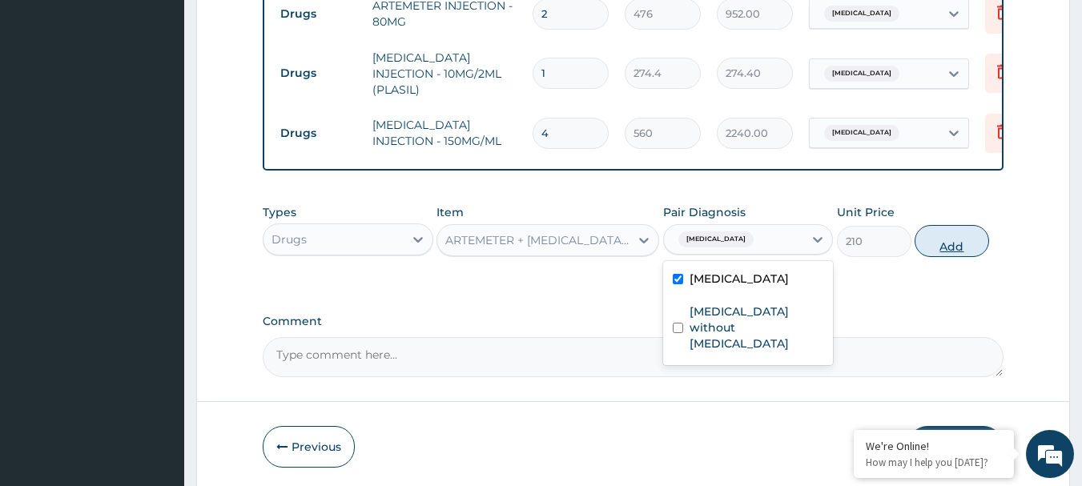
click at [940, 241] on button "Add" at bounding box center [951, 241] width 74 height 32
type input "0"
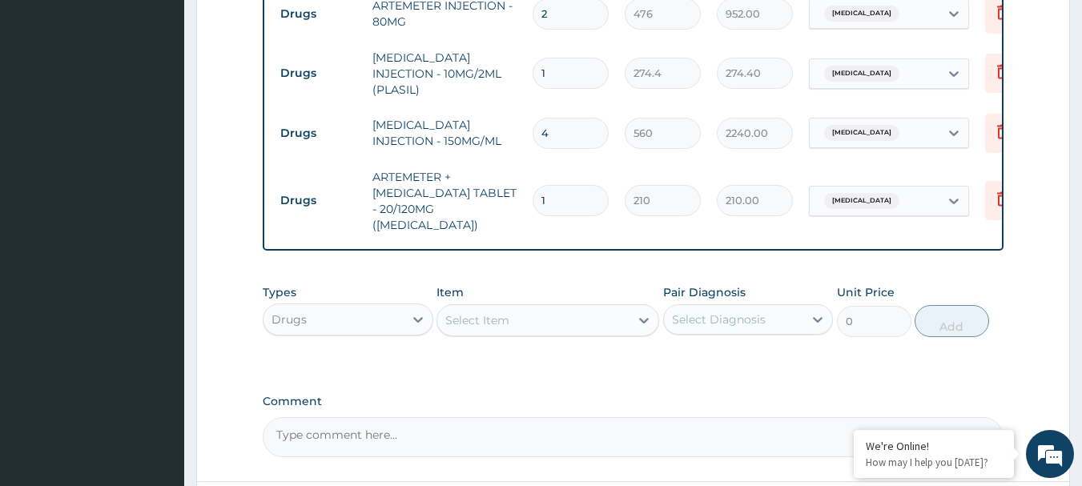
type input "0.00"
type input "2"
type input "420.00"
type input "24"
type input "5040.00"
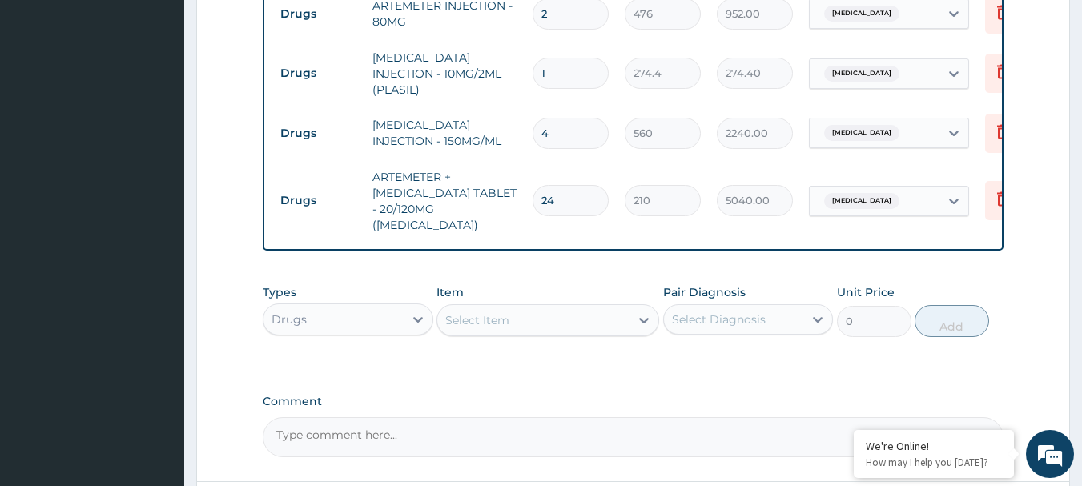
type input "24"
click at [610, 307] on div "Select Item" at bounding box center [533, 320] width 192 height 26
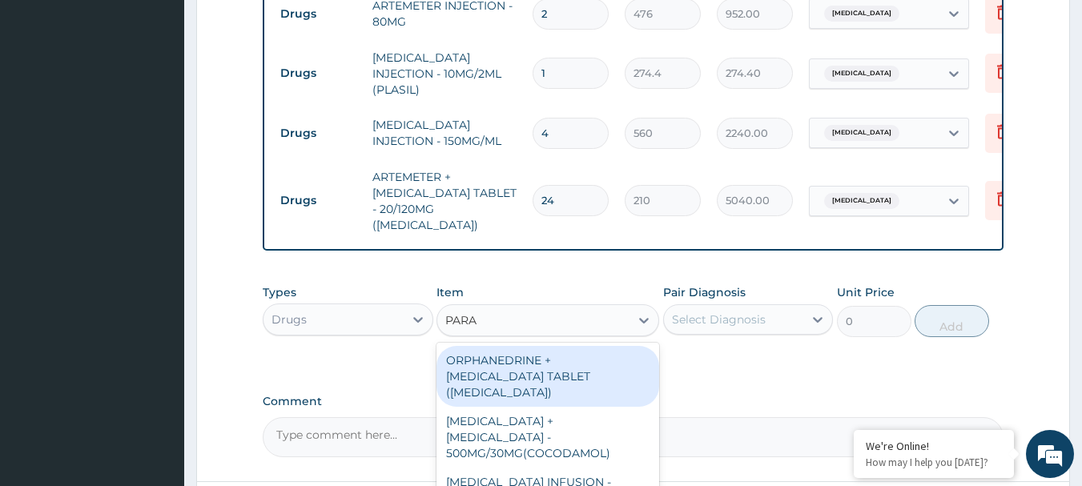
type input "PARAC"
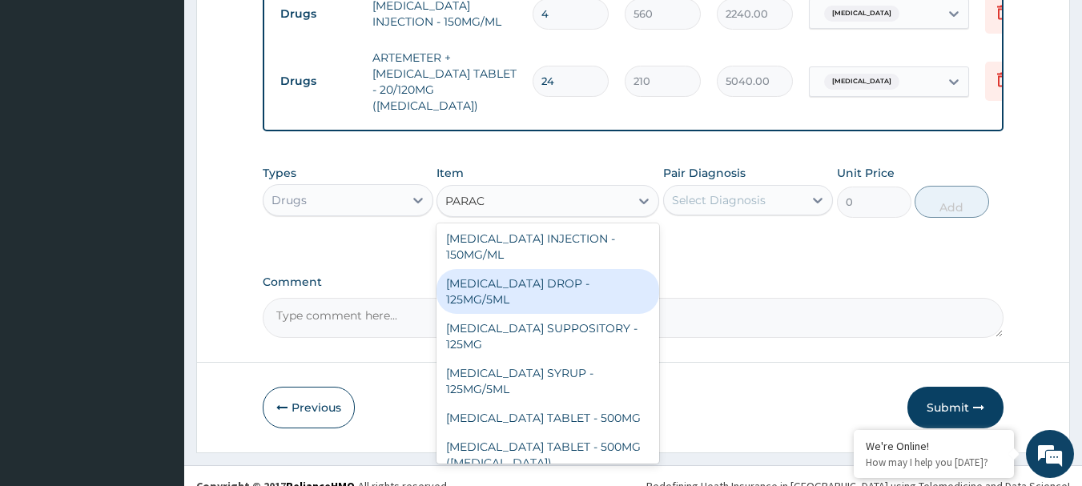
scroll to position [170, 0]
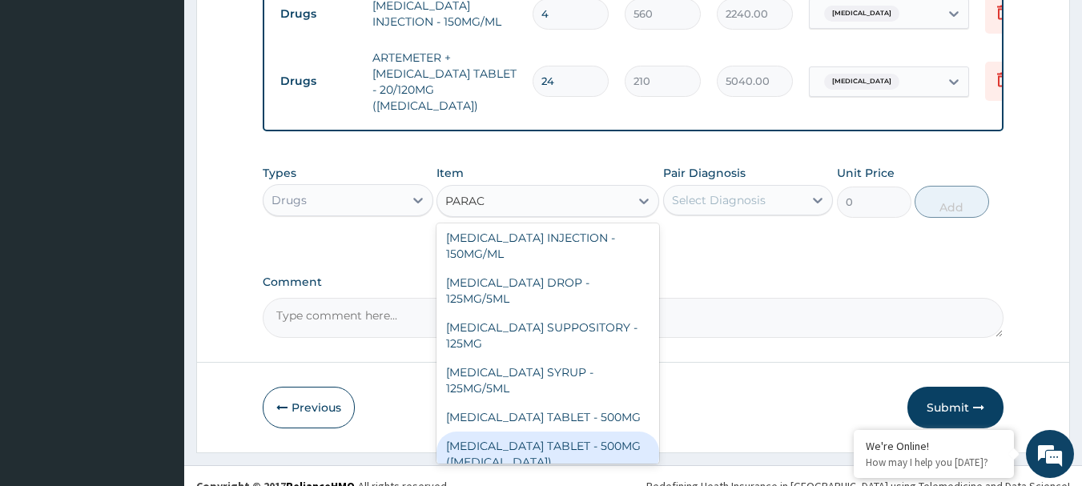
click at [573, 432] on div "PARACETAMOL TABLET - 500MG (PANADOL)" at bounding box center [547, 454] width 223 height 45
type input "42"
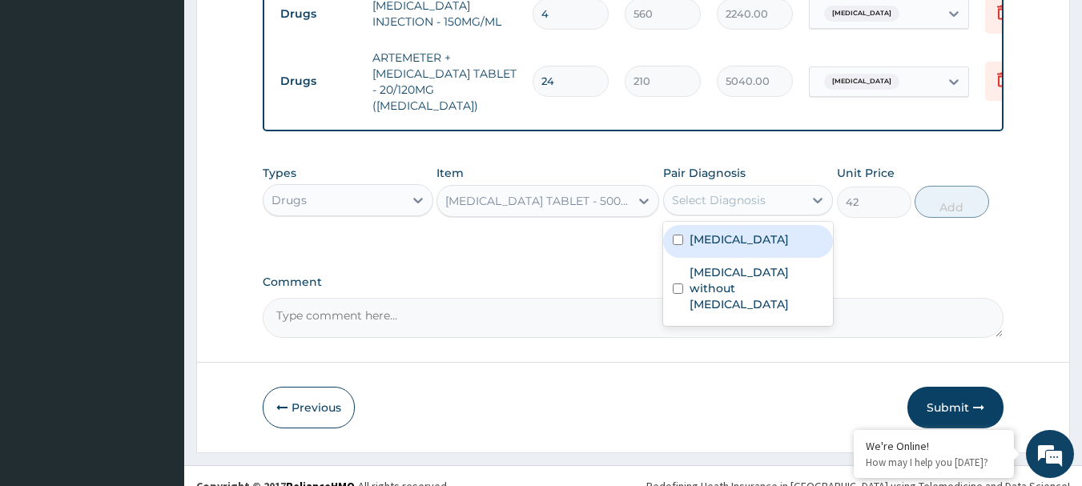
click at [733, 192] on div "Select Diagnosis" at bounding box center [719, 200] width 94 height 16
click at [733, 231] on label "Malaria, unspecified" at bounding box center [738, 239] width 99 height 16
checkbox input "true"
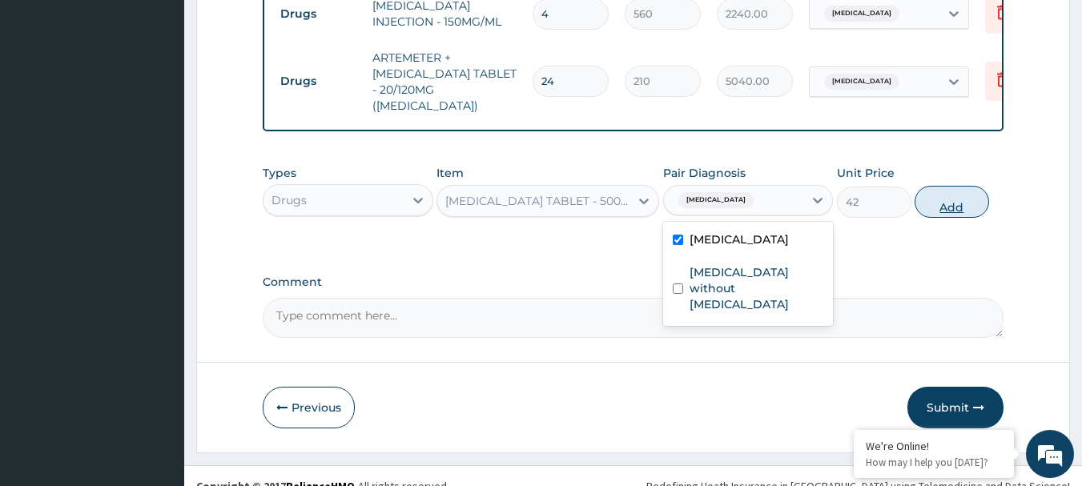
click at [941, 188] on button "Add" at bounding box center [951, 202] width 74 height 32
type input "0"
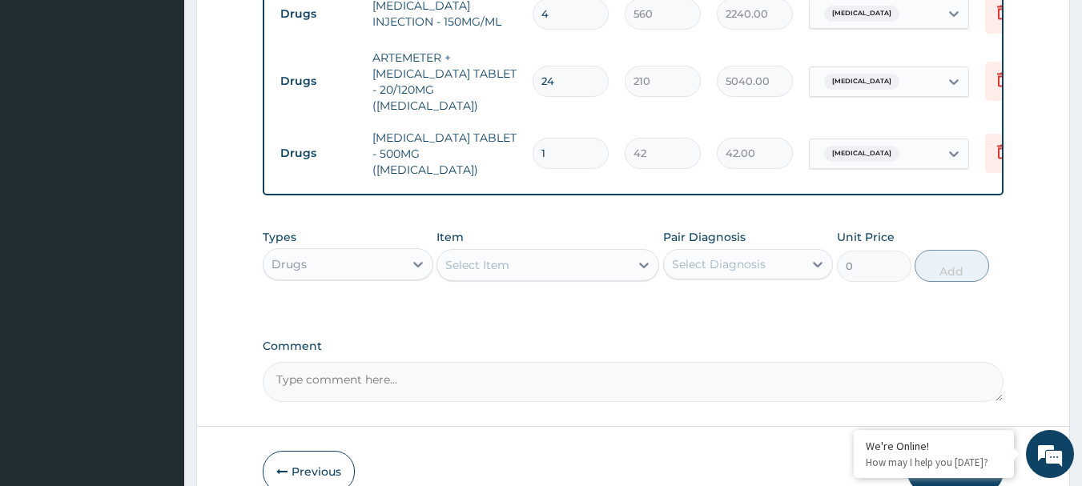
type input "18"
type input "756.00"
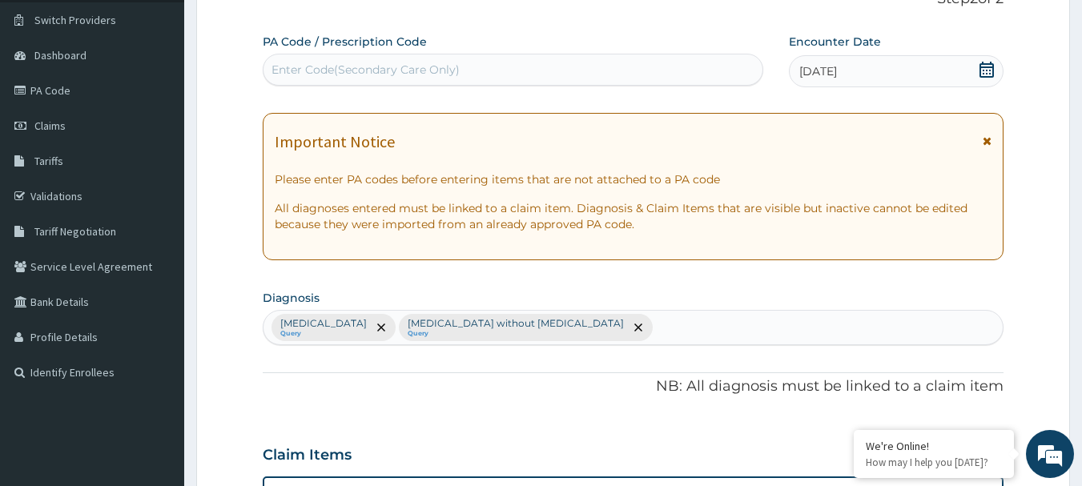
scroll to position [115, 0]
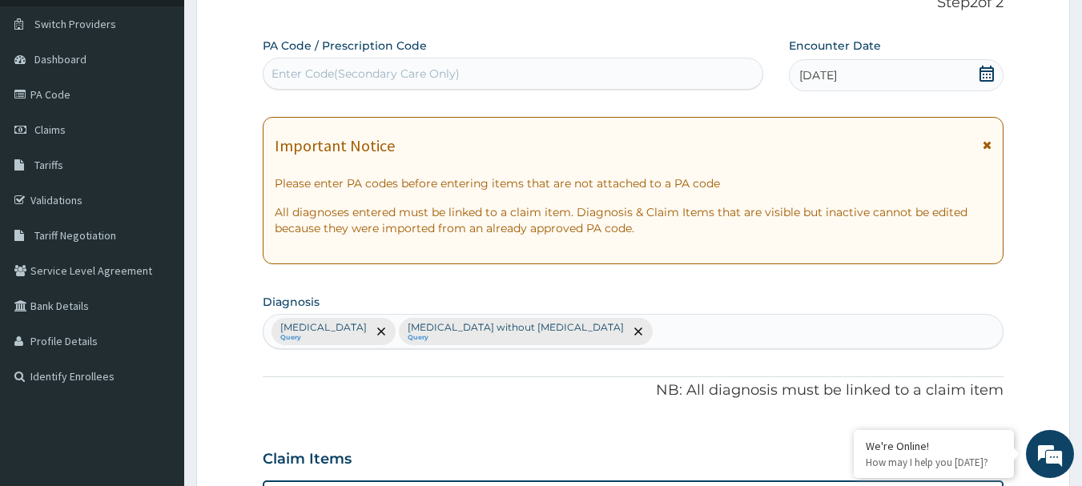
type input "18"
click at [733, 334] on div "Malaria, unspecified Query Sepsis without septic shock Query" at bounding box center [633, 332] width 740 height 34
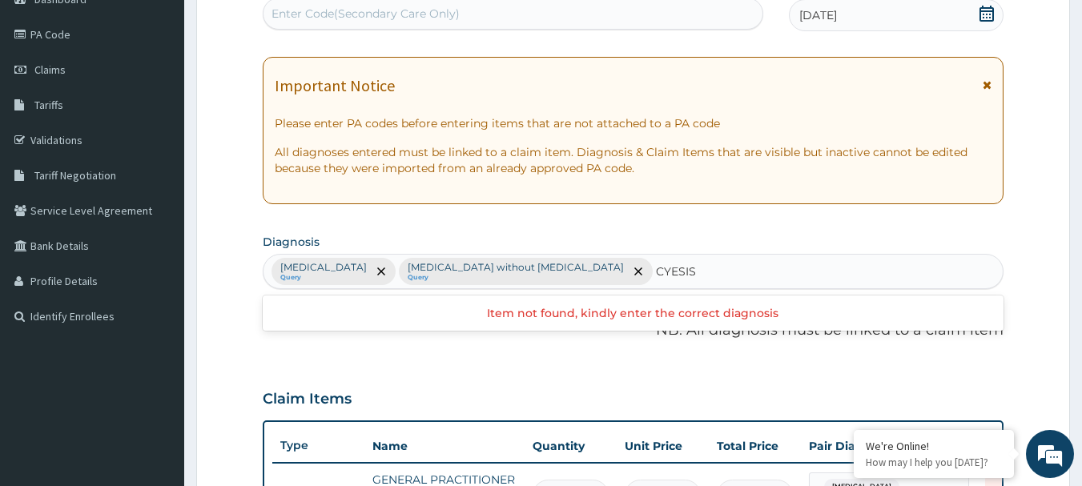
scroll to position [275, 0]
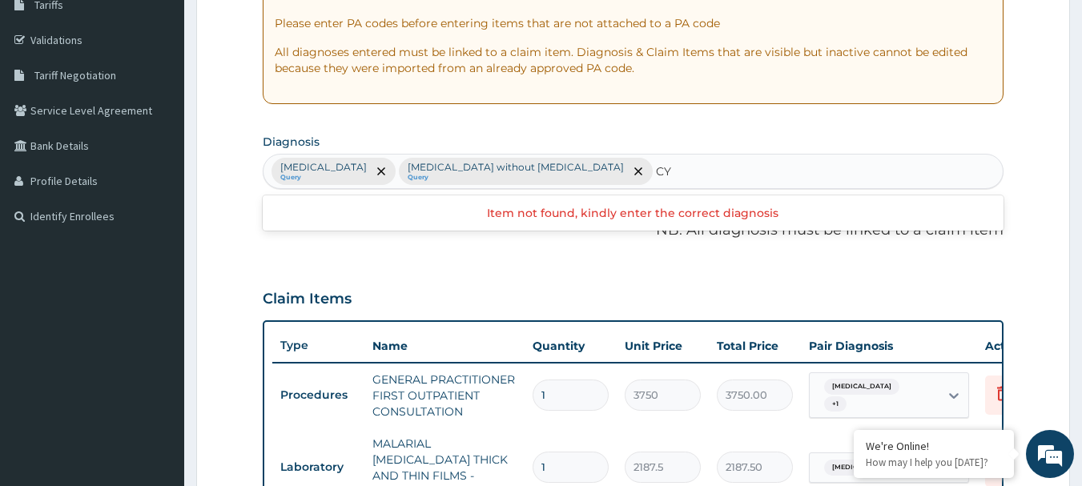
type input "C"
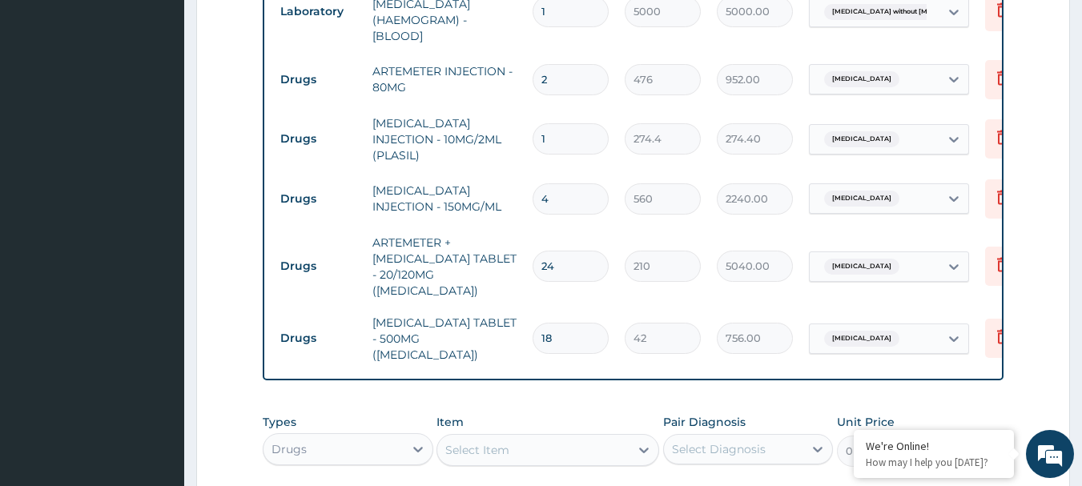
scroll to position [1051, 0]
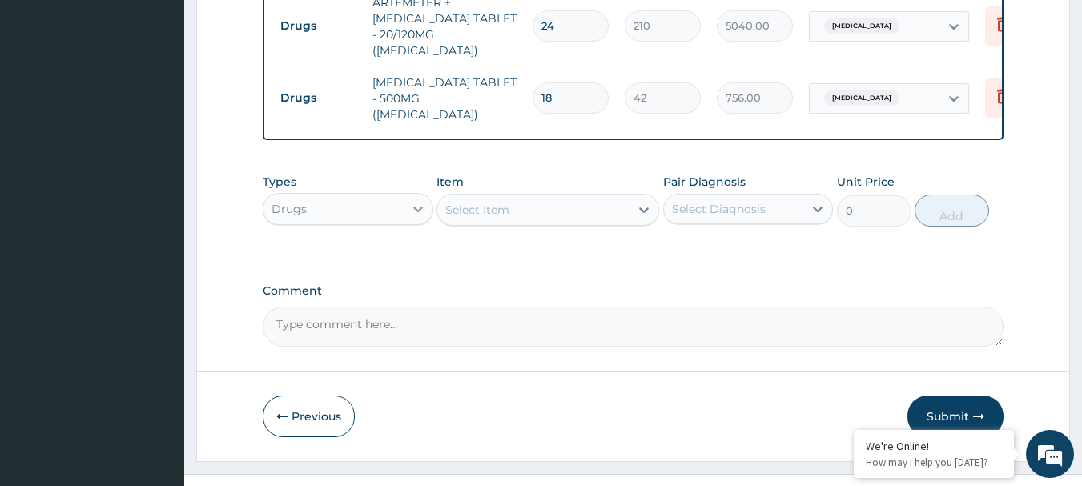
type input "PREGNA"
click at [404, 195] on div at bounding box center [418, 209] width 29 height 29
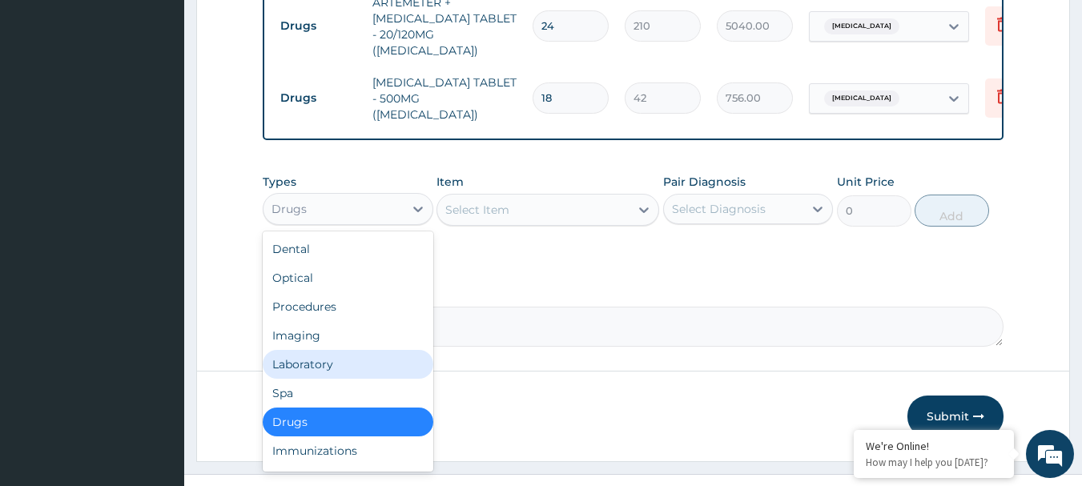
drag, startPoint x: 316, startPoint y: 330, endPoint x: 331, endPoint y: 323, distance: 16.8
click at [319, 350] on div "Laboratory" at bounding box center [348, 364] width 171 height 29
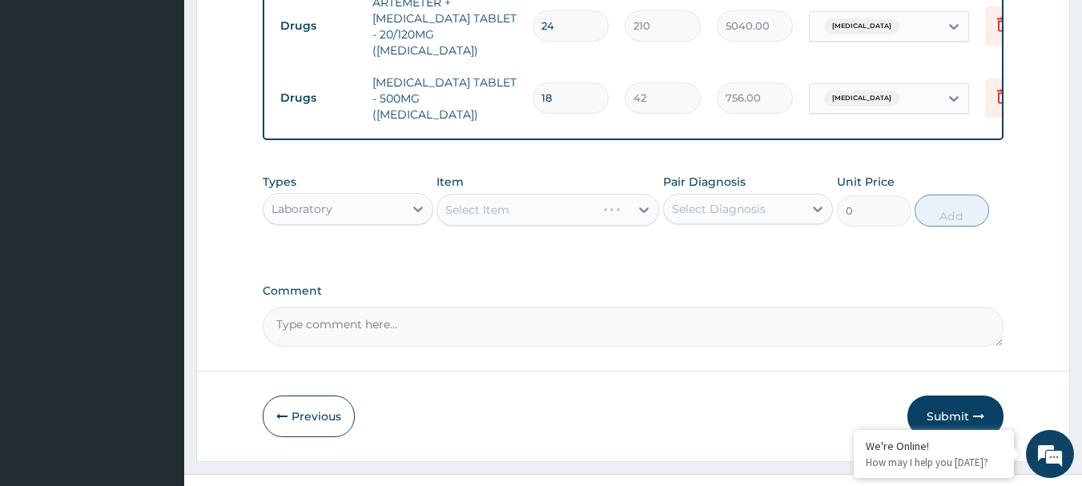
click at [520, 194] on div "Select Item" at bounding box center [547, 210] width 223 height 32
click at [516, 197] on div "Select Item" at bounding box center [533, 210] width 192 height 26
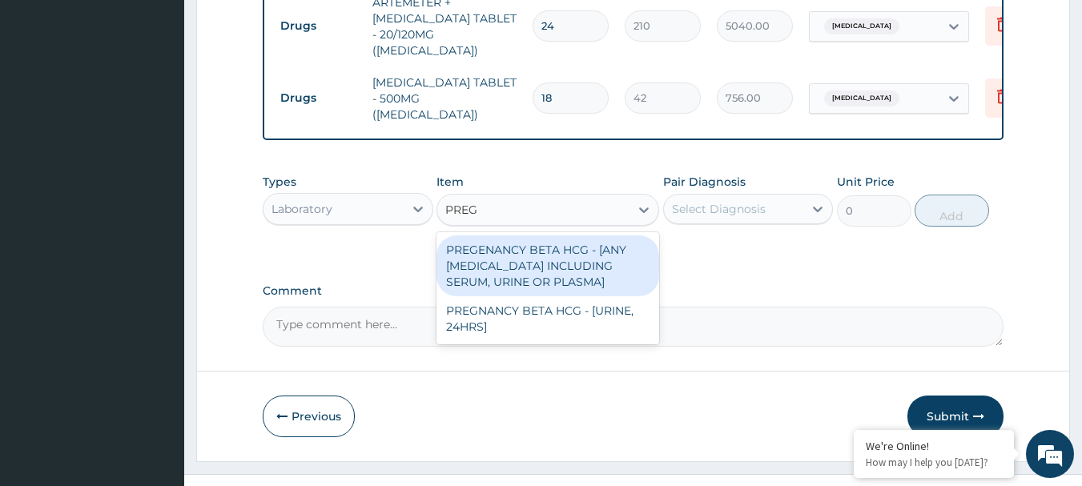
type input "PREGN"
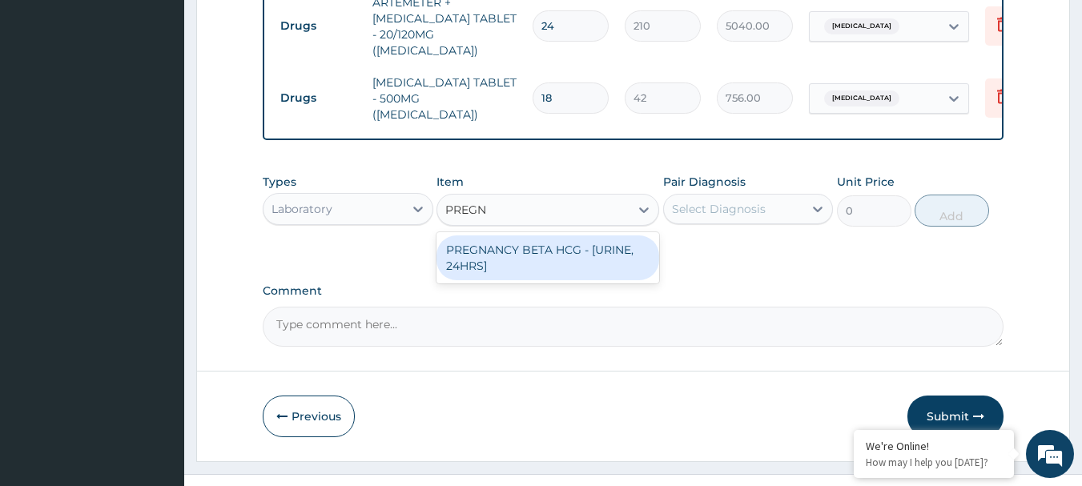
click at [541, 235] on div "PREGNANCY BETA HCG - [URINE, 24HRS]" at bounding box center [547, 257] width 223 height 45
type input "2500"
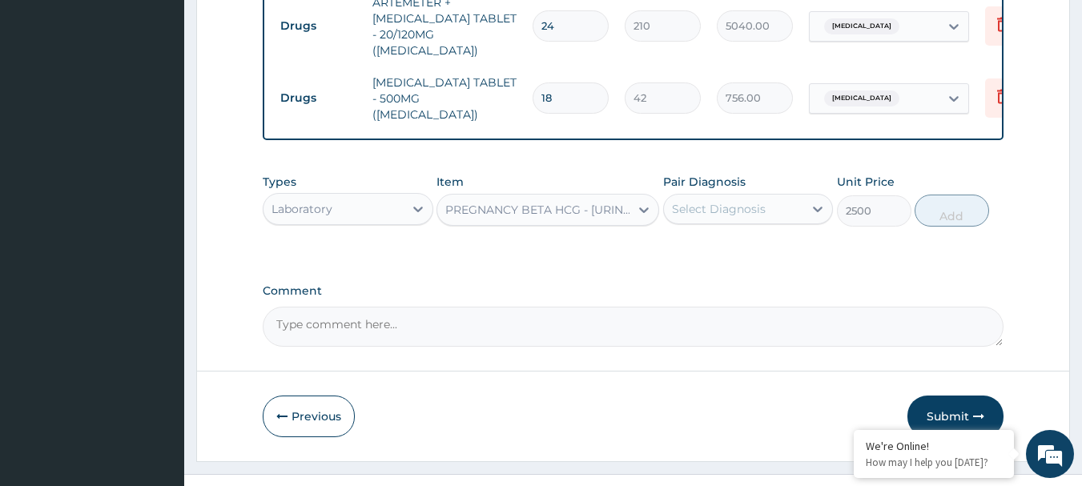
click at [718, 201] on div "Select Diagnosis" at bounding box center [719, 209] width 94 height 16
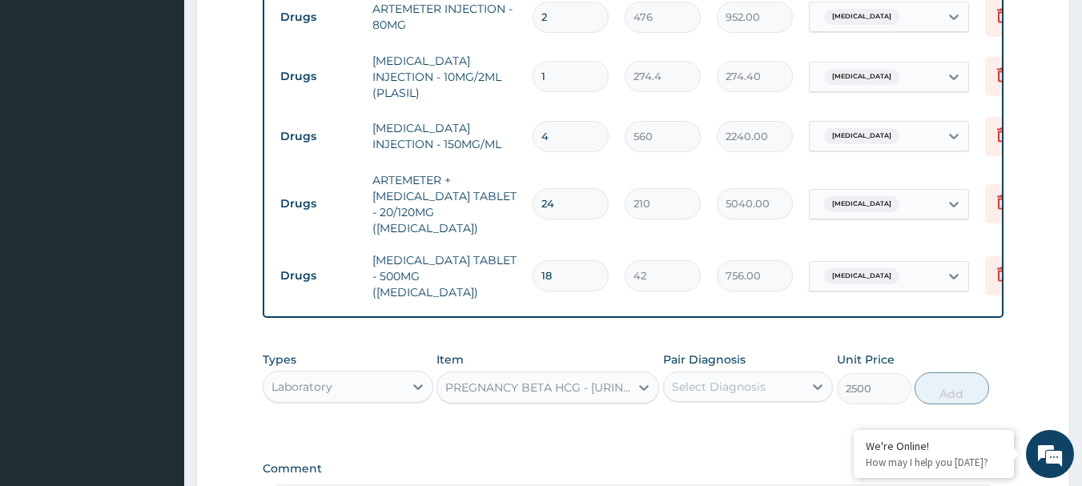
scroll to position [971, 0]
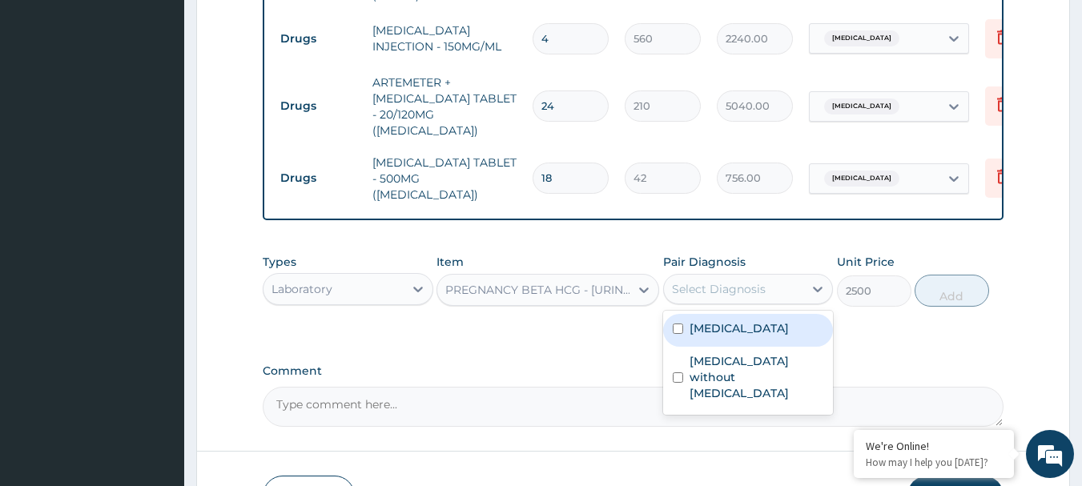
click at [721, 281] on div "Select Diagnosis" at bounding box center [719, 289] width 94 height 16
click at [713, 320] on label "Malaria, unspecified" at bounding box center [738, 328] width 99 height 16
checkbox input "true"
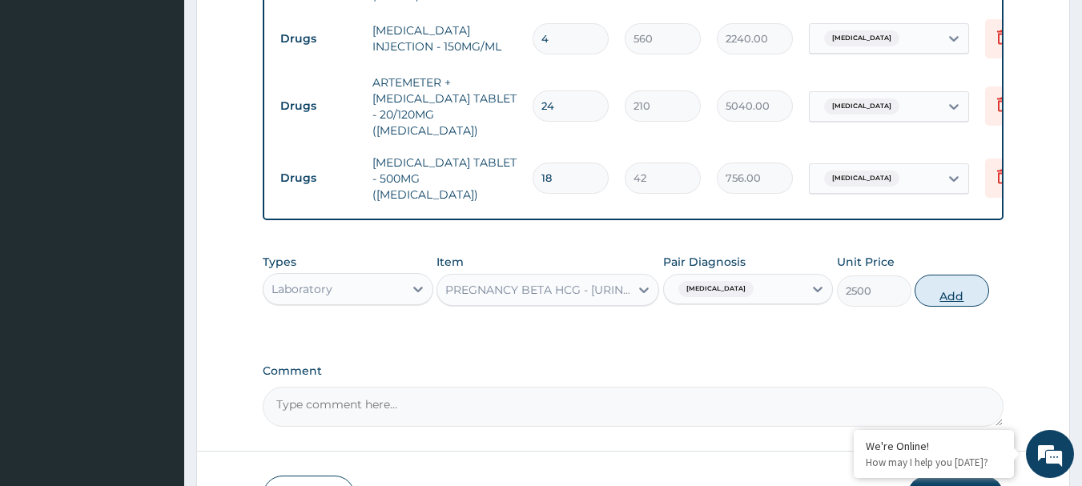
click at [932, 275] on button "Add" at bounding box center [951, 291] width 74 height 32
type input "0"
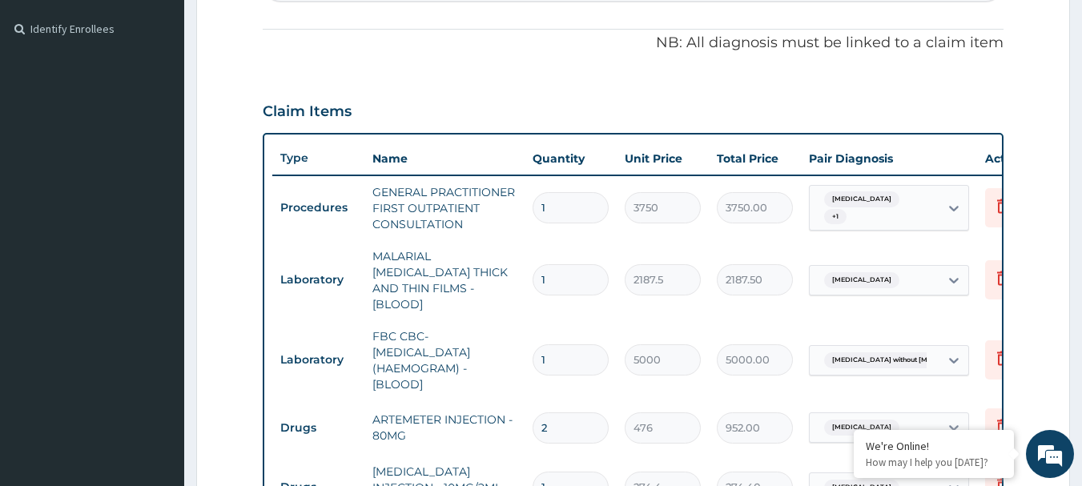
scroll to position [331, 0]
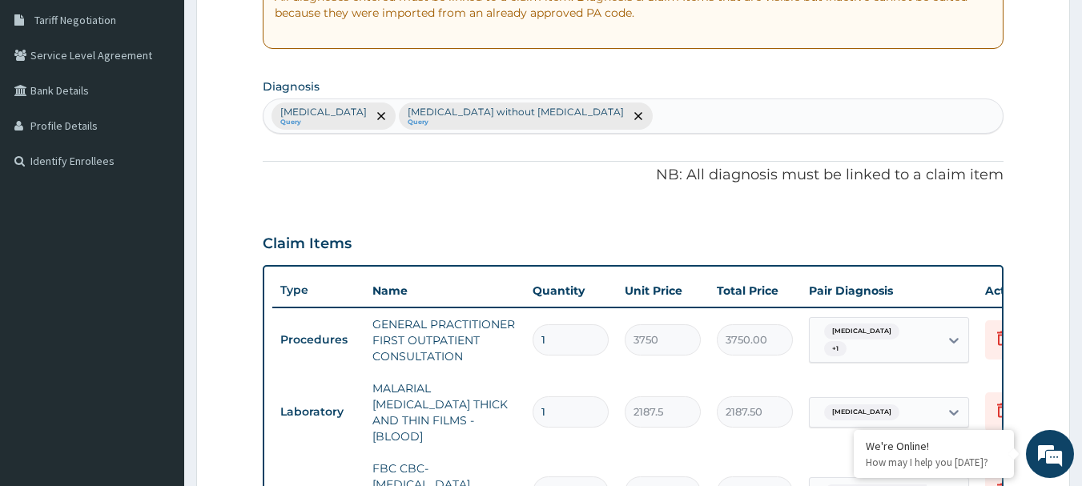
click at [618, 109] on div "Malaria, unspecified Query Sepsis without septic shock Query" at bounding box center [633, 116] width 740 height 34
type input "P"
type input "C"
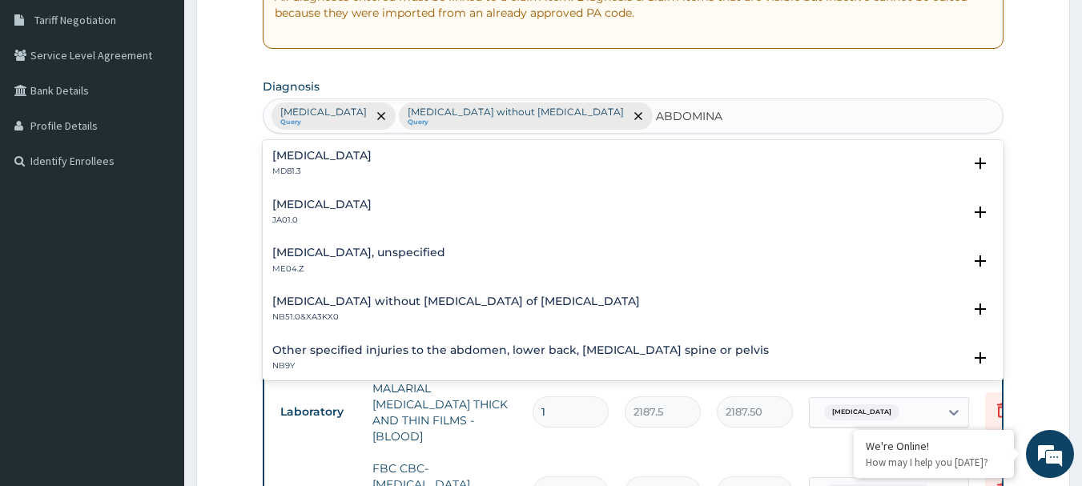
type input "ABDOMINAL"
click at [372, 203] on h4 "Abdominal pregnancy" at bounding box center [321, 205] width 99 height 12
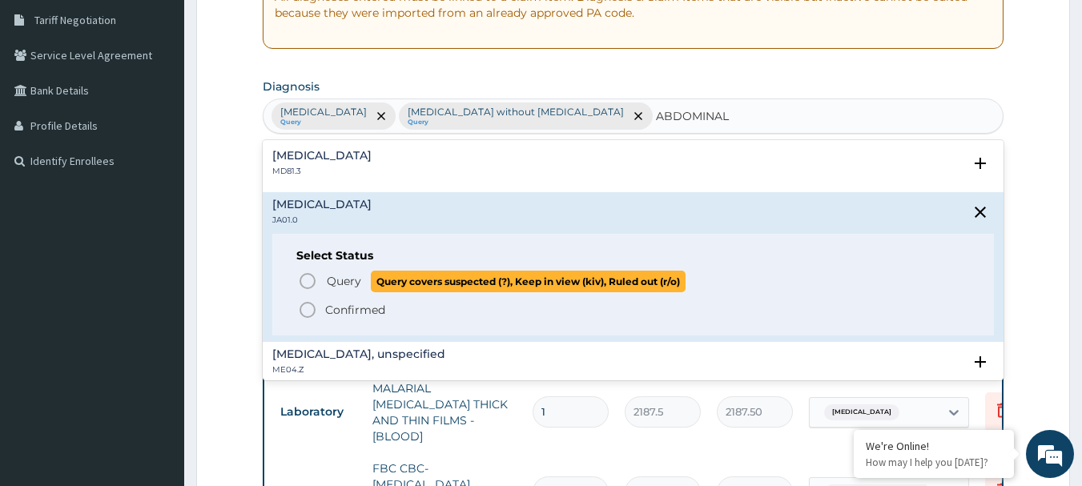
click at [335, 284] on span "Query" at bounding box center [344, 281] width 34 height 16
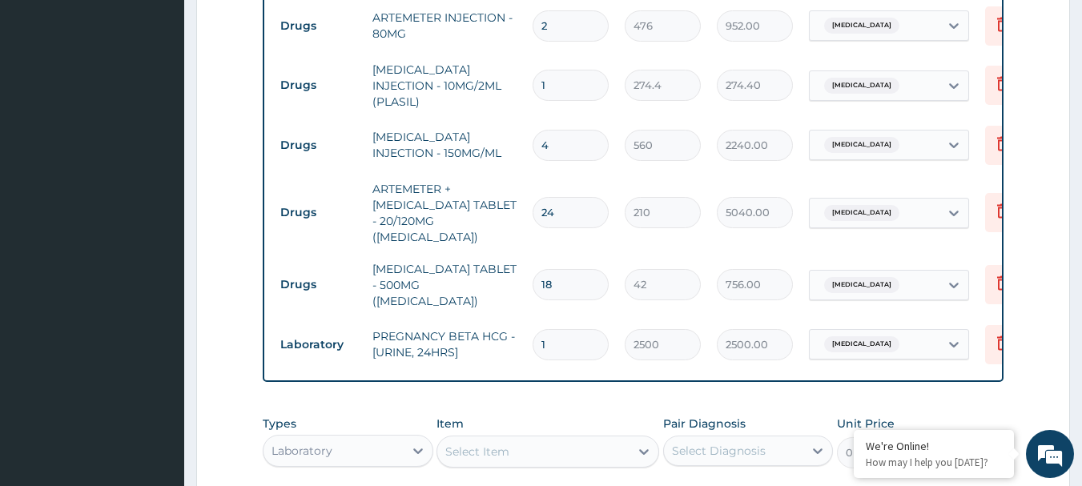
scroll to position [866, 0]
click at [882, 335] on span "Malaria, unspecified" at bounding box center [861, 343] width 75 height 16
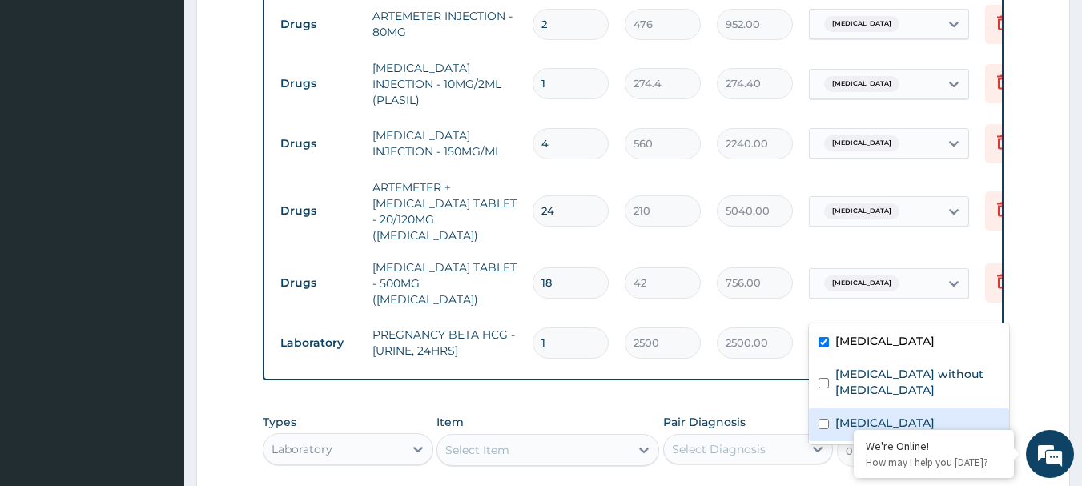
click at [829, 408] on div "Abdominal pregnancy" at bounding box center [909, 424] width 200 height 33
checkbox input "true"
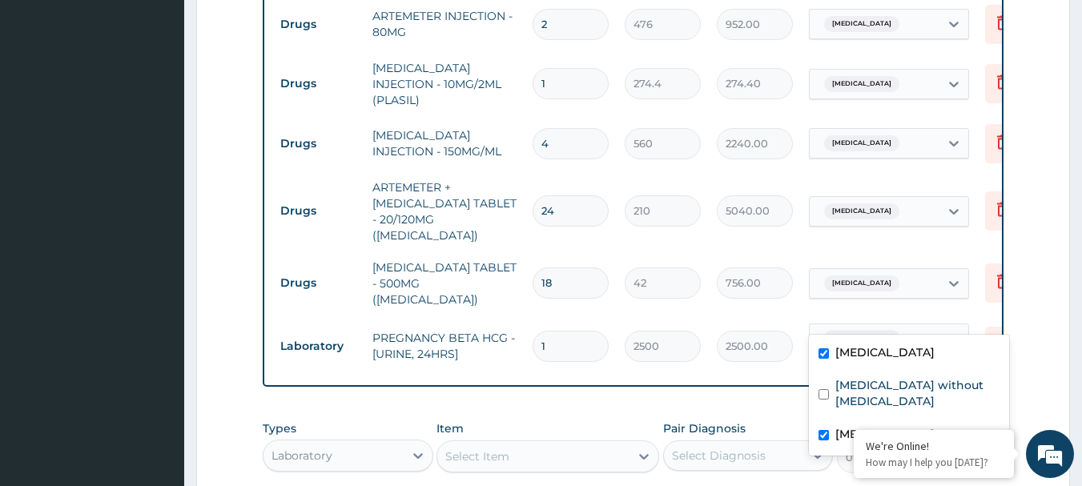
click at [825, 351] on input "checkbox" at bounding box center [823, 353] width 10 height 10
checkbox input "false"
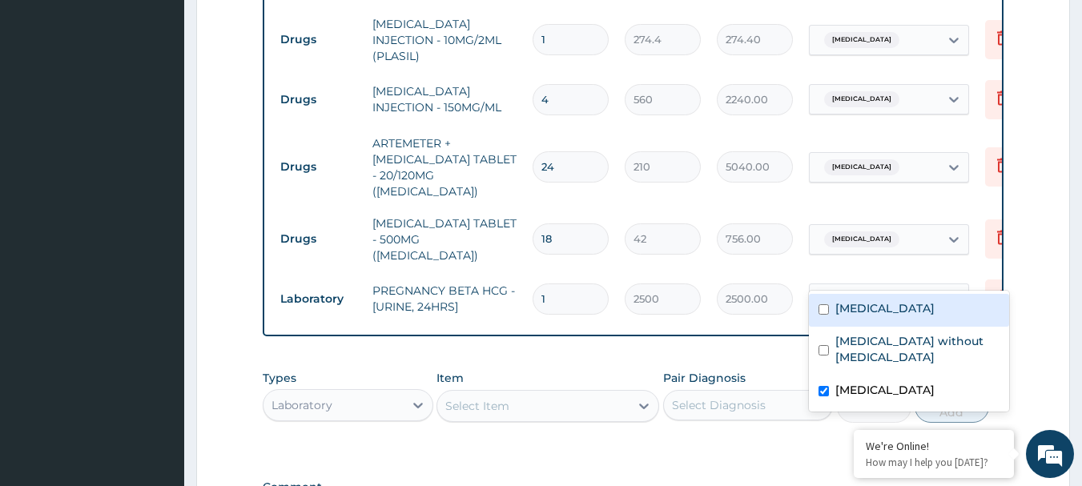
scroll to position [946, 0]
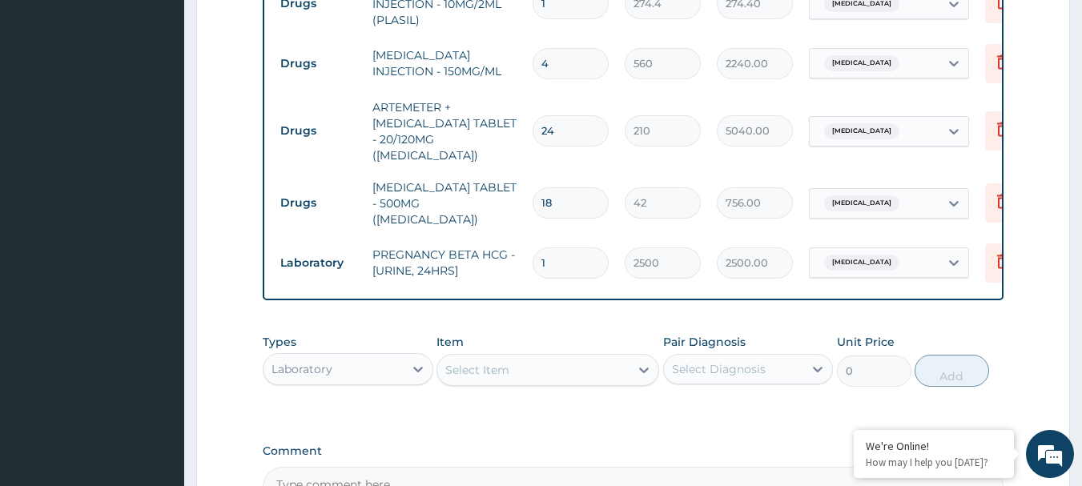
scroll to position [1107, 0]
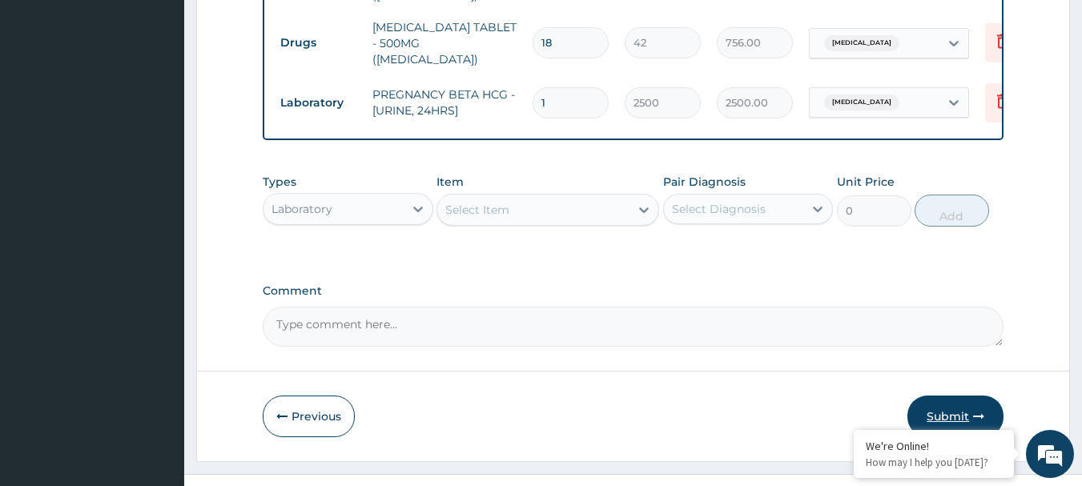
click at [927, 396] on button "Submit" at bounding box center [955, 417] width 96 height 42
